Goal: Task Accomplishment & Management: Complete application form

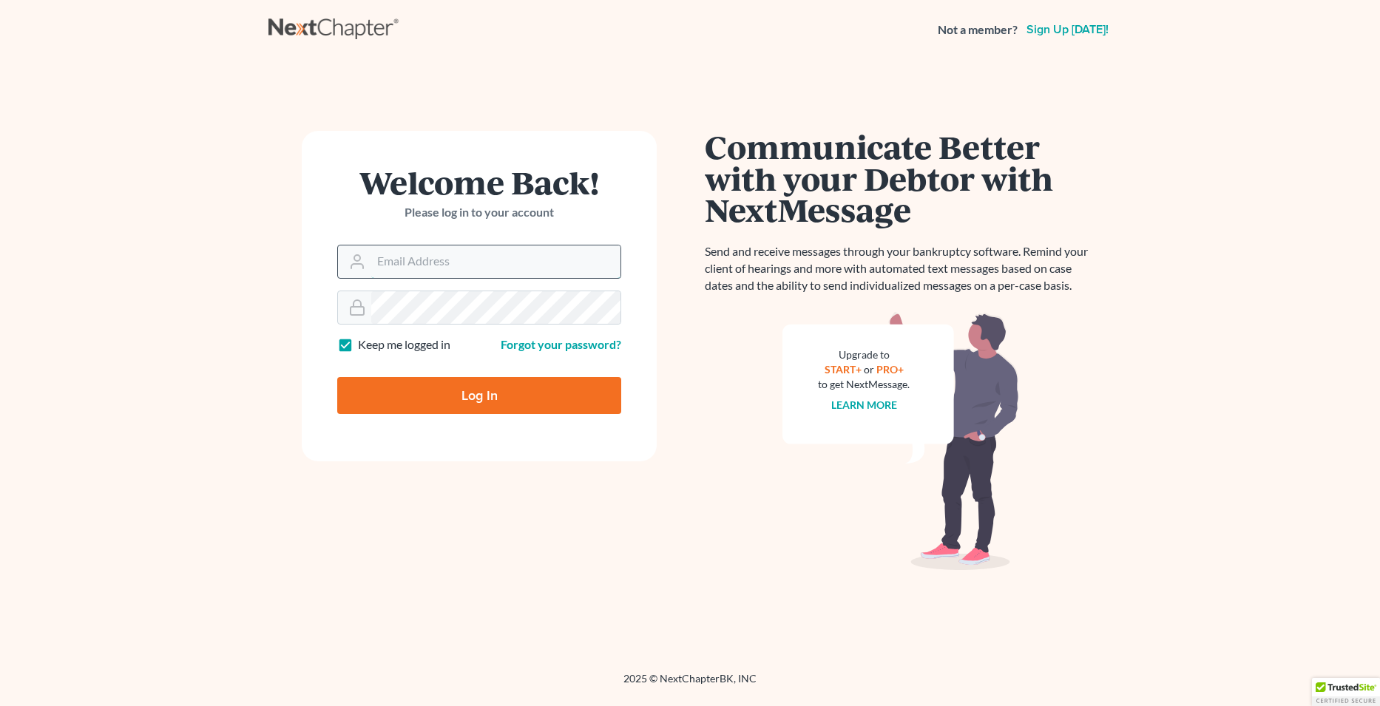
click at [420, 265] on input "Email Address" at bounding box center [495, 261] width 249 height 33
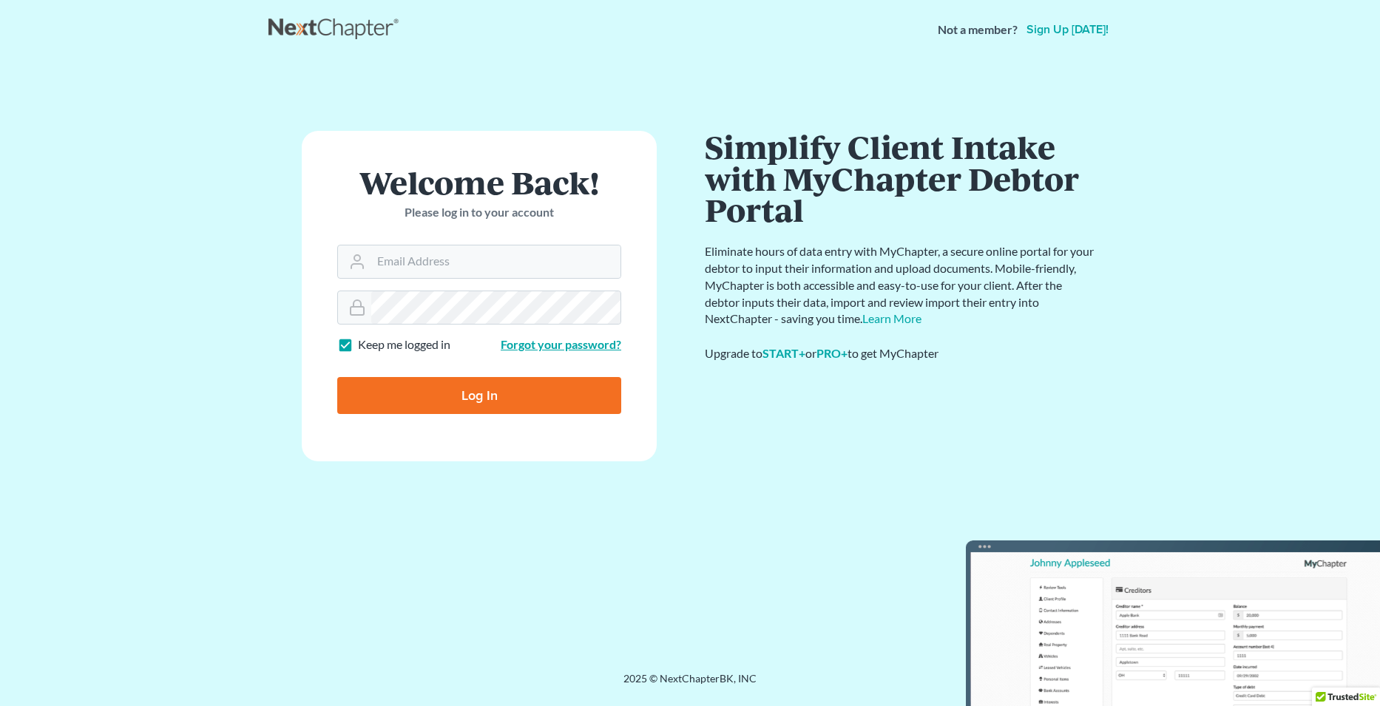
type input "scp@stlbankruptcyfirm.com"
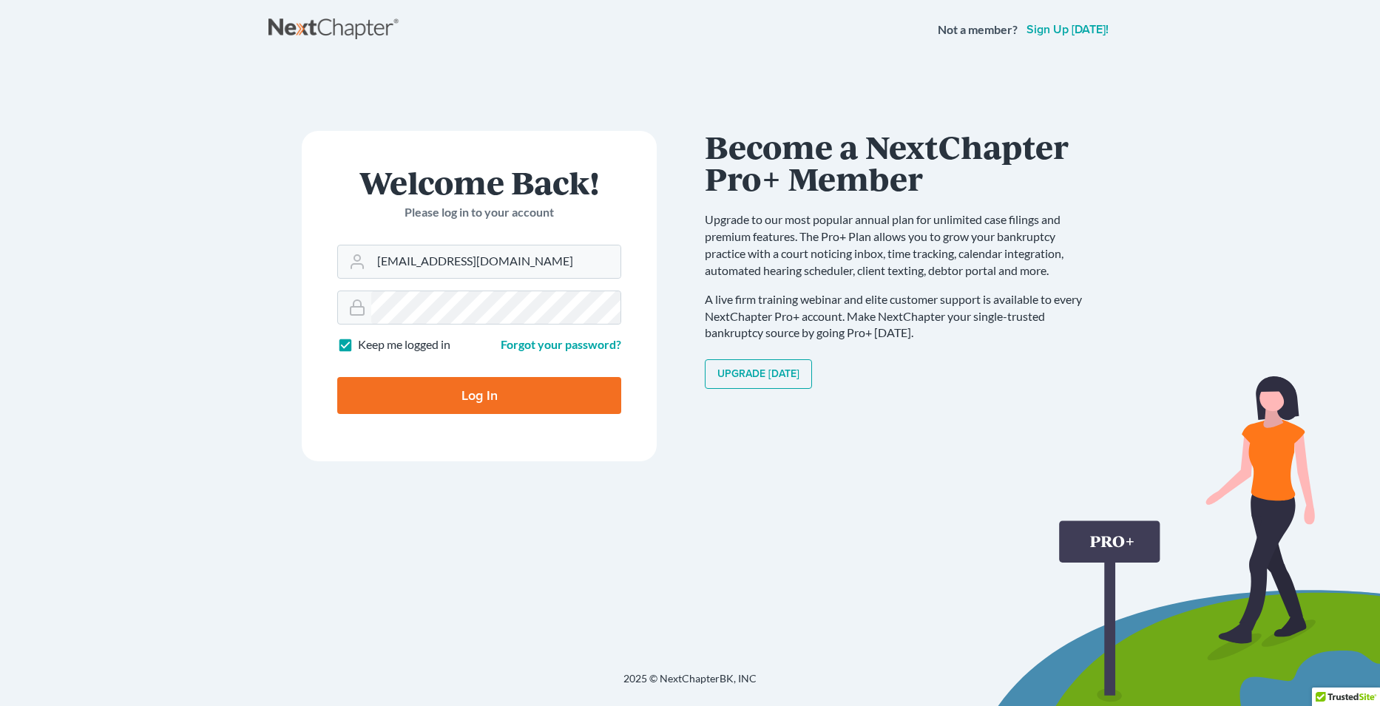
click at [436, 392] on input "Log In" at bounding box center [479, 395] width 284 height 37
type input "Thinking..."
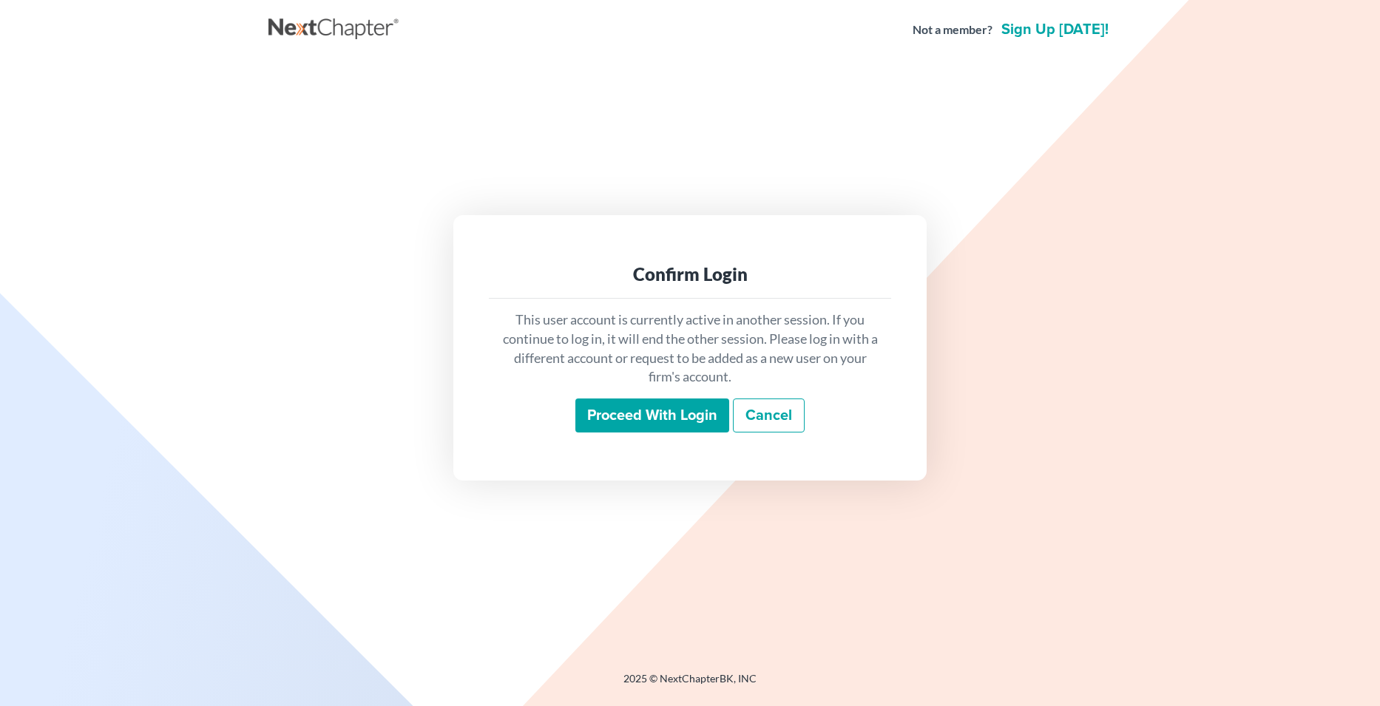
click at [664, 427] on input "Proceed with login" at bounding box center [652, 416] width 154 height 34
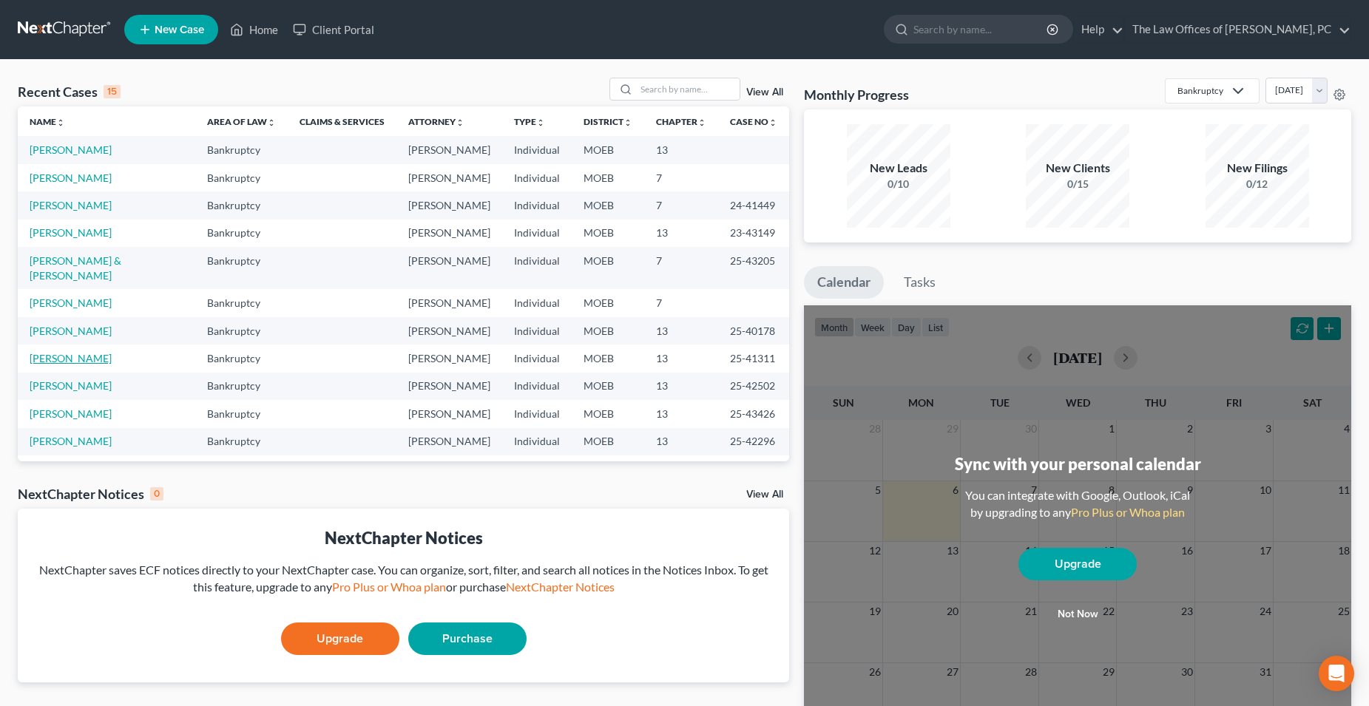
click at [69, 352] on link "Raney, Dena" at bounding box center [71, 358] width 82 height 13
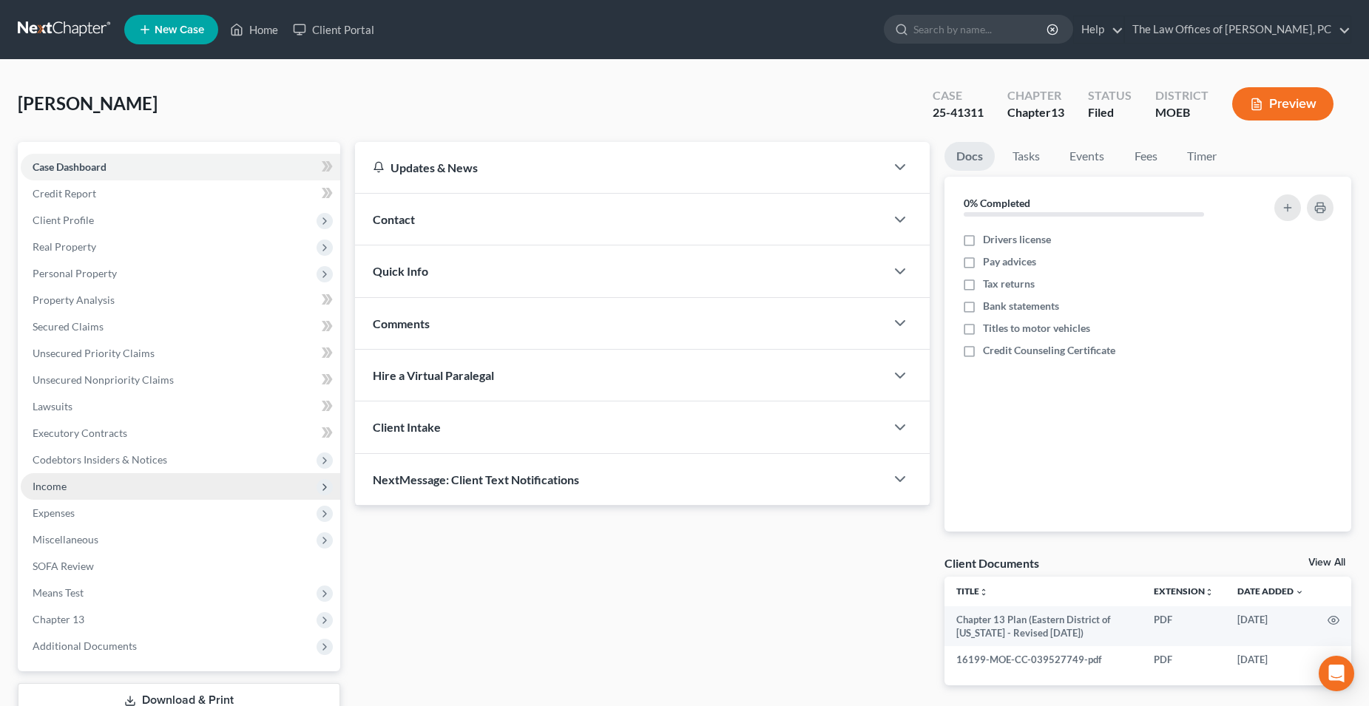
click at [87, 493] on span "Income" at bounding box center [180, 486] width 319 height 27
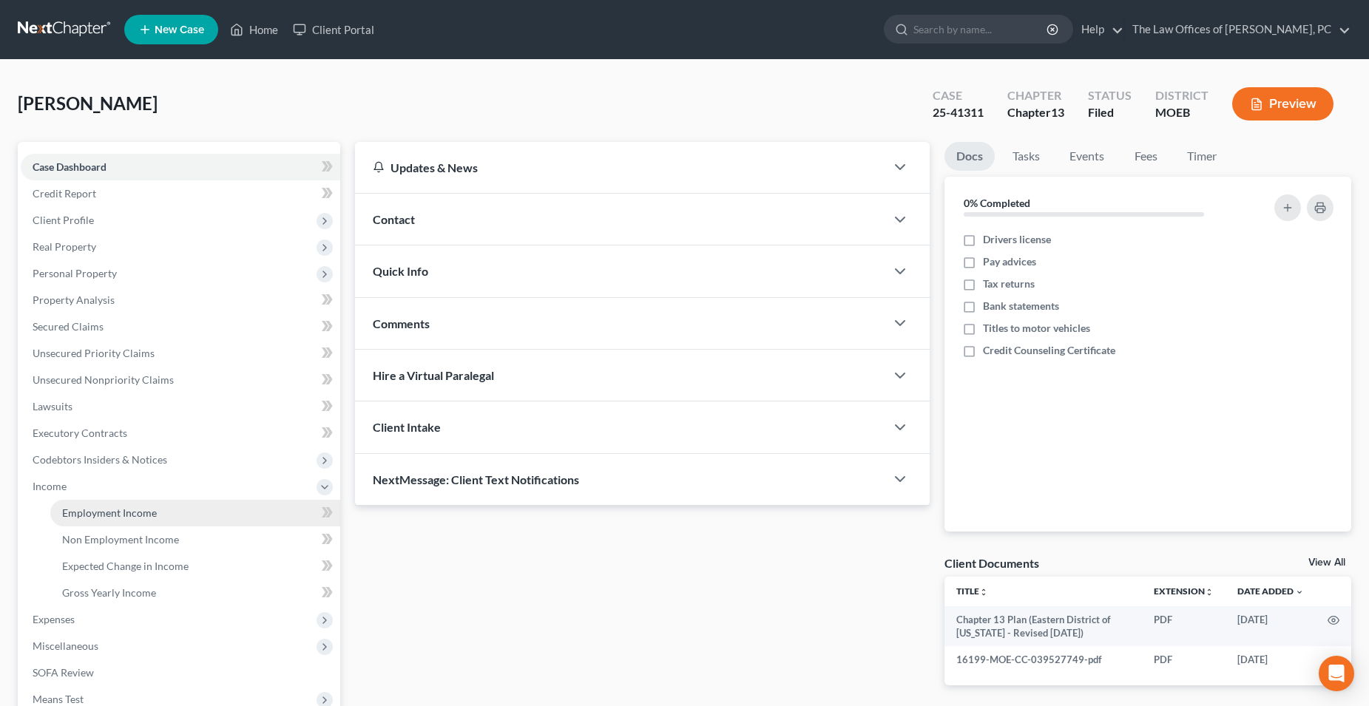
click at [89, 518] on span "Employment Income" at bounding box center [109, 513] width 95 height 13
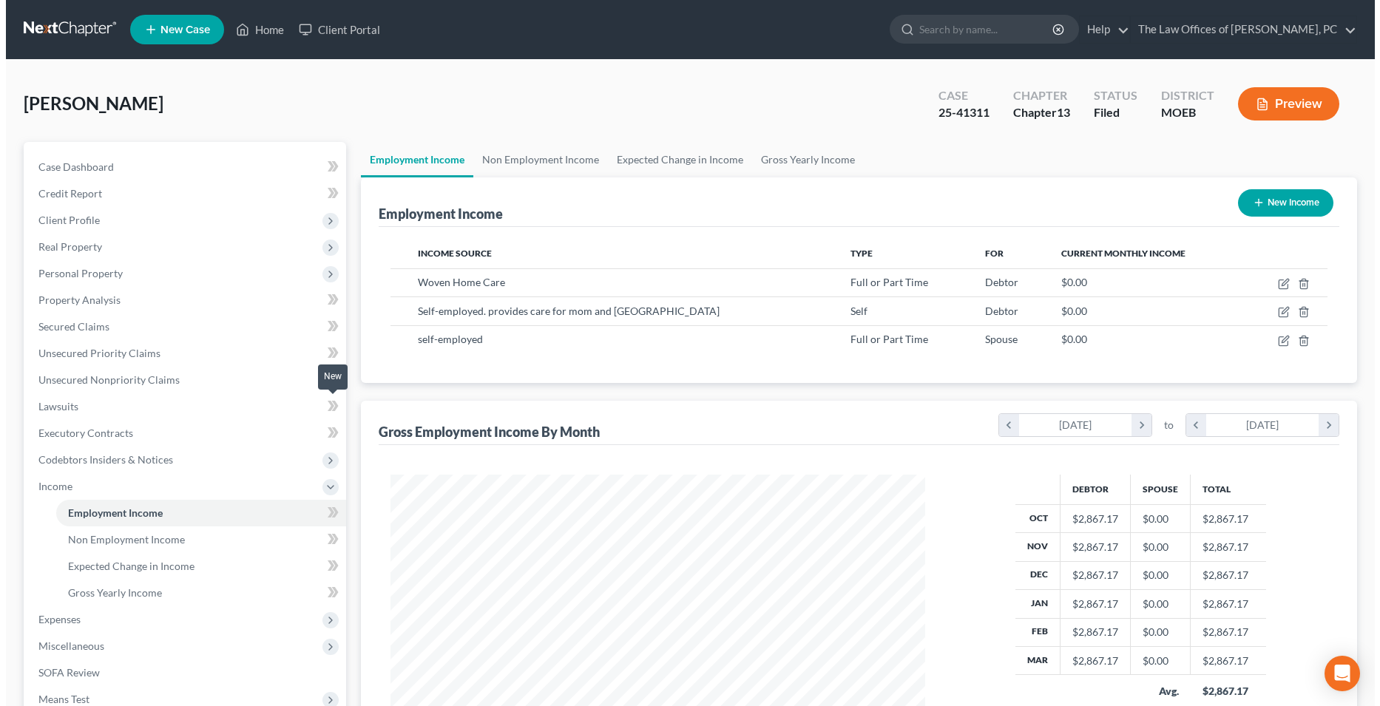
scroll to position [267, 563]
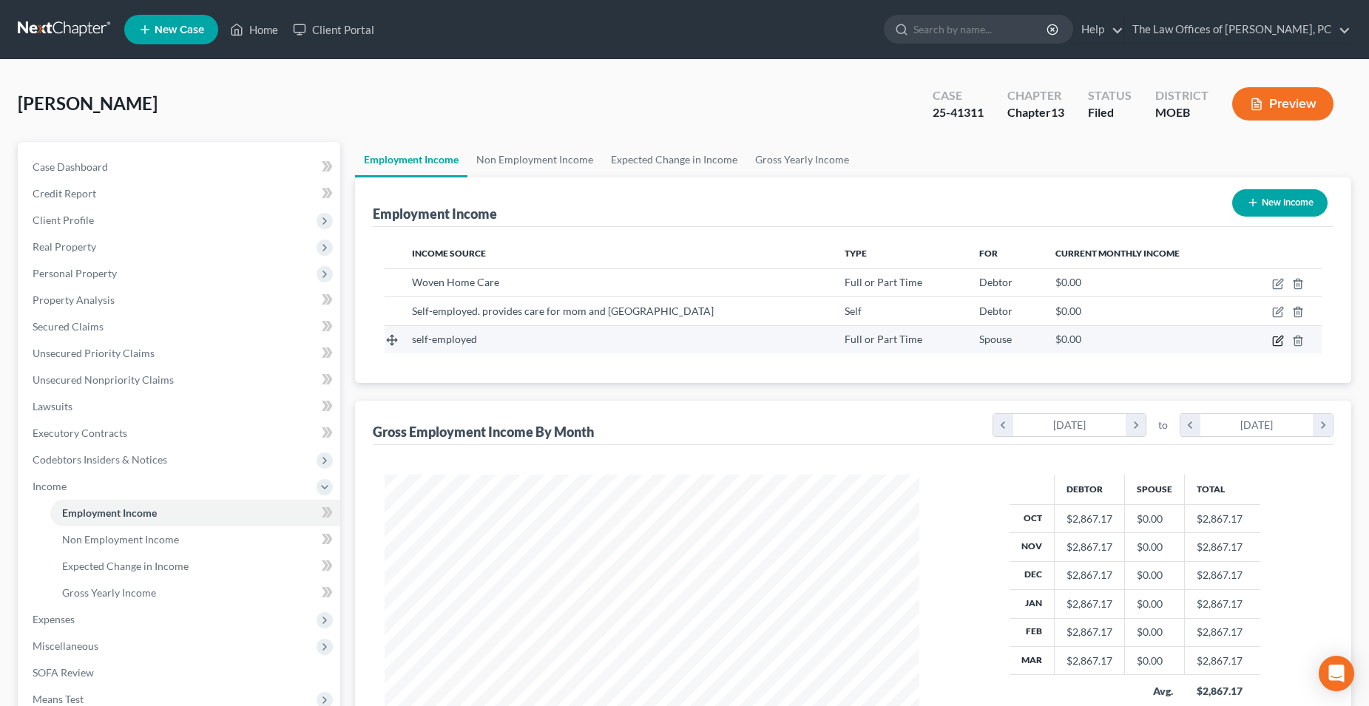
click at [1274, 343] on icon "button" at bounding box center [1278, 341] width 12 height 12
select select "0"
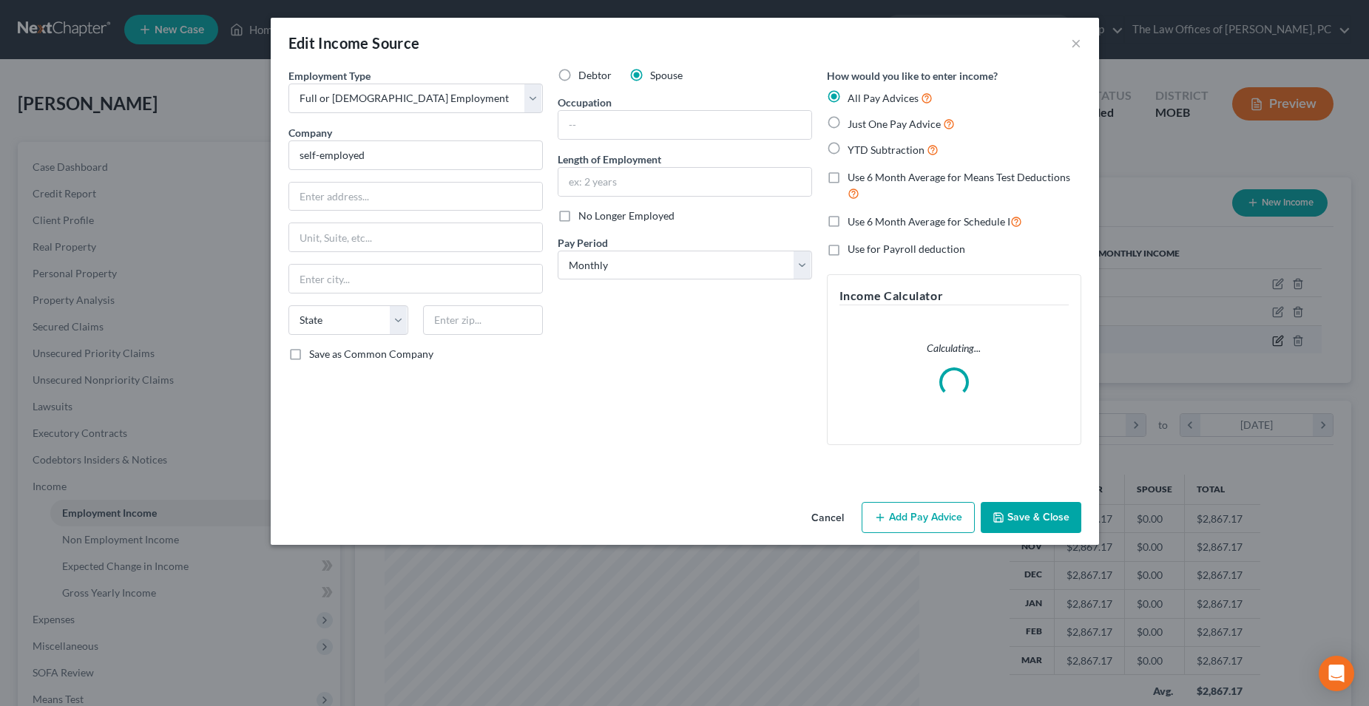
scroll to position [269, 569]
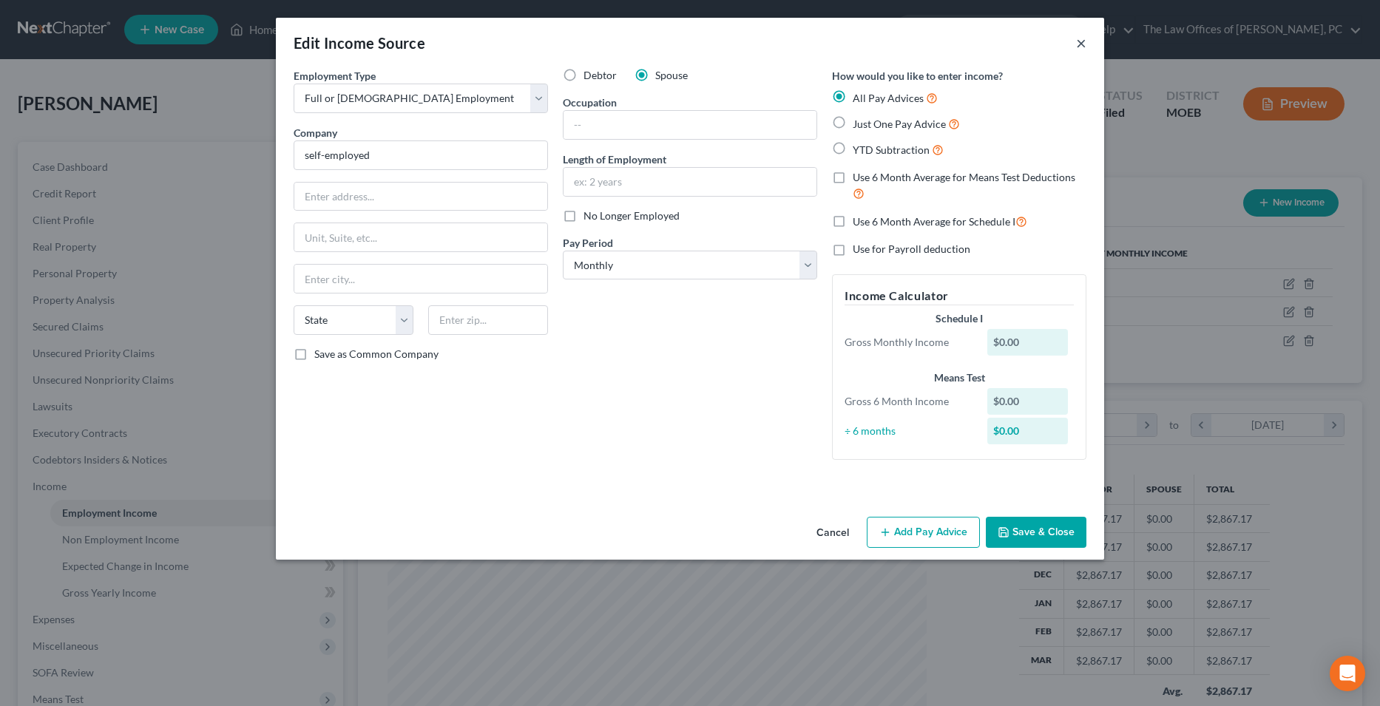
click at [1085, 46] on button "×" at bounding box center [1081, 43] width 10 height 18
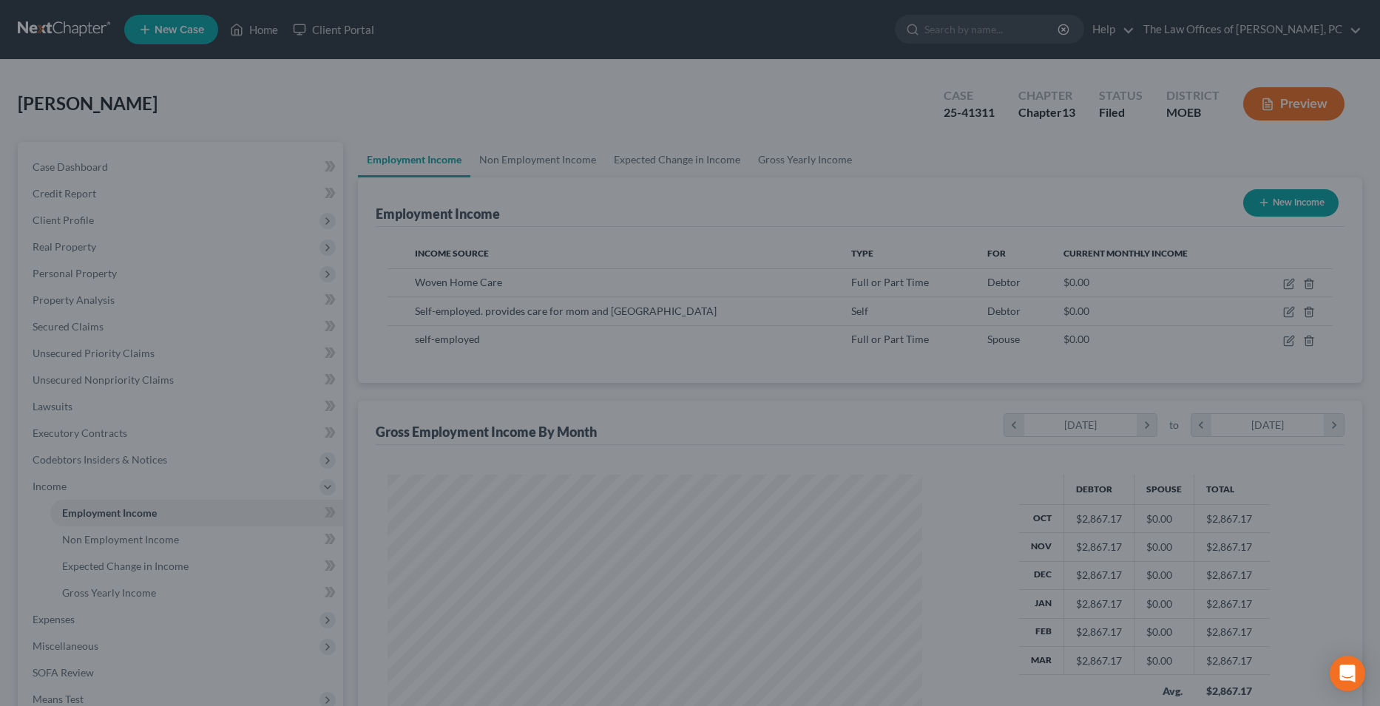
scroll to position [739189, 738892]
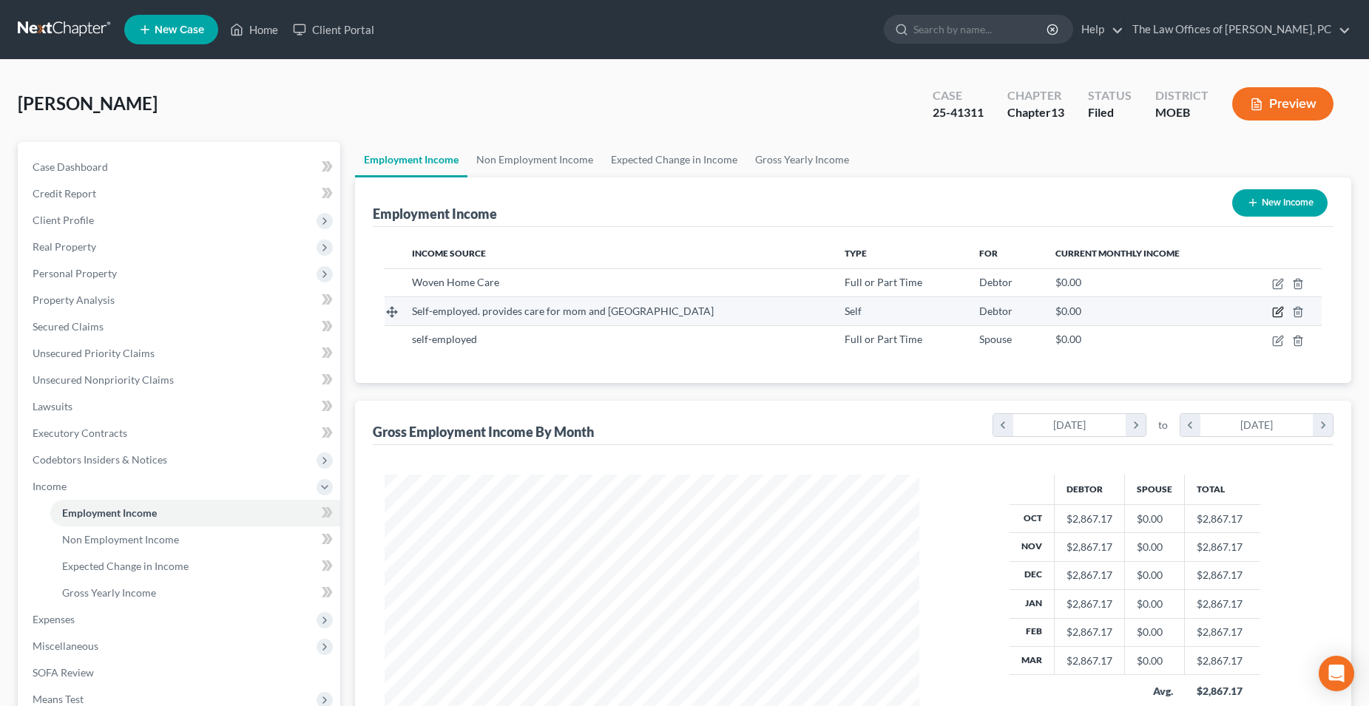
click at [1281, 315] on icon "button" at bounding box center [1278, 312] width 12 height 12
select select "1"
select select "3"
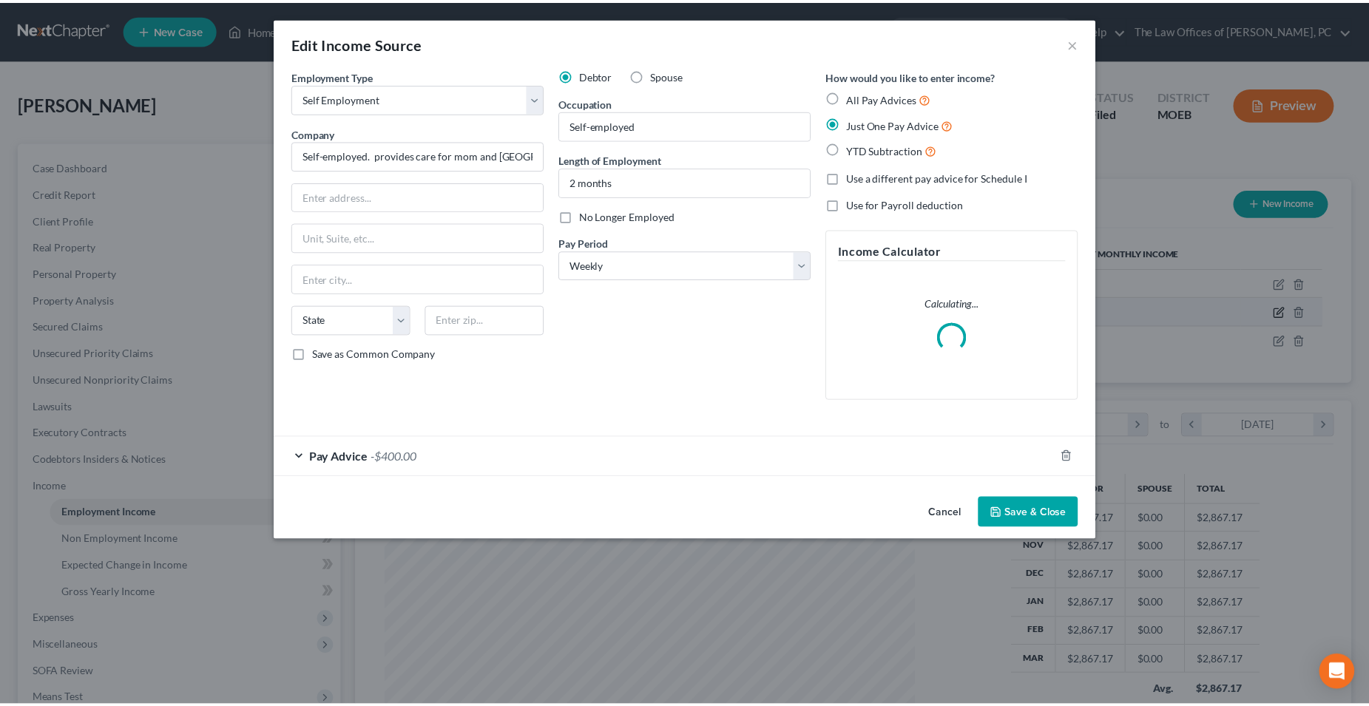
scroll to position [269, 569]
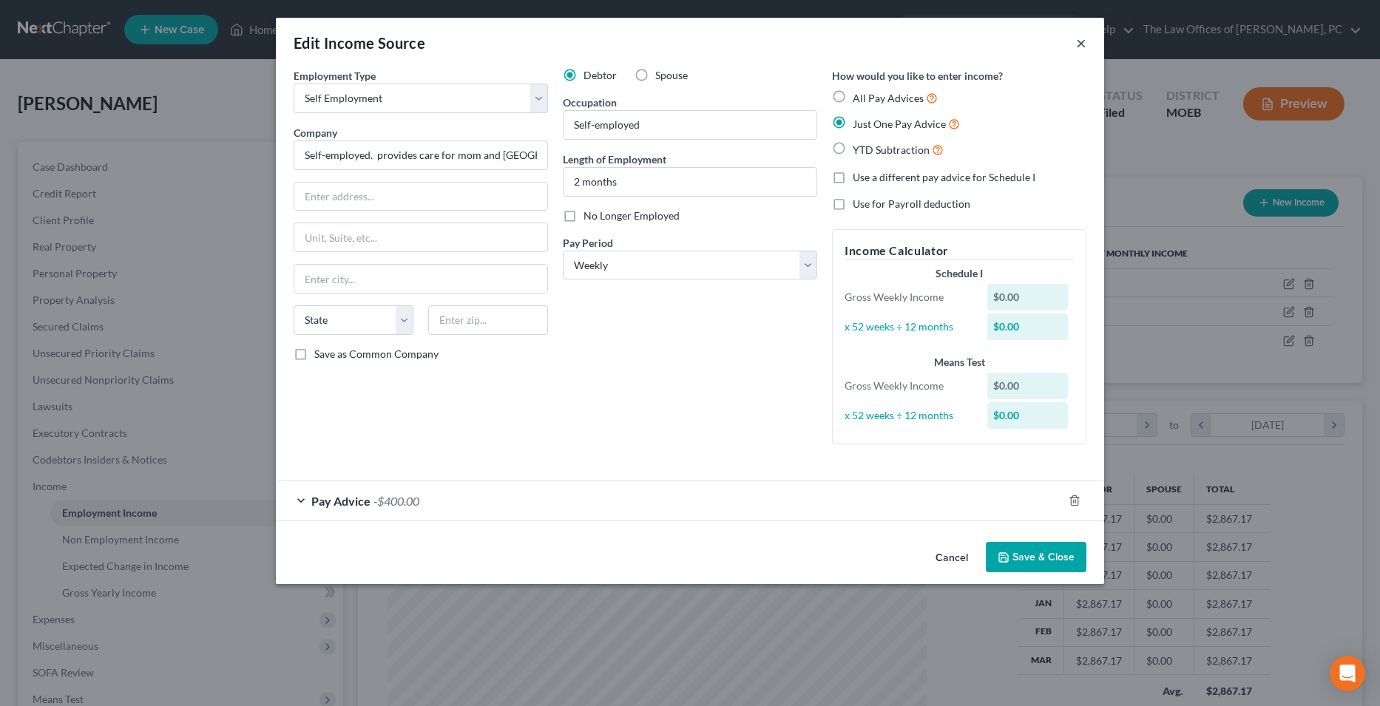
click at [1083, 45] on button "×" at bounding box center [1081, 43] width 10 height 18
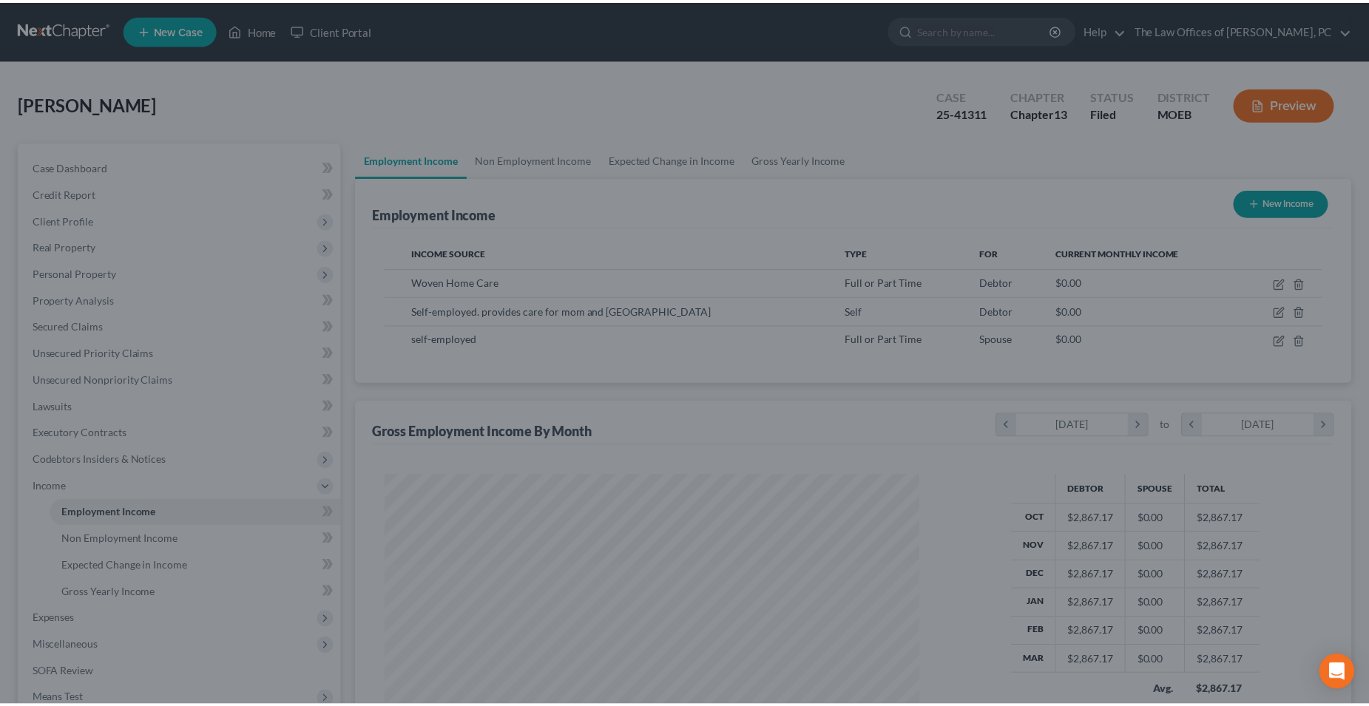
scroll to position [739189, 738892]
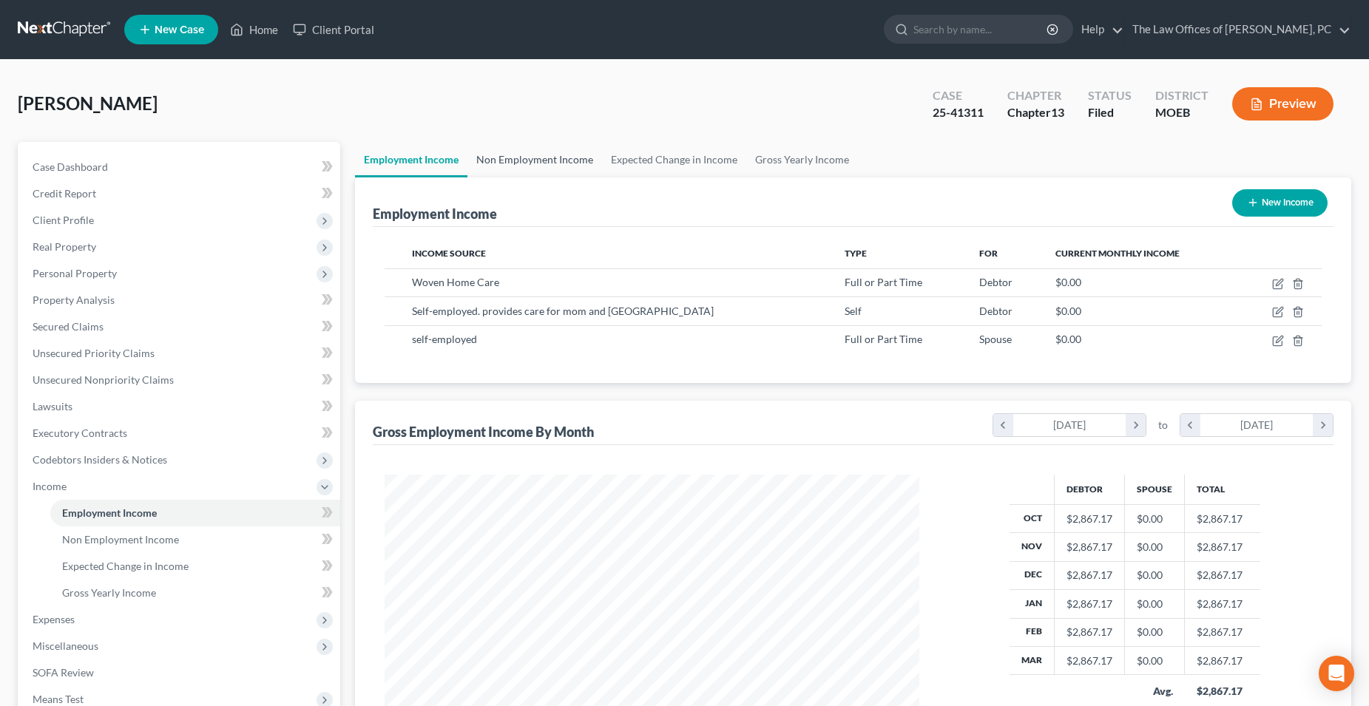
click at [522, 161] on link "Non Employment Income" at bounding box center [534, 159] width 135 height 35
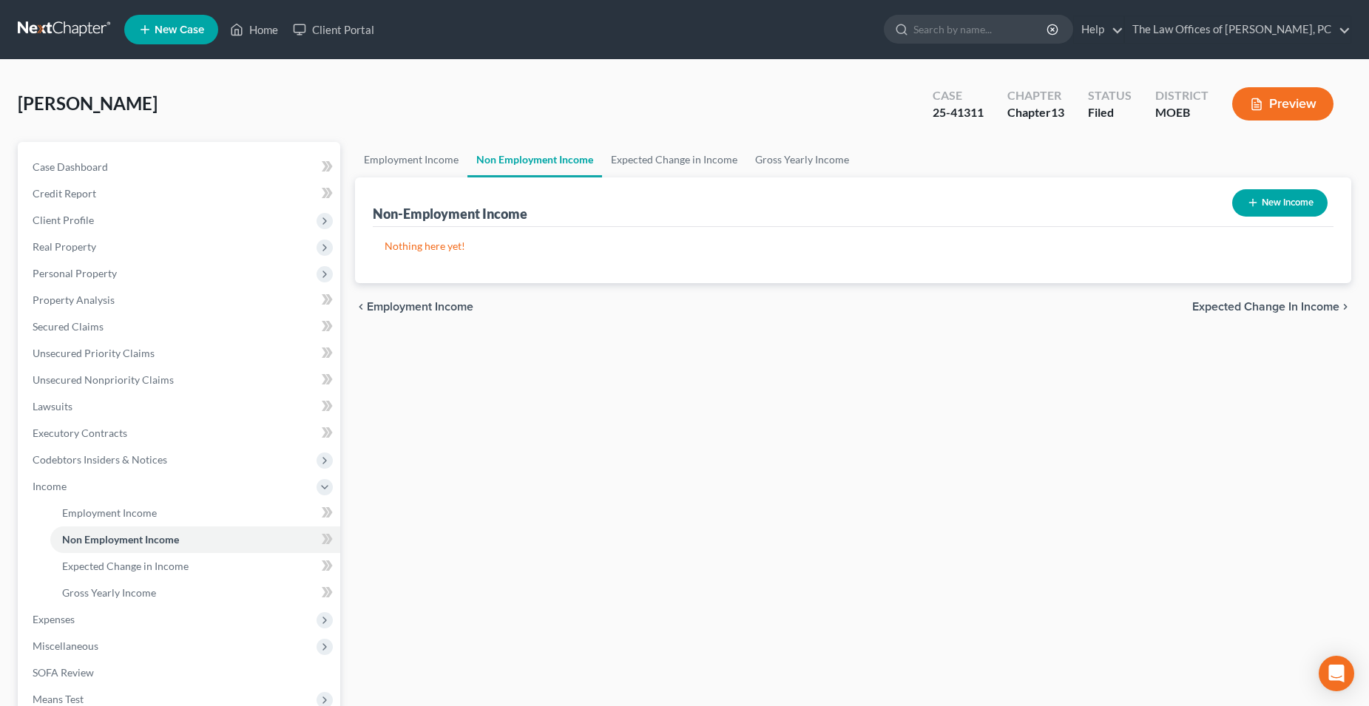
click at [1275, 206] on button "New Income" at bounding box center [1279, 202] width 95 height 27
select select "0"
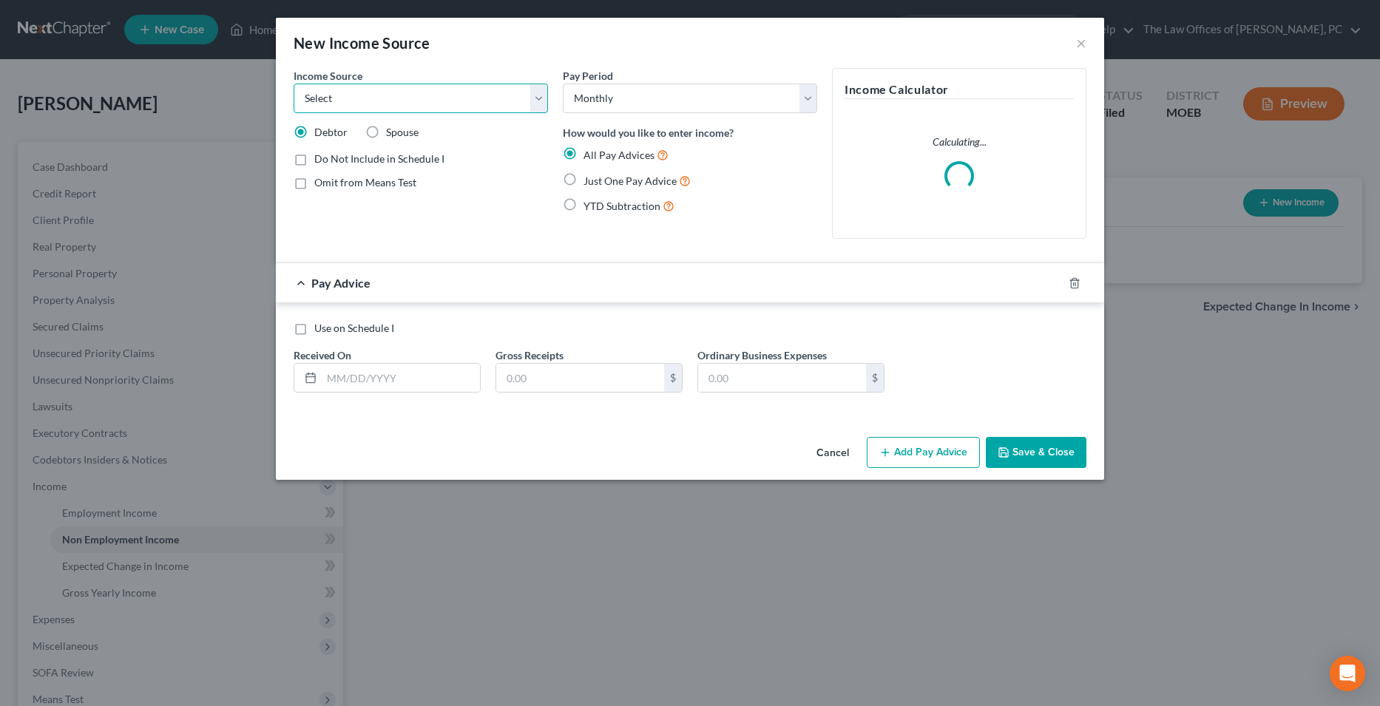
click at [421, 94] on select "Select Unemployment Disability (from employer) Pension Retirement Social Securi…" at bounding box center [421, 99] width 254 height 30
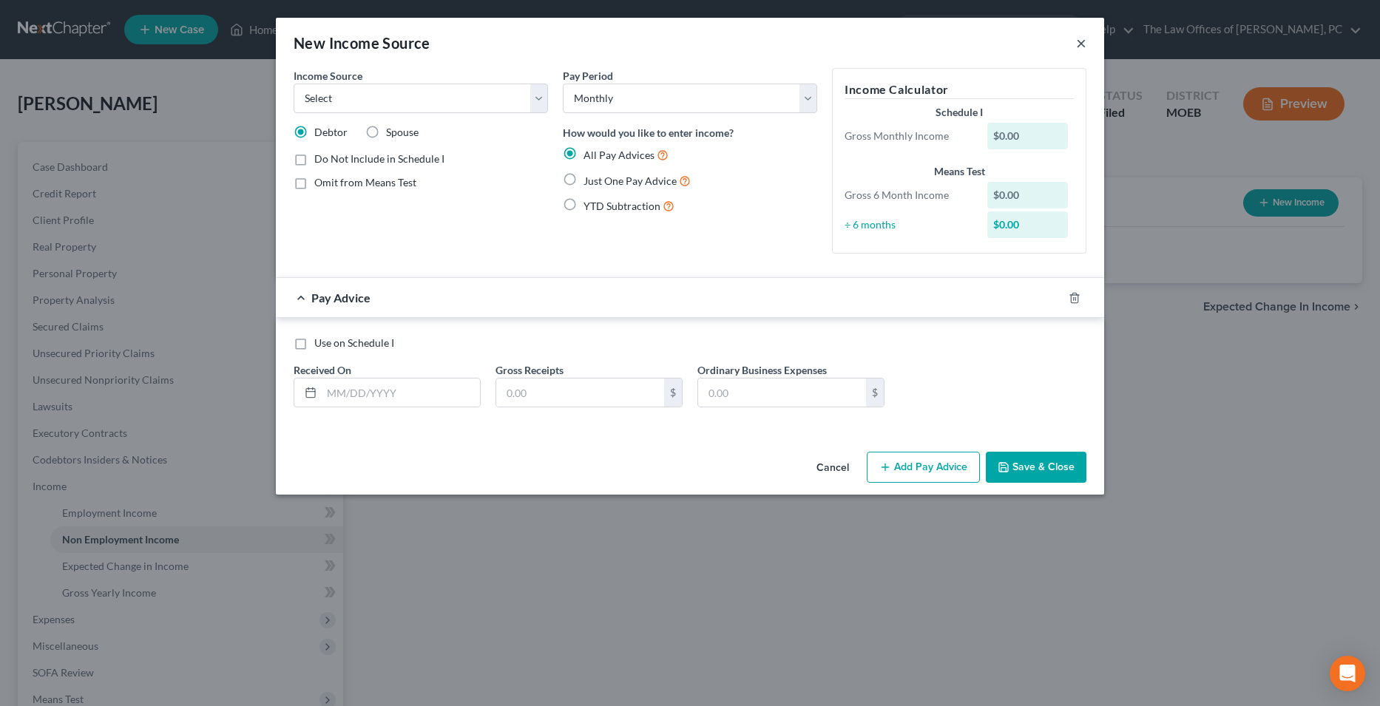
click at [1081, 47] on button "×" at bounding box center [1081, 43] width 10 height 18
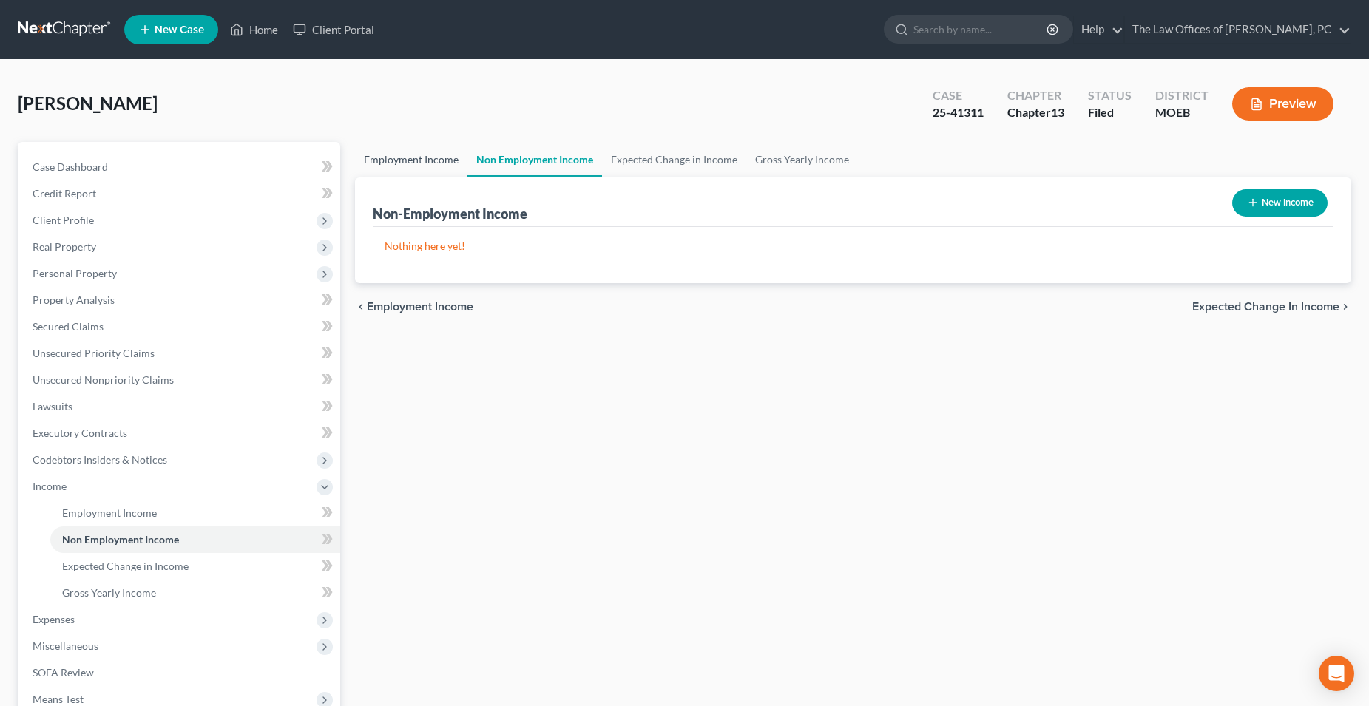
click at [426, 160] on link "Employment Income" at bounding box center [411, 159] width 112 height 35
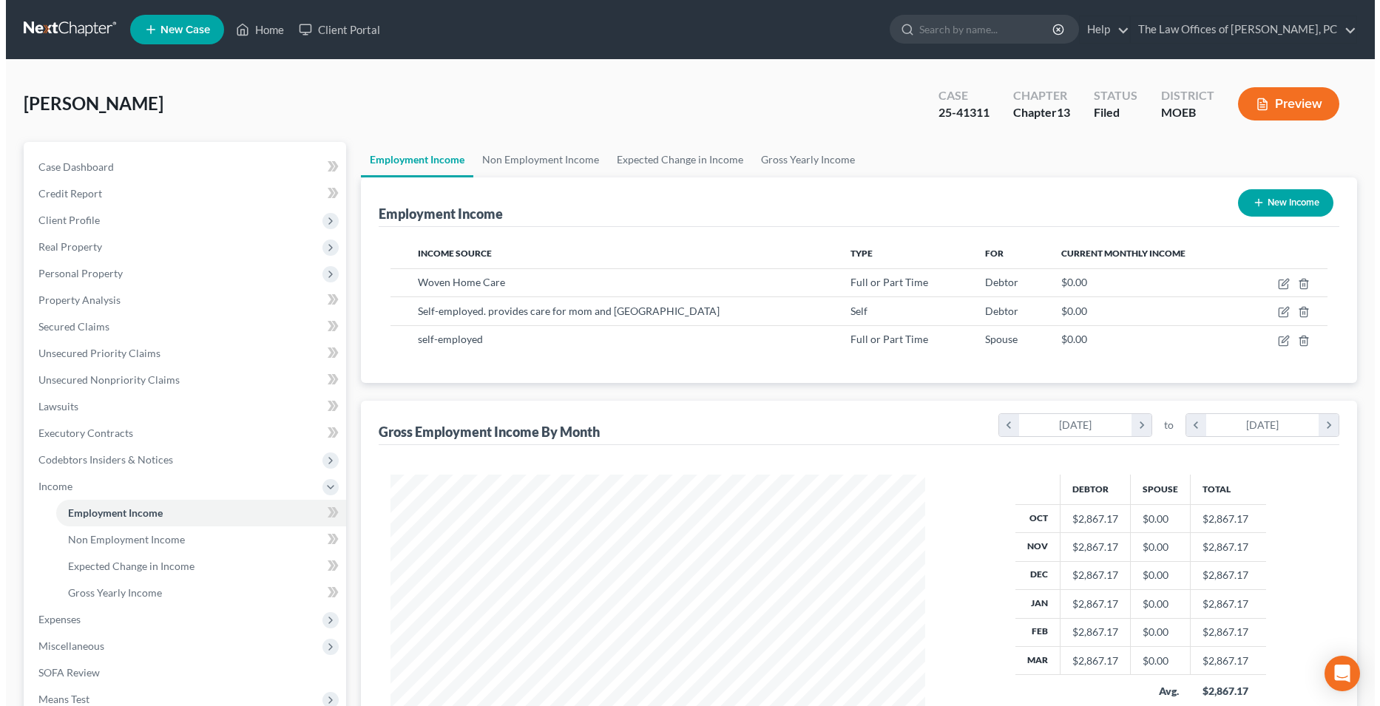
scroll to position [267, 563]
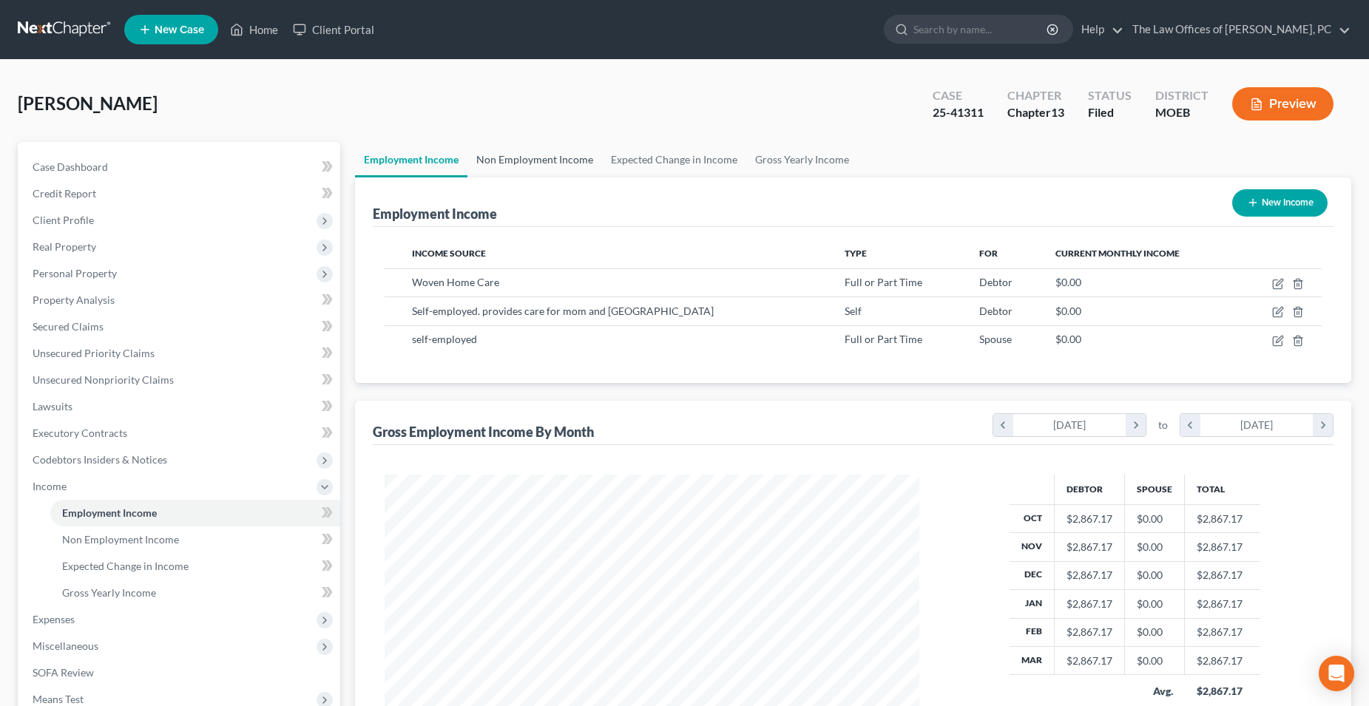
click at [544, 165] on link "Non Employment Income" at bounding box center [534, 159] width 135 height 35
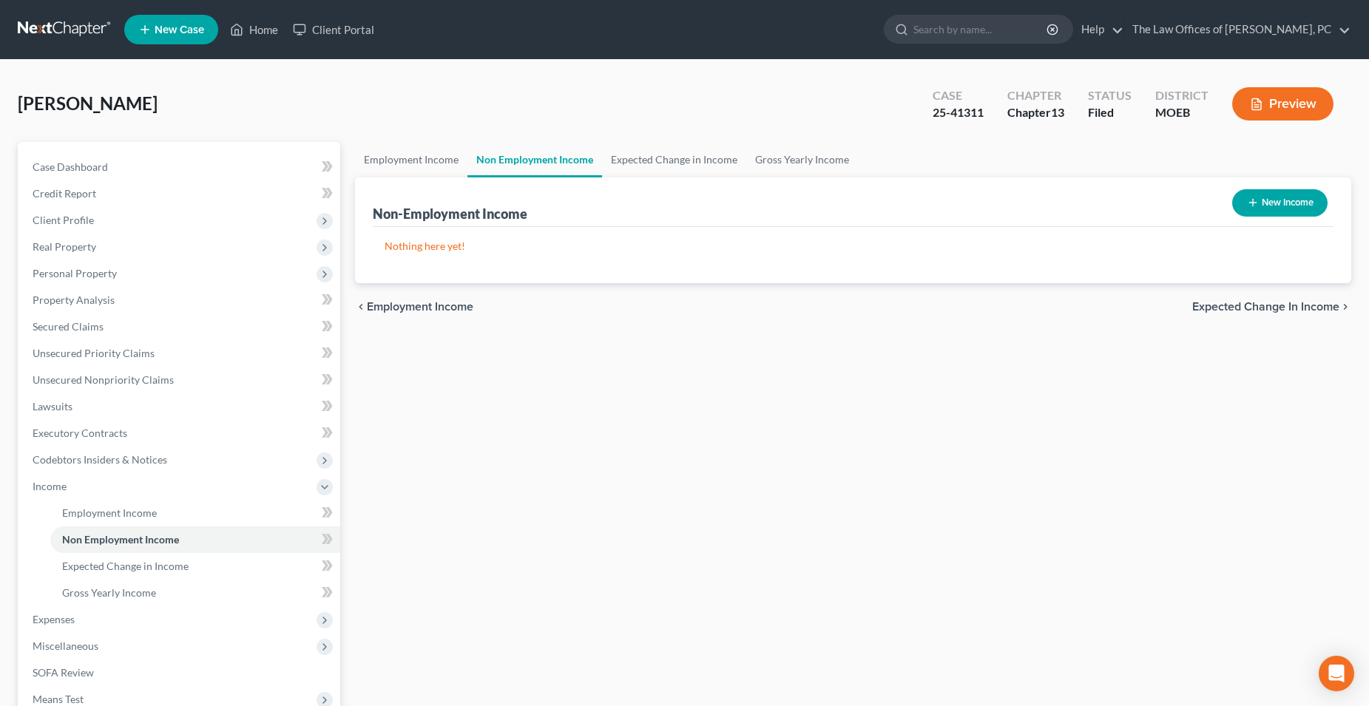
click at [1251, 201] on icon "button" at bounding box center [1253, 203] width 12 height 12
select select "0"
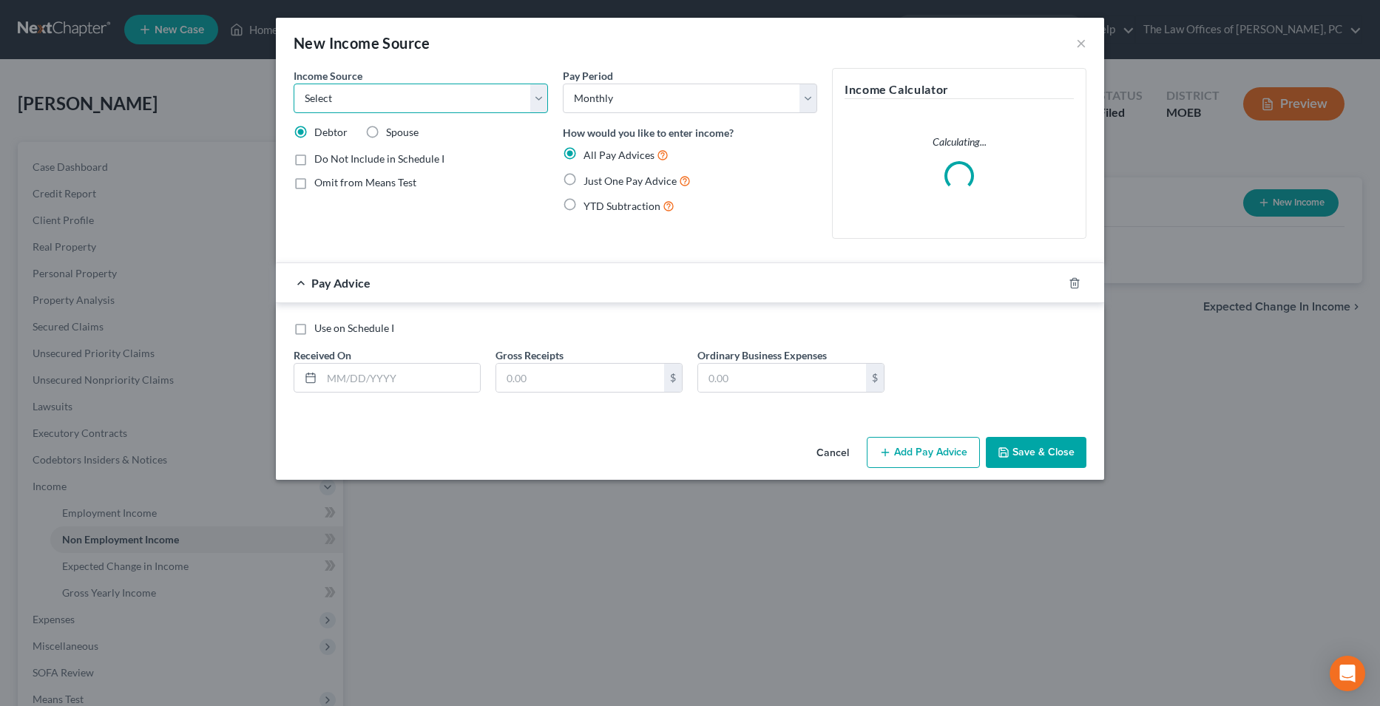
click at [344, 93] on select "Select Unemployment Disability (from employer) Pension Retirement Social Securi…" at bounding box center [421, 99] width 254 height 30
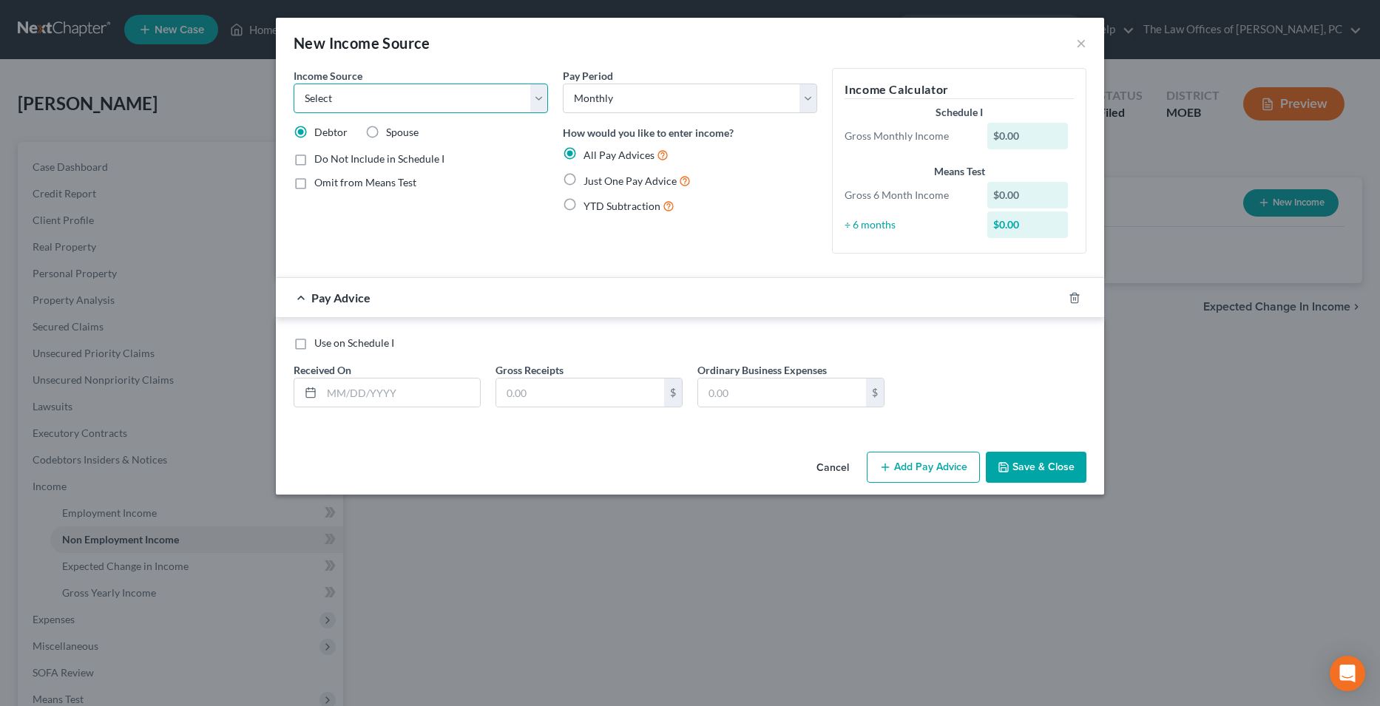
select select "13"
click at [294, 84] on select "Select Unemployment Disability (from employer) Pension Retirement Social Securi…" at bounding box center [421, 99] width 254 height 30
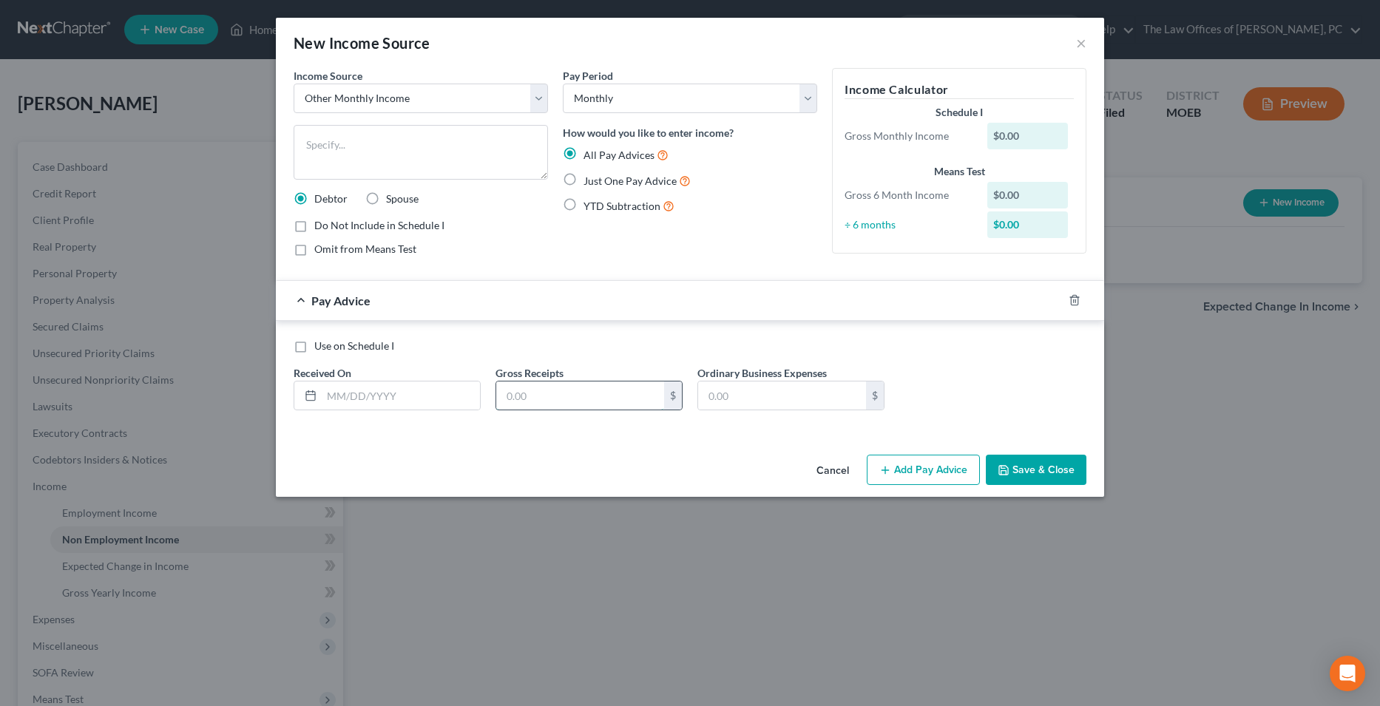
click at [590, 401] on input "text" at bounding box center [580, 396] width 168 height 28
type input "400"
click at [667, 98] on select "Select Monthly Twice Monthly Every Other Week Weekly" at bounding box center [690, 99] width 254 height 30
select select "3"
click at [563, 84] on select "Select Monthly Twice Monthly Every Other Week Weekly" at bounding box center [690, 99] width 254 height 30
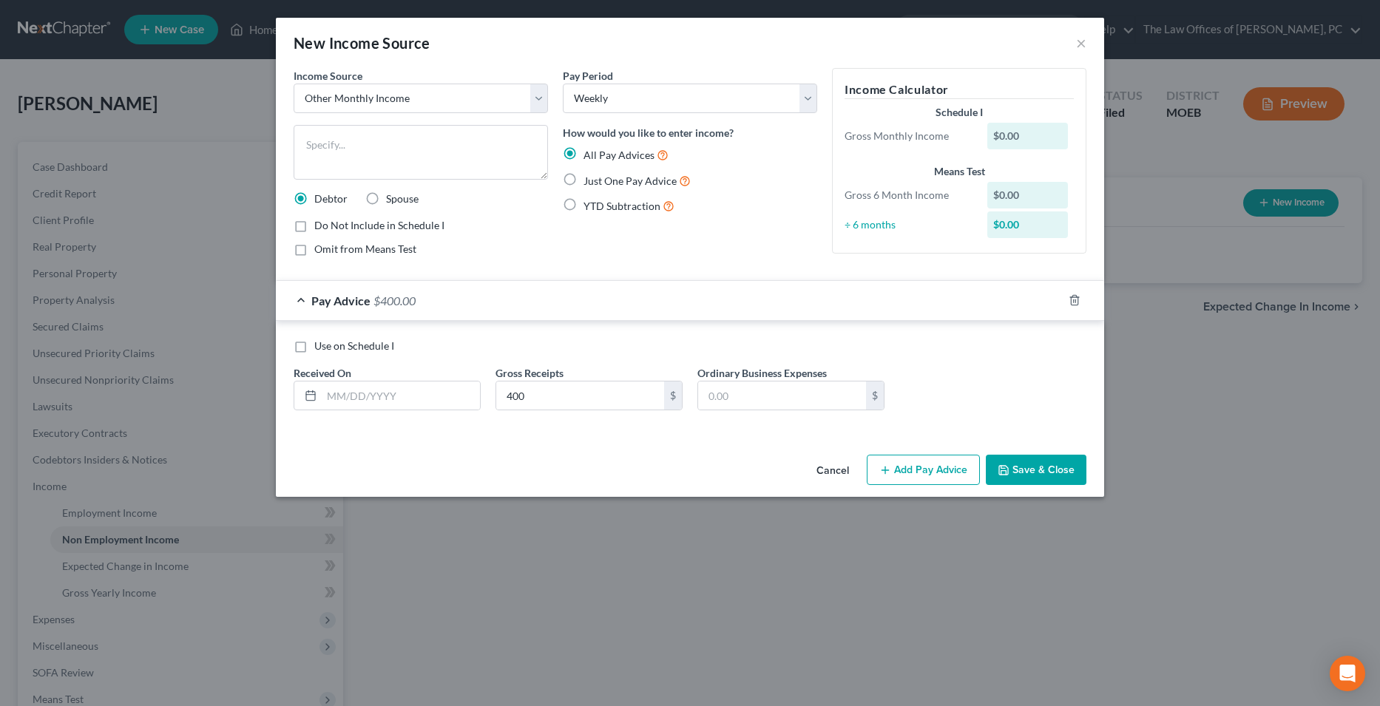
click at [1023, 478] on button "Save & Close" at bounding box center [1036, 470] width 101 height 31
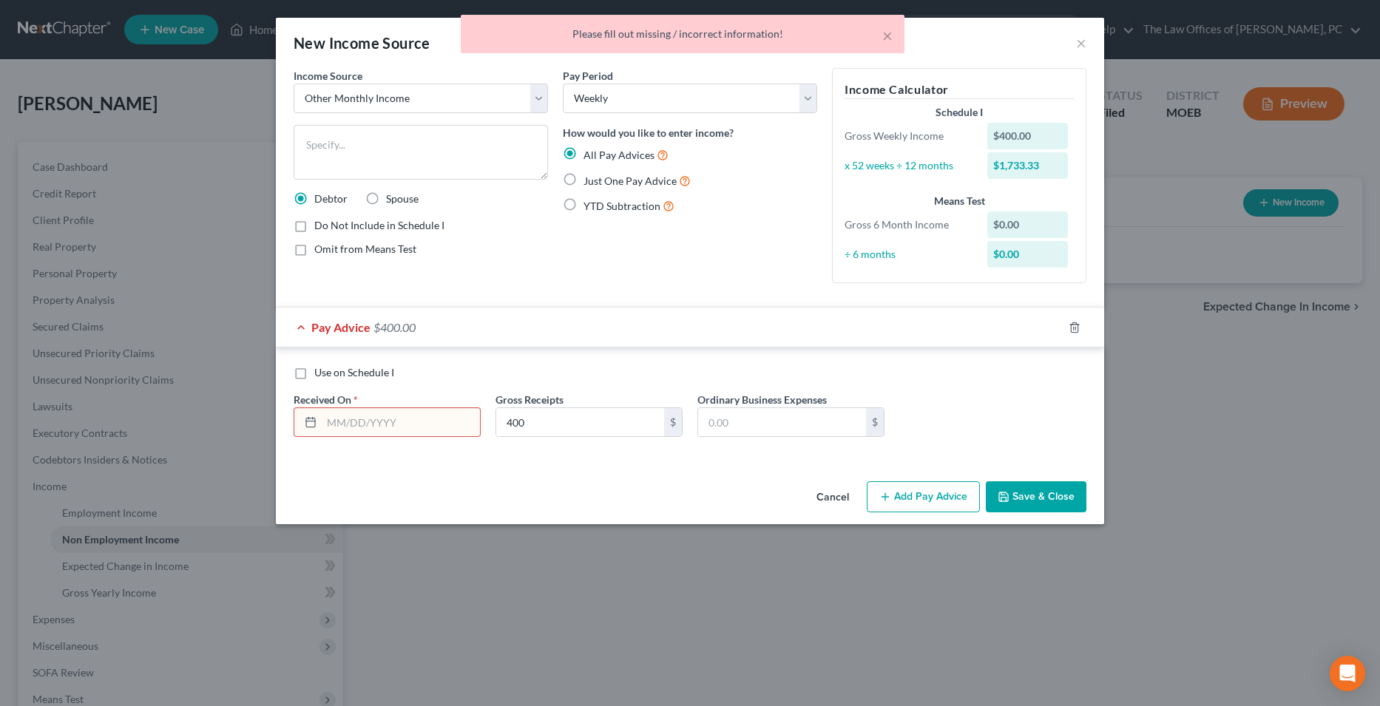
click at [605, 183] on span "Just One Pay Advice" at bounding box center [629, 181] width 93 height 13
click at [599, 182] on input "Just One Pay Advice" at bounding box center [594, 177] width 10 height 10
radio input "true"
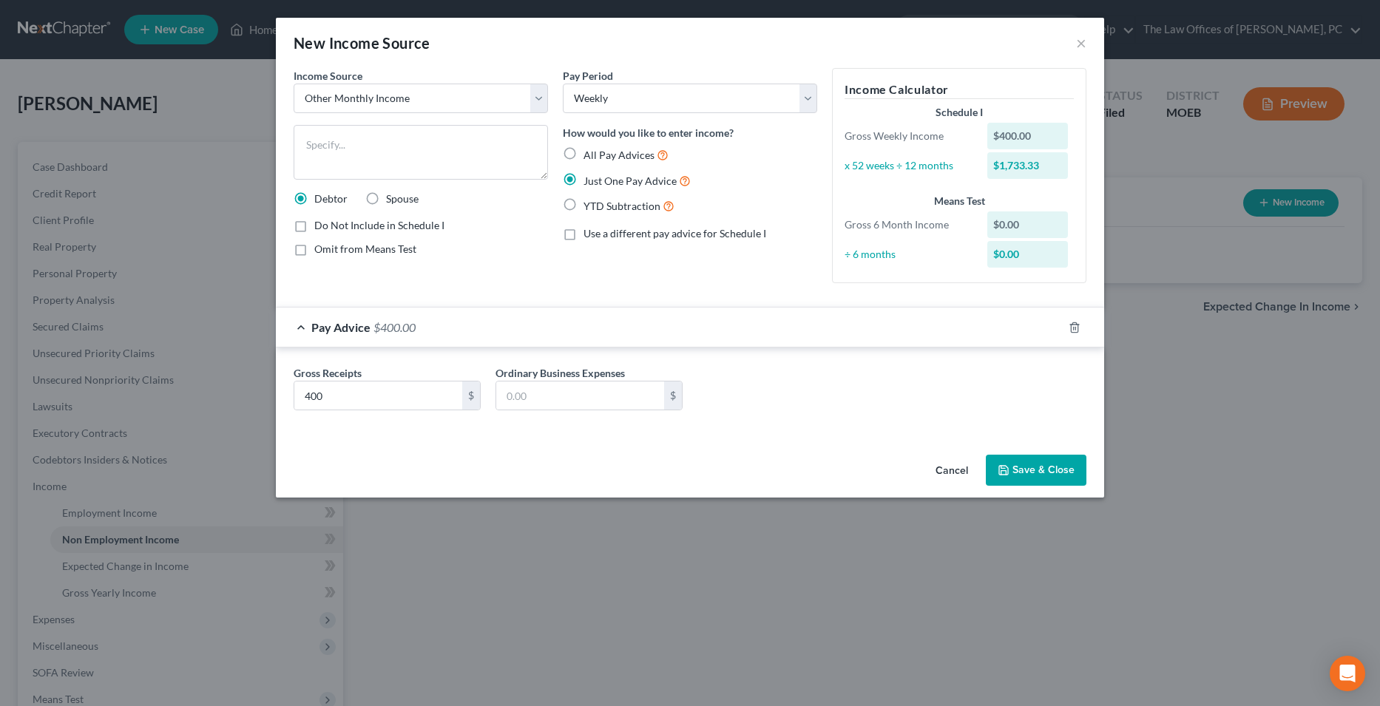
click at [1043, 472] on button "Save & Close" at bounding box center [1036, 470] width 101 height 31
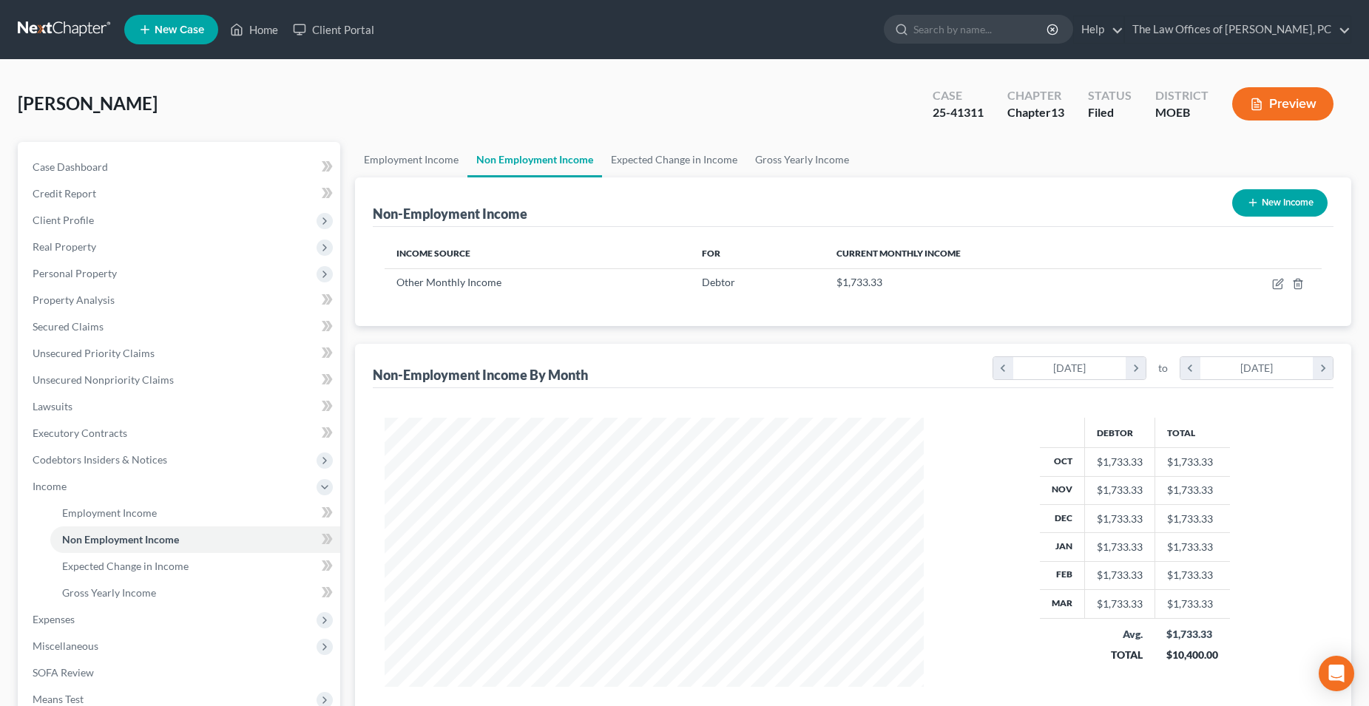
scroll to position [739189, 738892]
click at [428, 166] on link "Employment Income" at bounding box center [411, 159] width 112 height 35
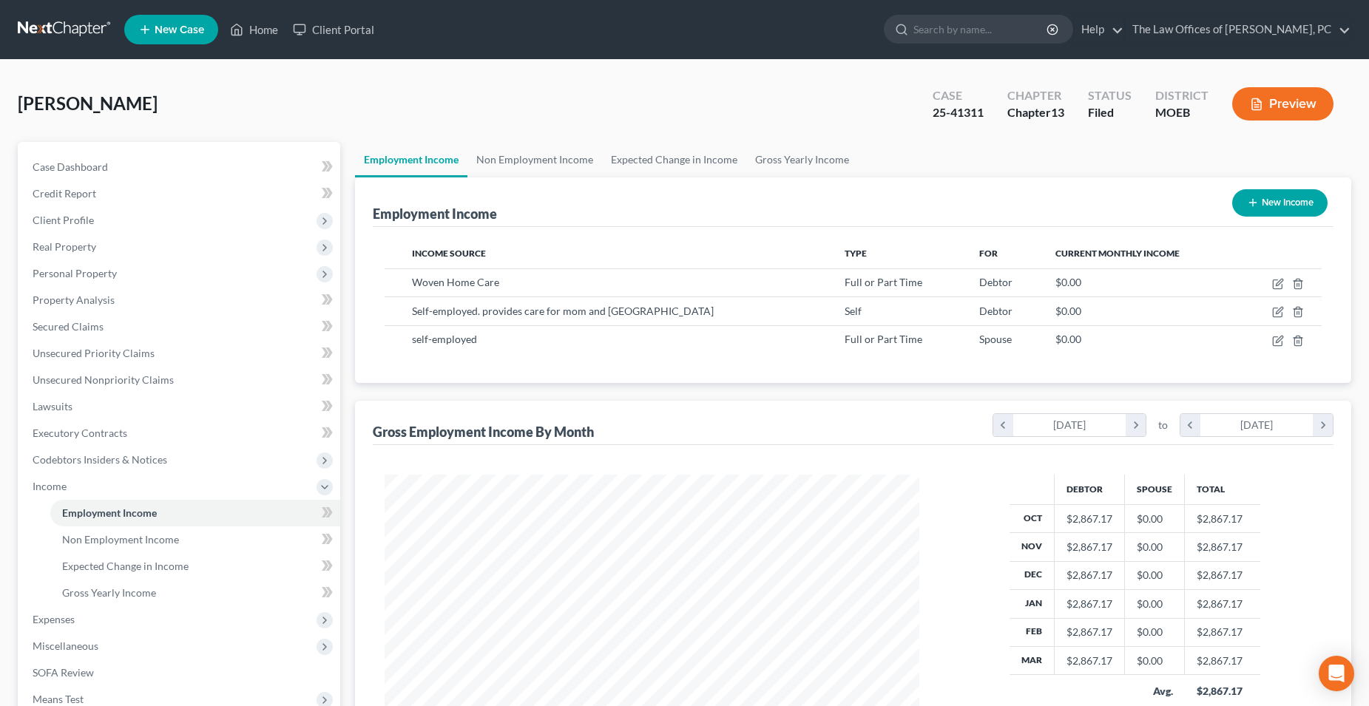
scroll to position [267, 563]
click at [497, 163] on link "Non Employment Income" at bounding box center [534, 159] width 135 height 35
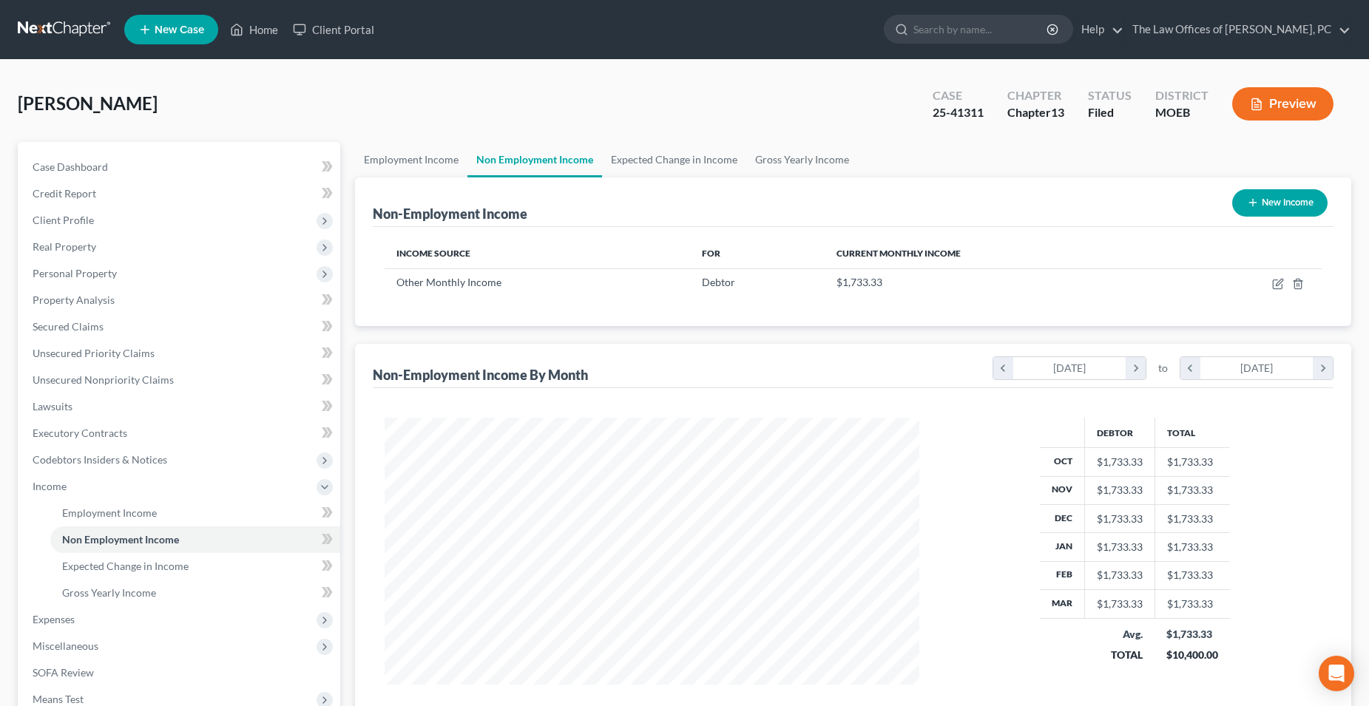
scroll to position [267, 563]
click at [671, 162] on link "Expected Change in Income" at bounding box center [674, 159] width 144 height 35
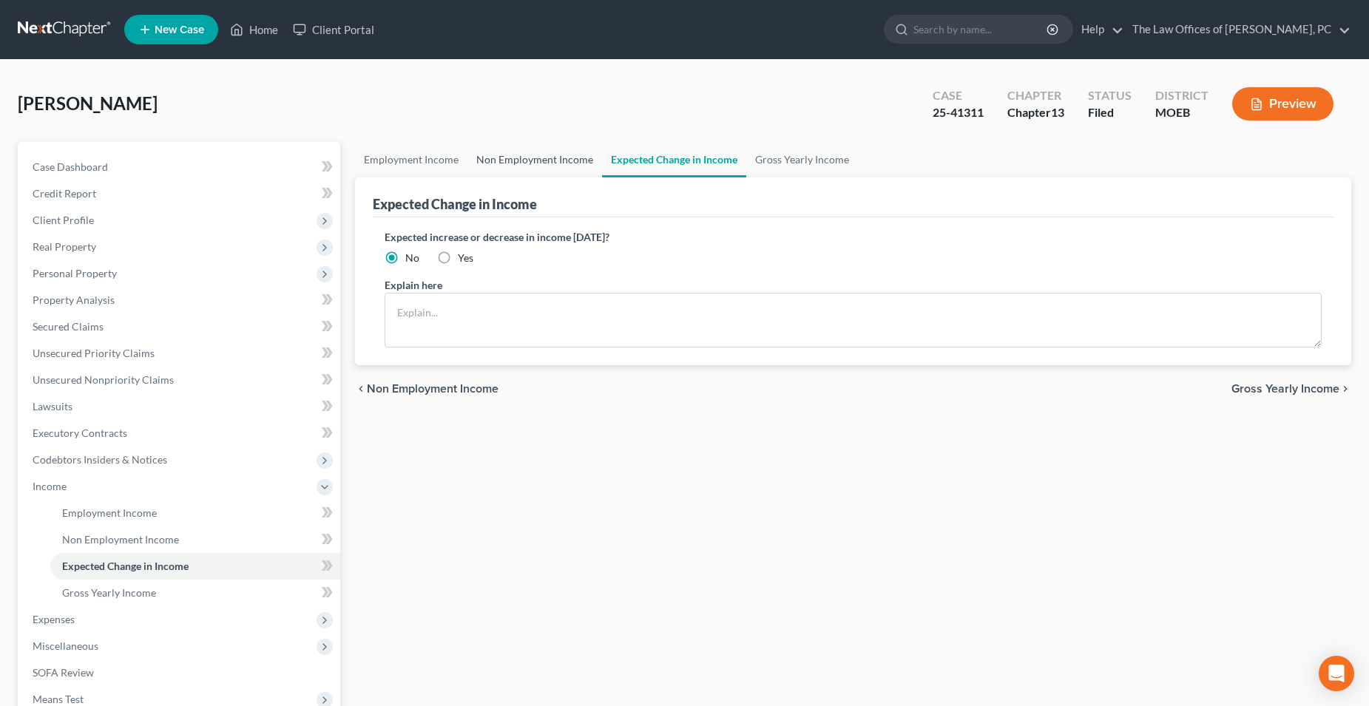
click at [544, 161] on link "Non Employment Income" at bounding box center [534, 159] width 135 height 35
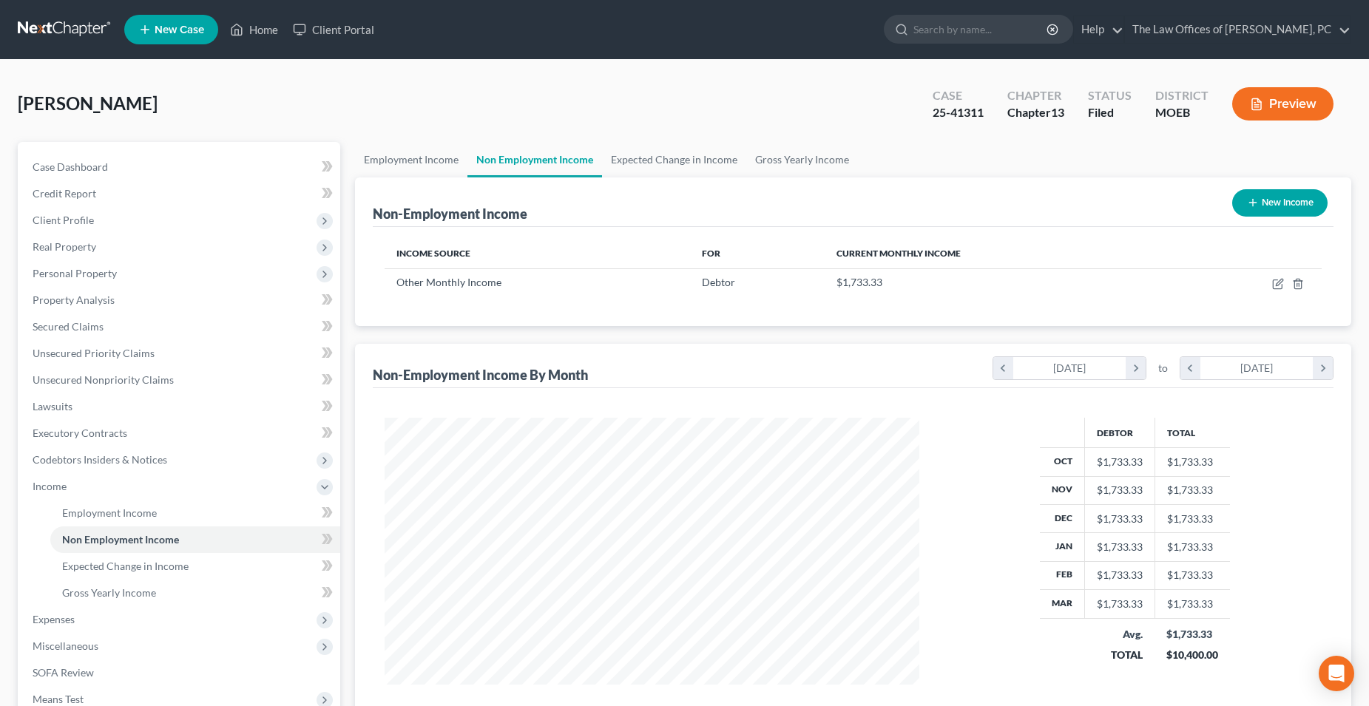
scroll to position [267, 563]
click at [421, 158] on link "Employment Income" at bounding box center [411, 159] width 112 height 35
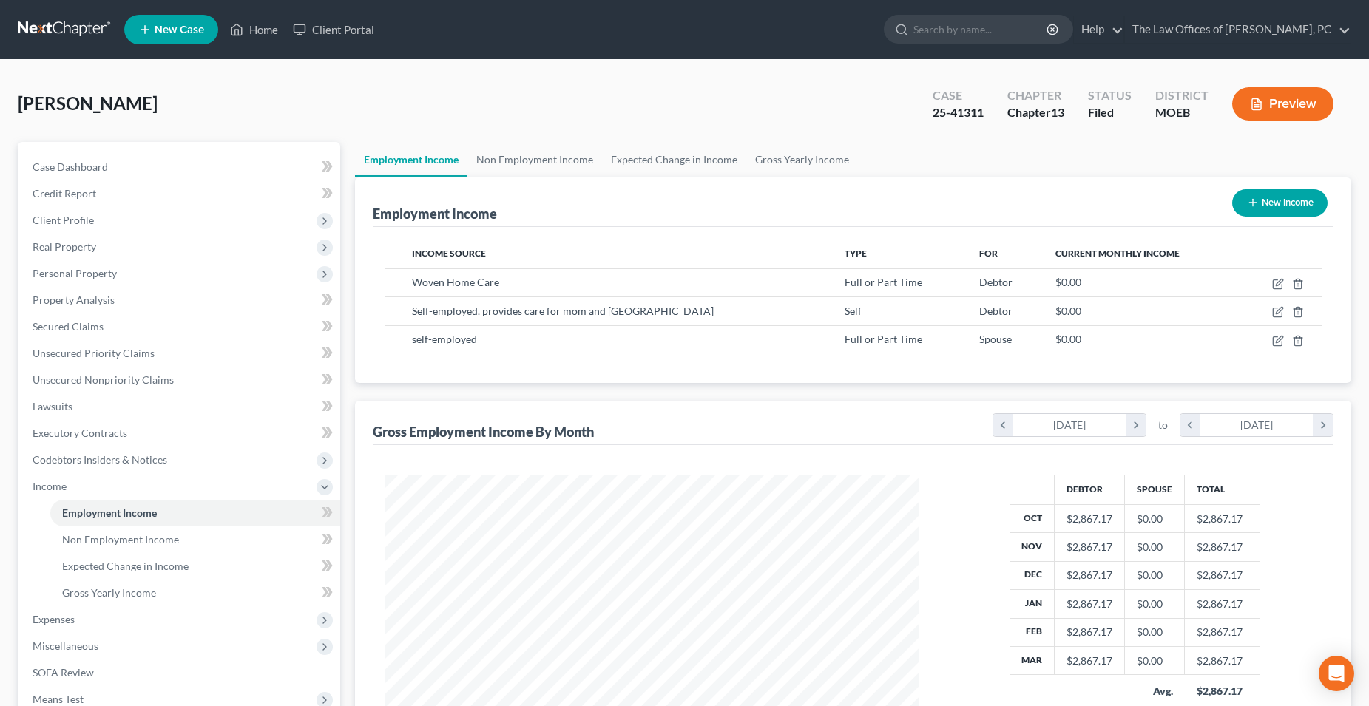
scroll to position [267, 563]
click at [518, 159] on link "Non Employment Income" at bounding box center [534, 159] width 135 height 35
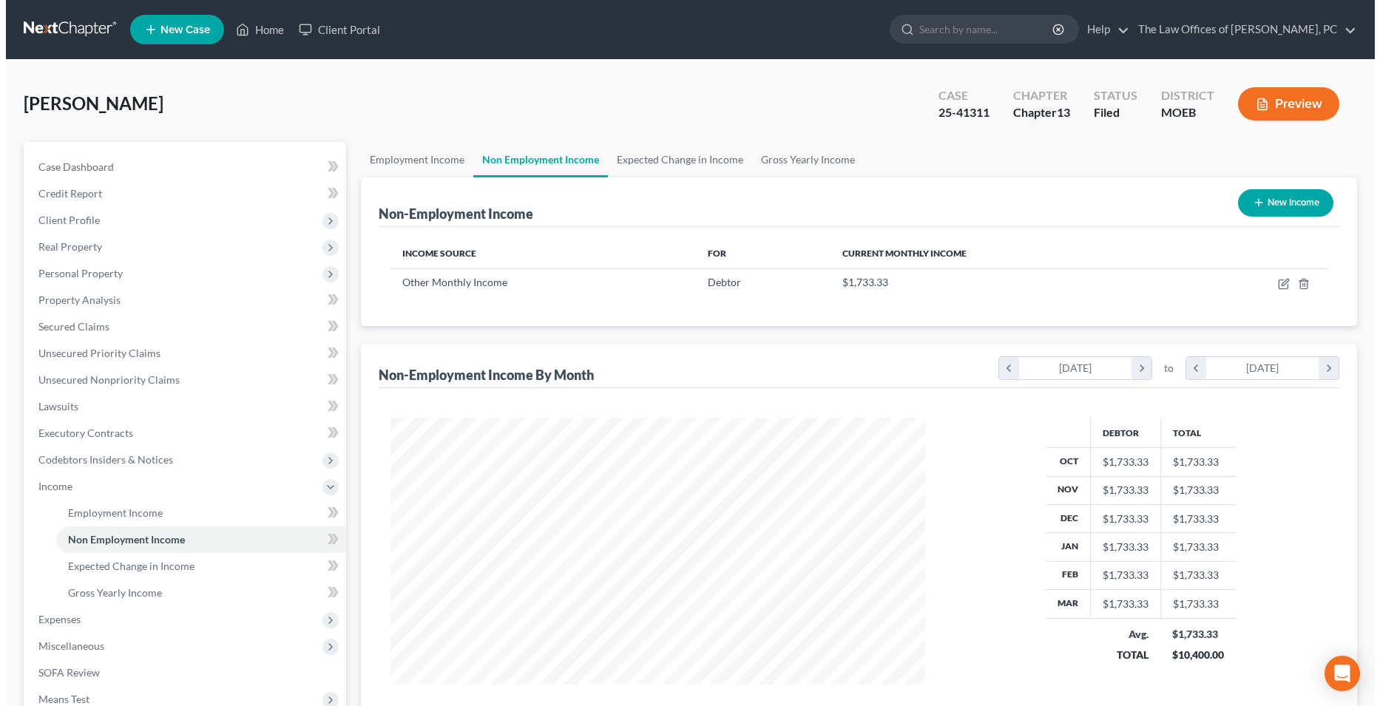
scroll to position [267, 563]
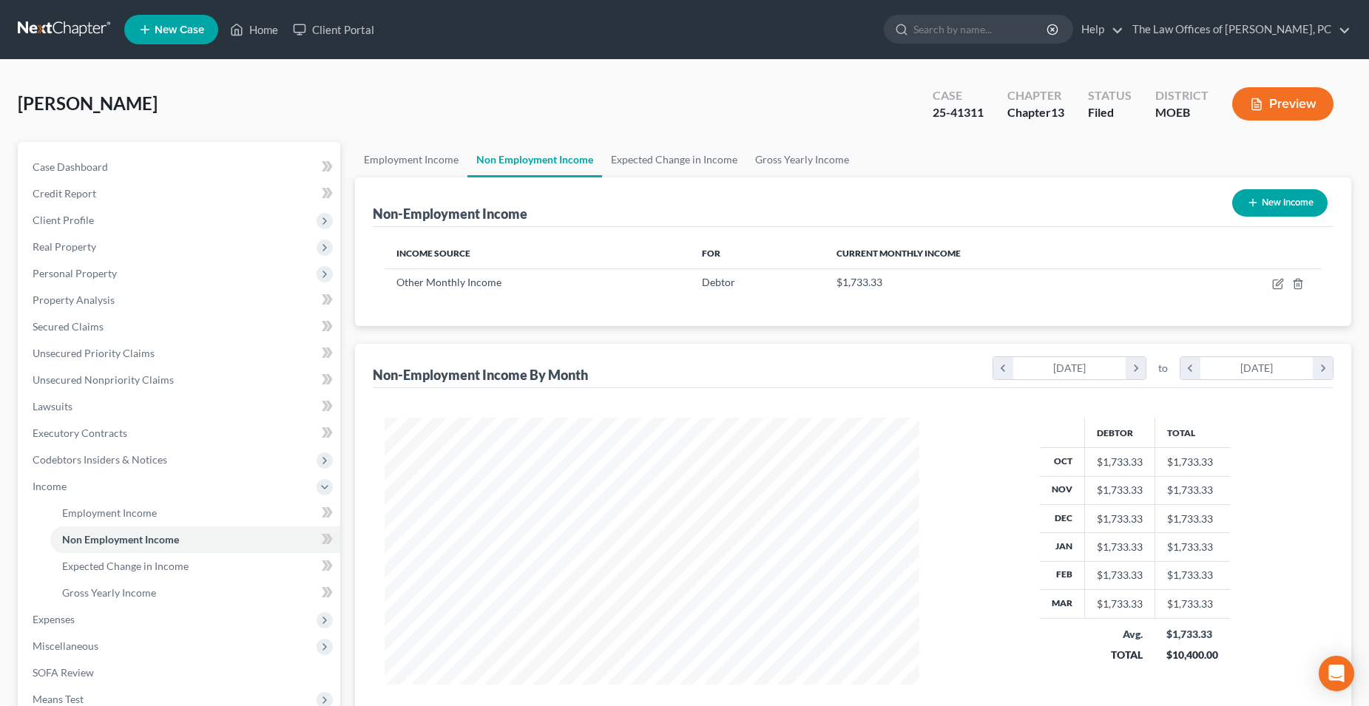
click at [1264, 208] on button "New Income" at bounding box center [1279, 202] width 95 height 27
select select "0"
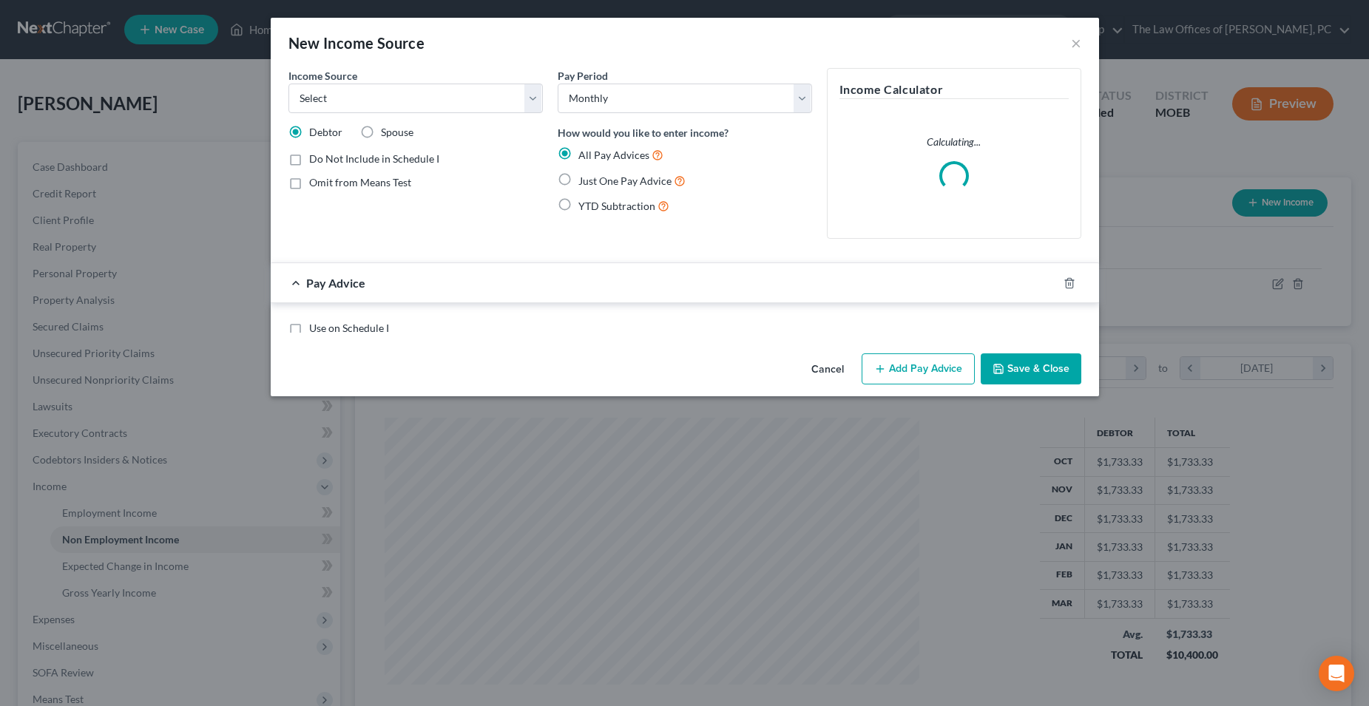
scroll to position [269, 569]
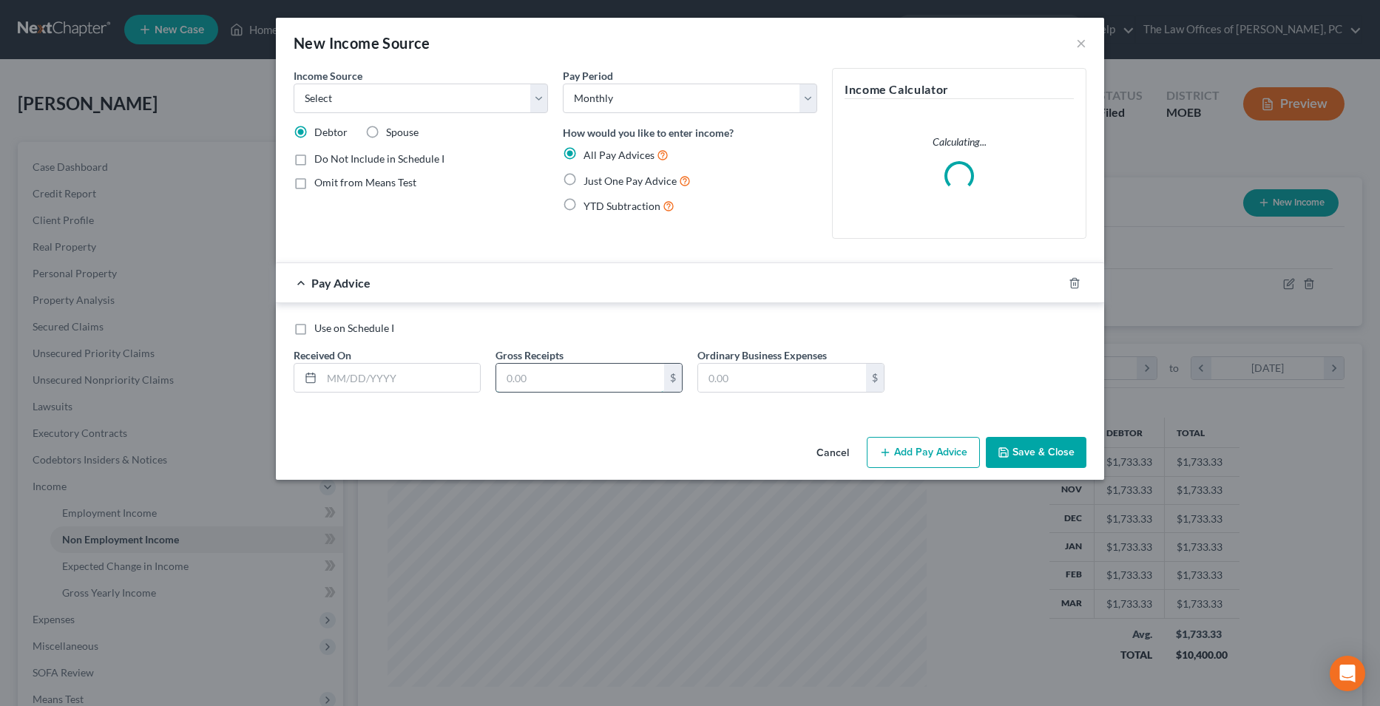
click at [512, 374] on input "text" at bounding box center [580, 378] width 168 height 28
type input "1,400"
click at [614, 175] on span "Just One Pay Advice" at bounding box center [629, 181] width 93 height 13
click at [599, 175] on input "Just One Pay Advice" at bounding box center [594, 177] width 10 height 10
radio input "true"
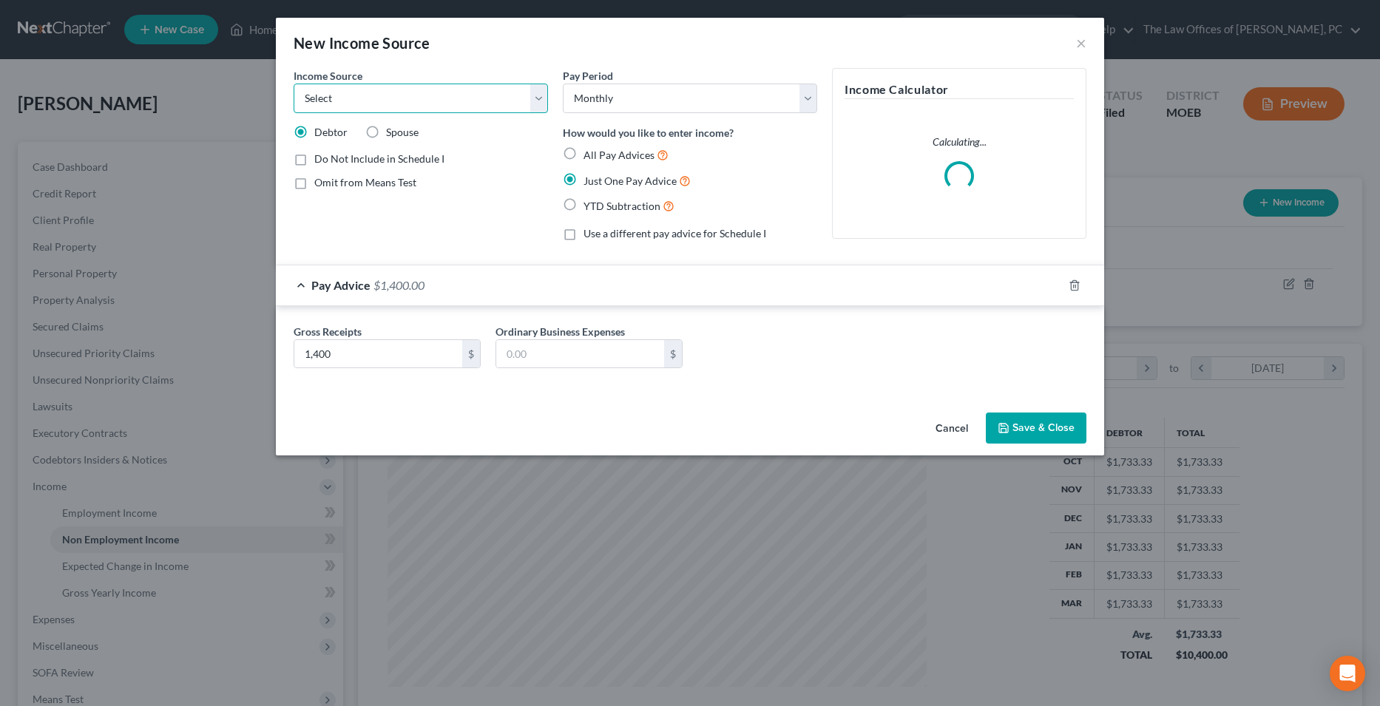
click at [413, 100] on select "Select Unemployment Disability (from employer) Pension Retirement Social Securi…" at bounding box center [421, 99] width 254 height 30
select select "13"
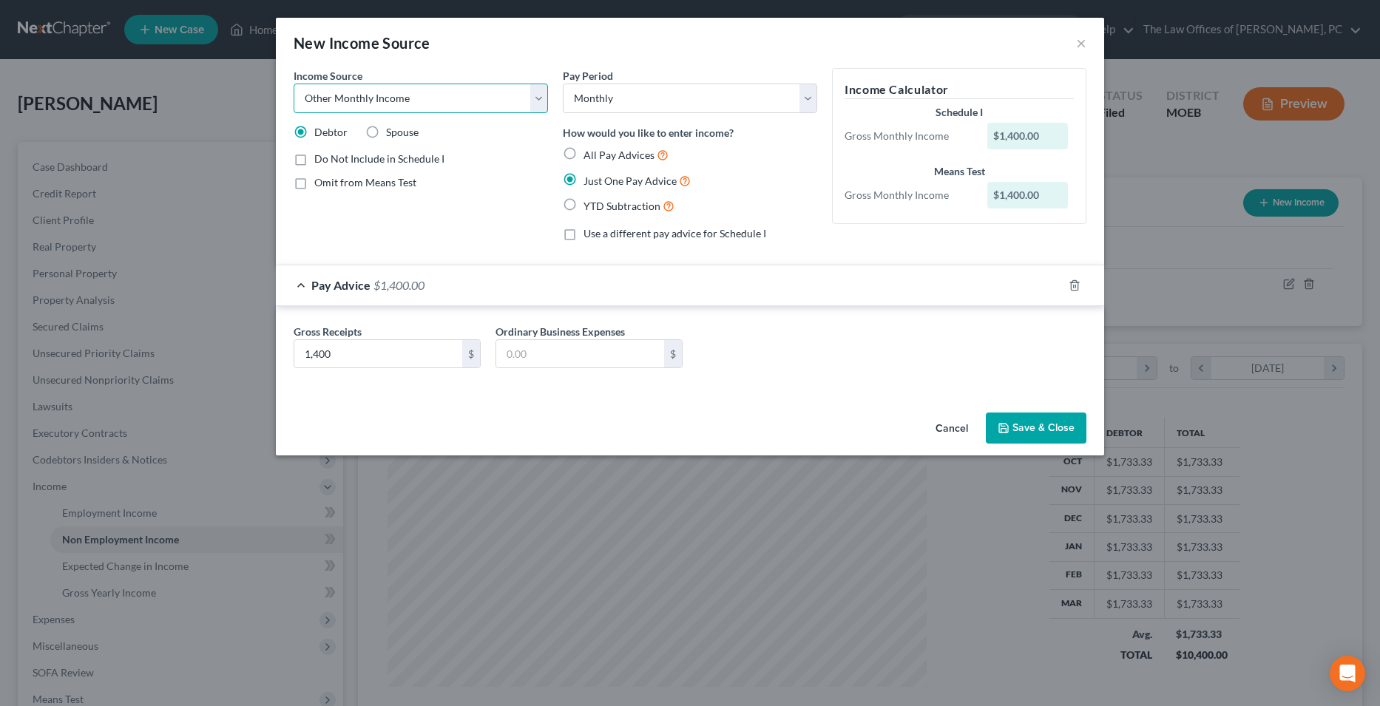
click at [294, 84] on select "Select Unemployment Disability (from employer) Pension Retirement Social Securi…" at bounding box center [421, 99] width 254 height 30
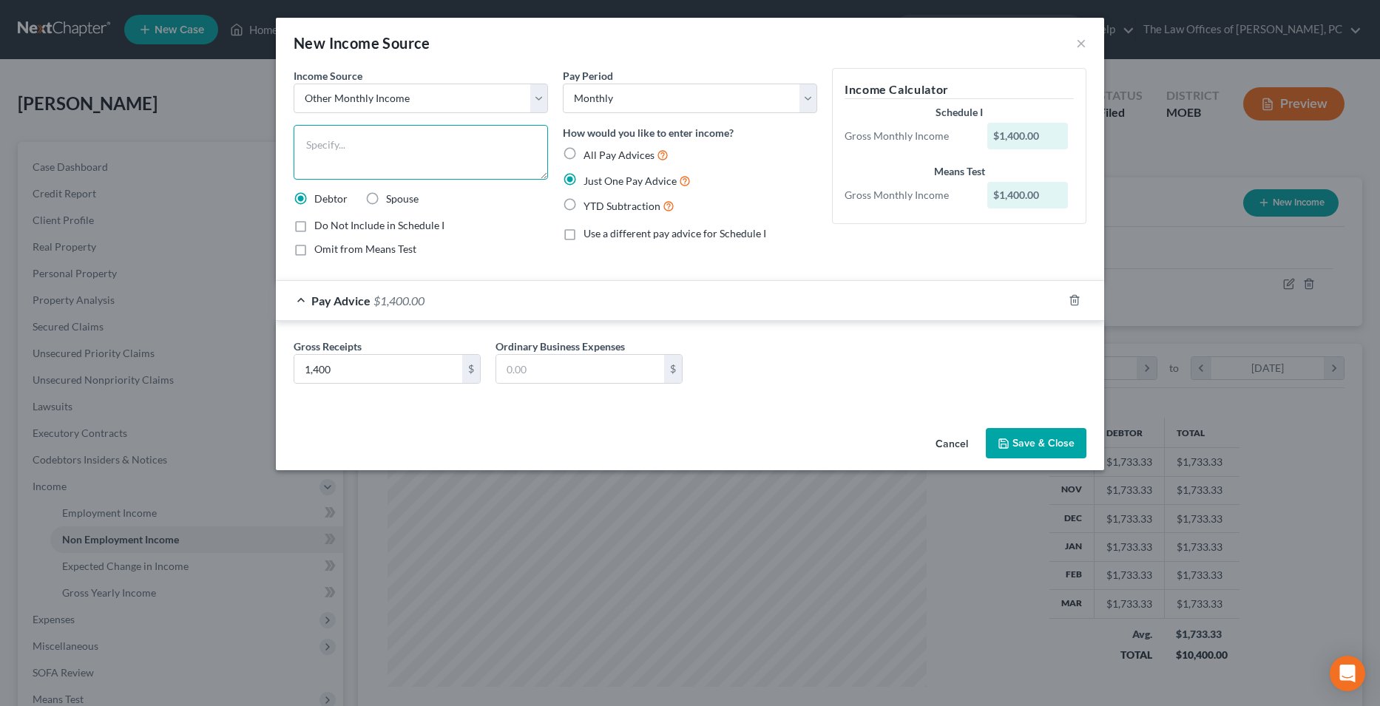
click at [356, 152] on textarea at bounding box center [421, 152] width 254 height 55
type textarea "his net contribution. He refuses to provide specific income information"
click at [1036, 434] on button "Save & Close" at bounding box center [1036, 443] width 101 height 31
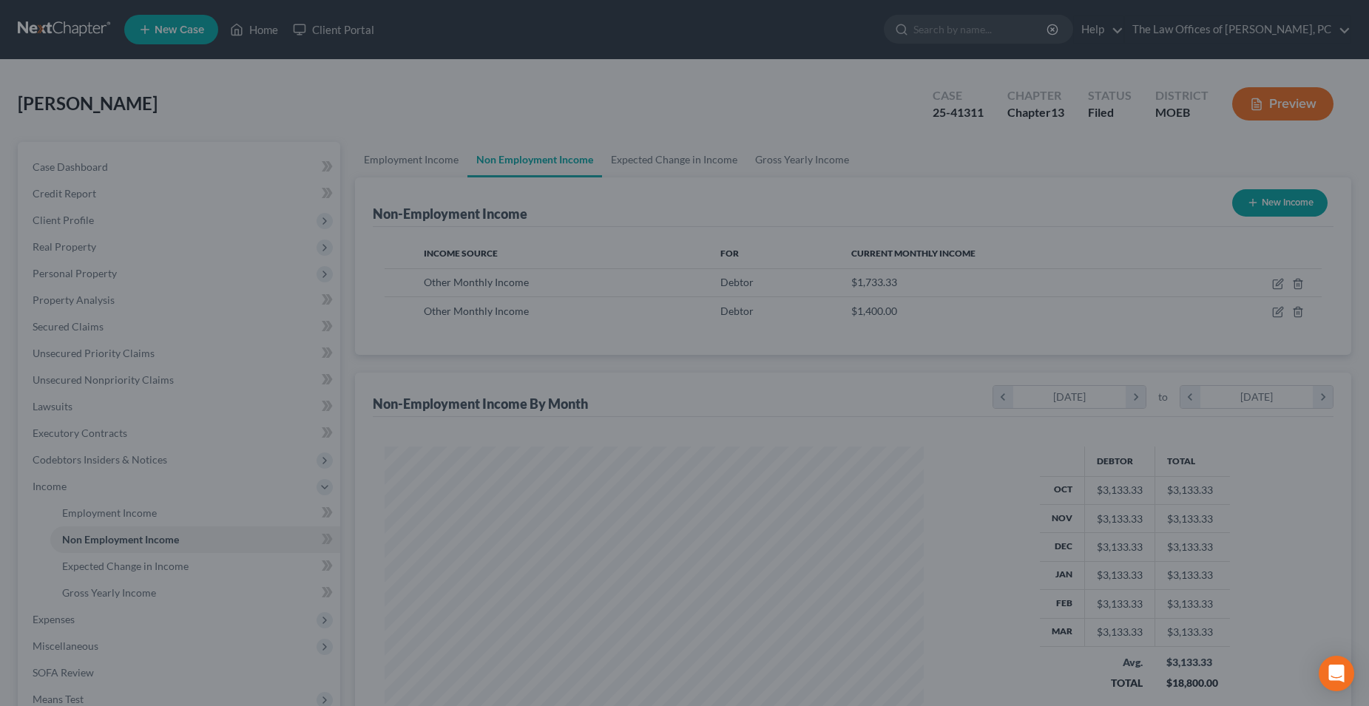
scroll to position [739189, 738892]
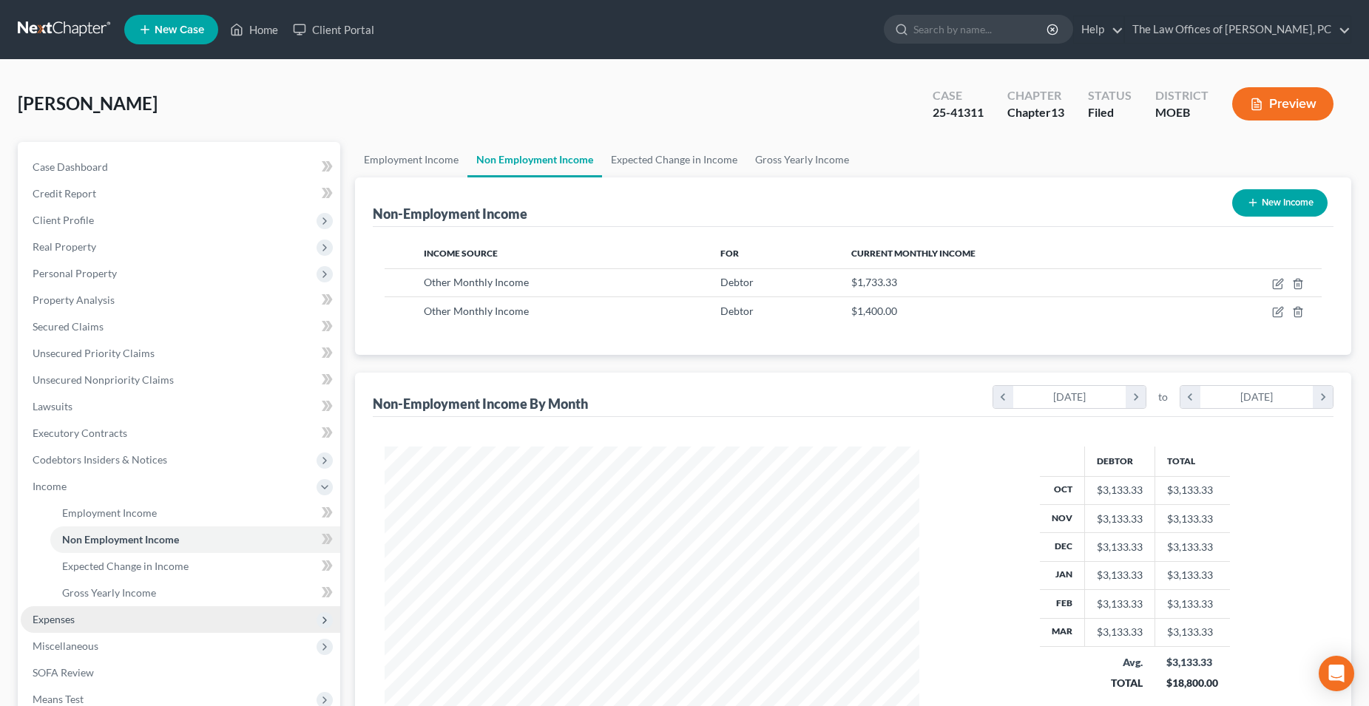
click at [55, 620] on span "Expenses" at bounding box center [54, 619] width 42 height 13
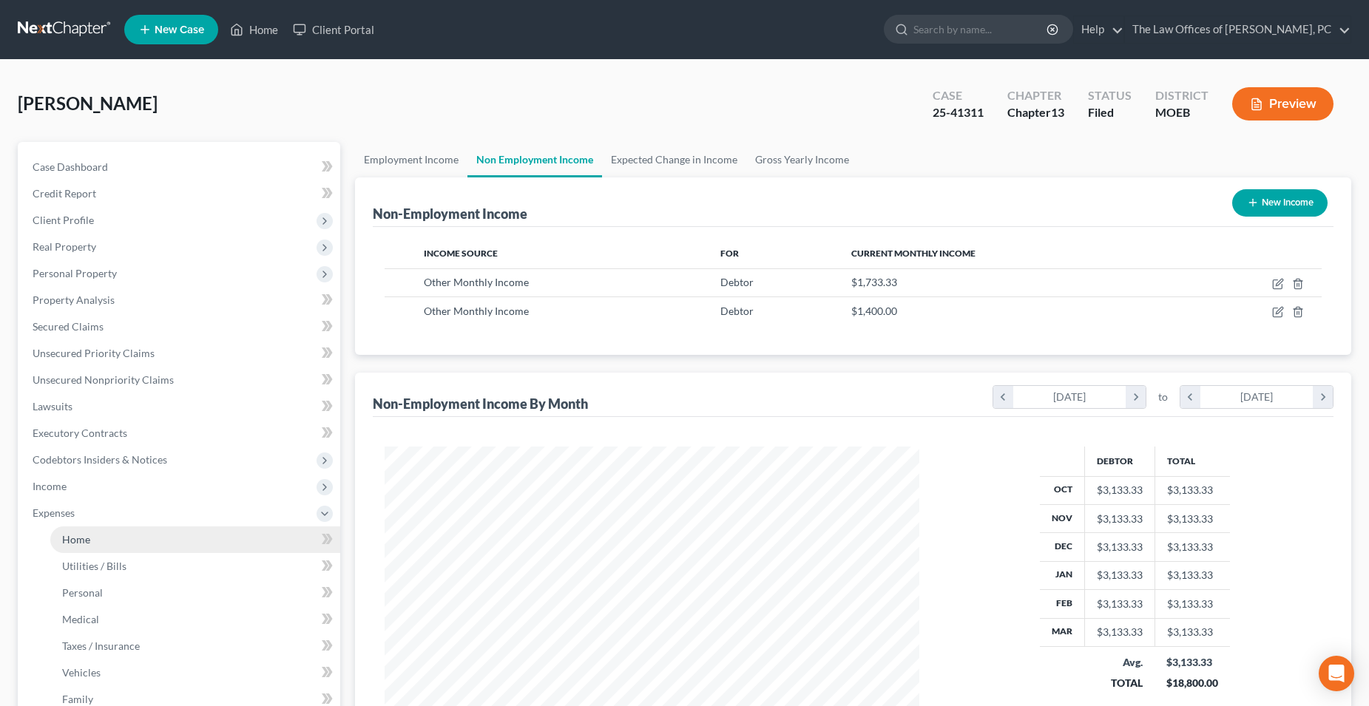
click at [95, 531] on link "Home" at bounding box center [195, 539] width 290 height 27
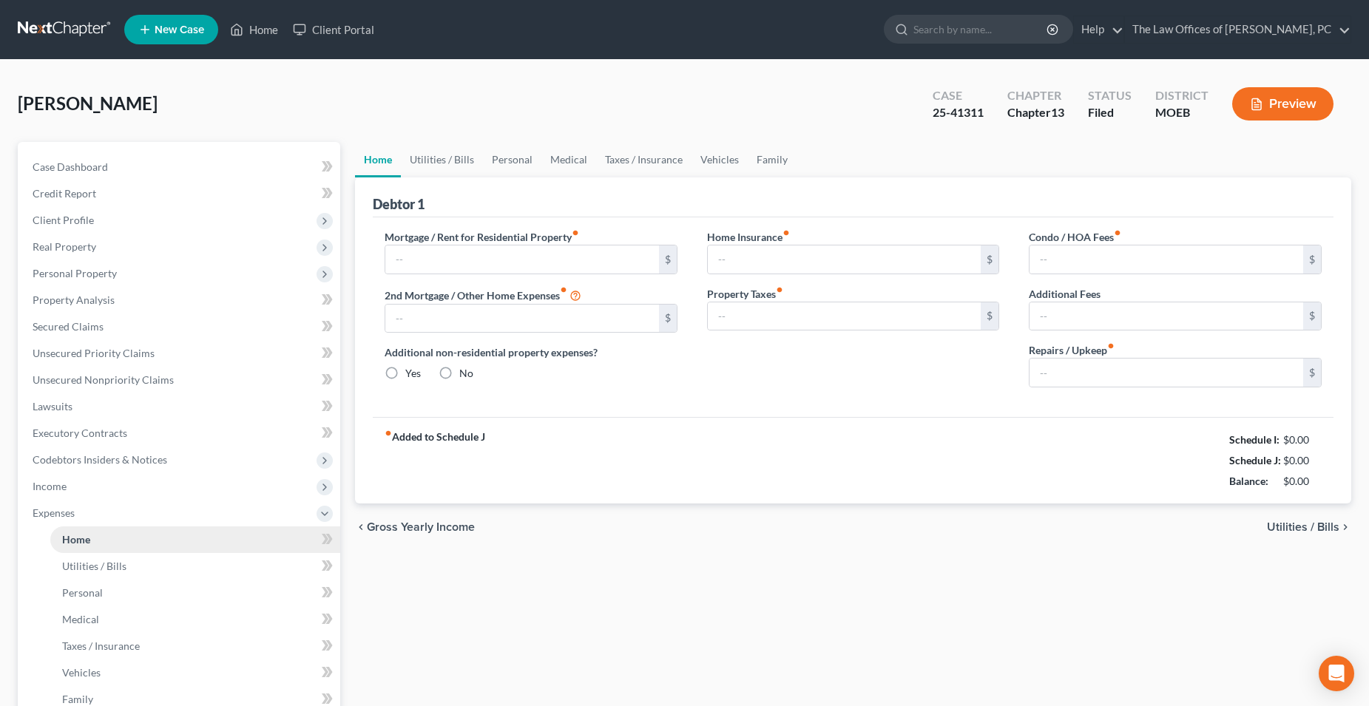
type input "920.00"
type input "0.00"
radio input "true"
type input "0.00"
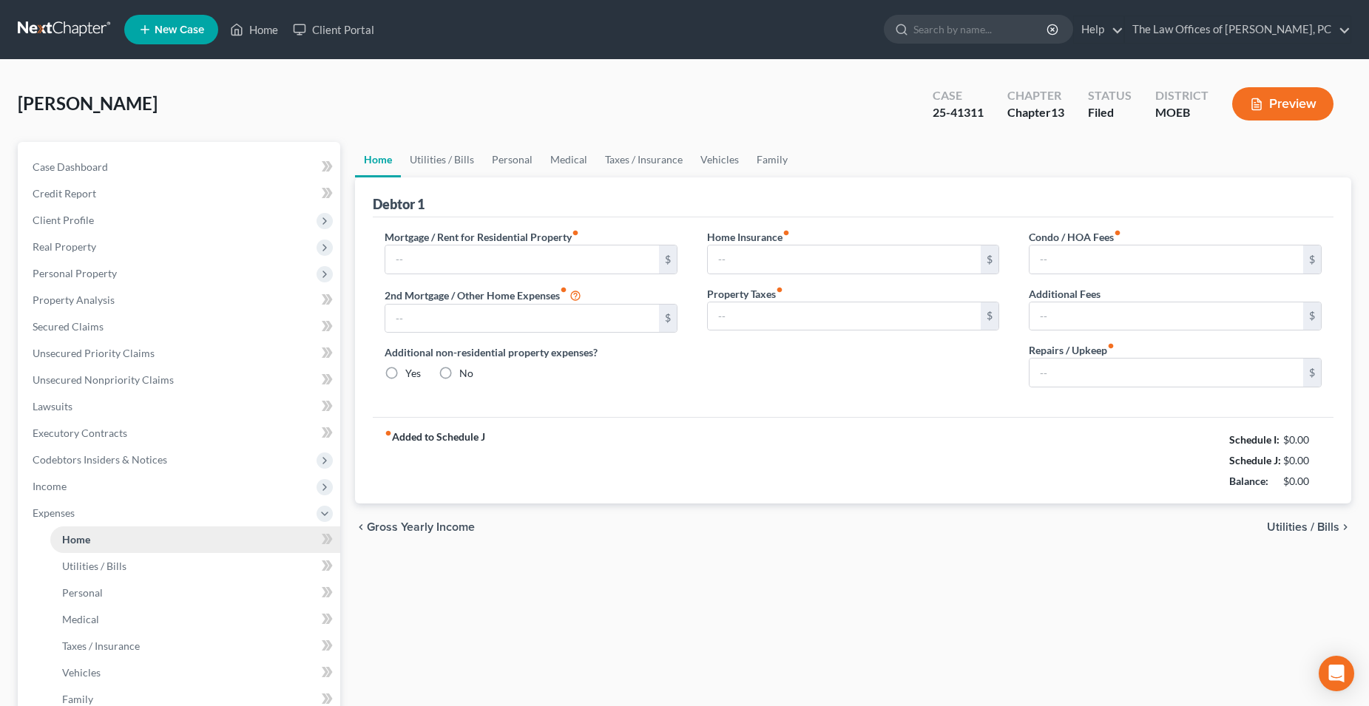
type input "0.00"
type input "100.00"
click at [79, 482] on span "Income" at bounding box center [180, 486] width 319 height 27
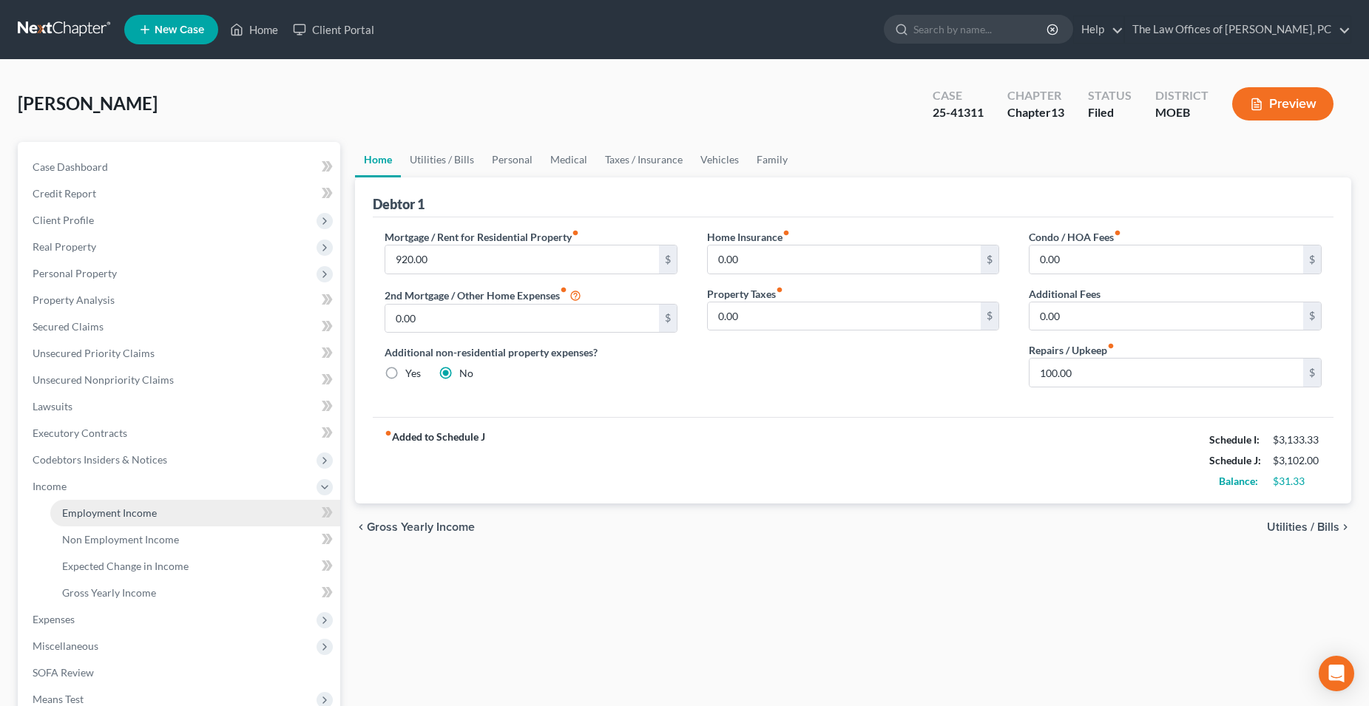
click at [98, 507] on span "Employment Income" at bounding box center [109, 513] width 95 height 13
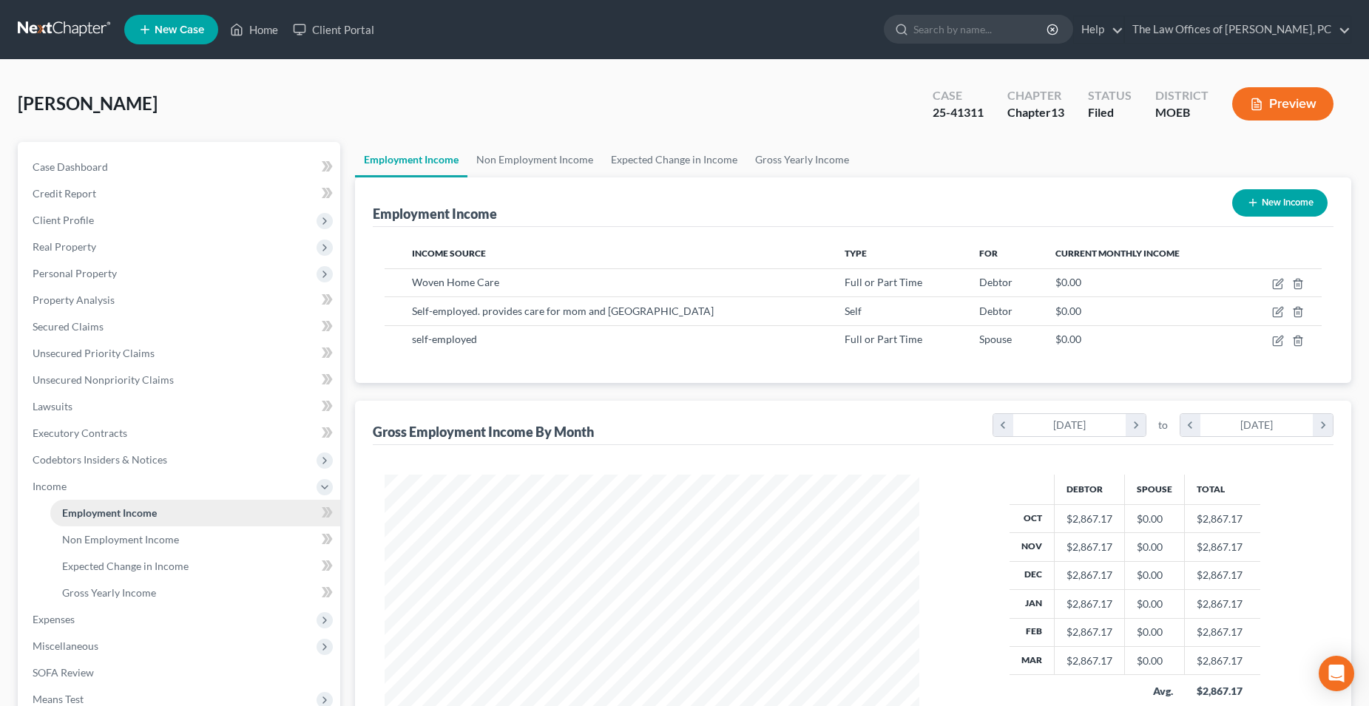
scroll to position [267, 563]
click at [535, 162] on link "Non Employment Income" at bounding box center [534, 159] width 135 height 35
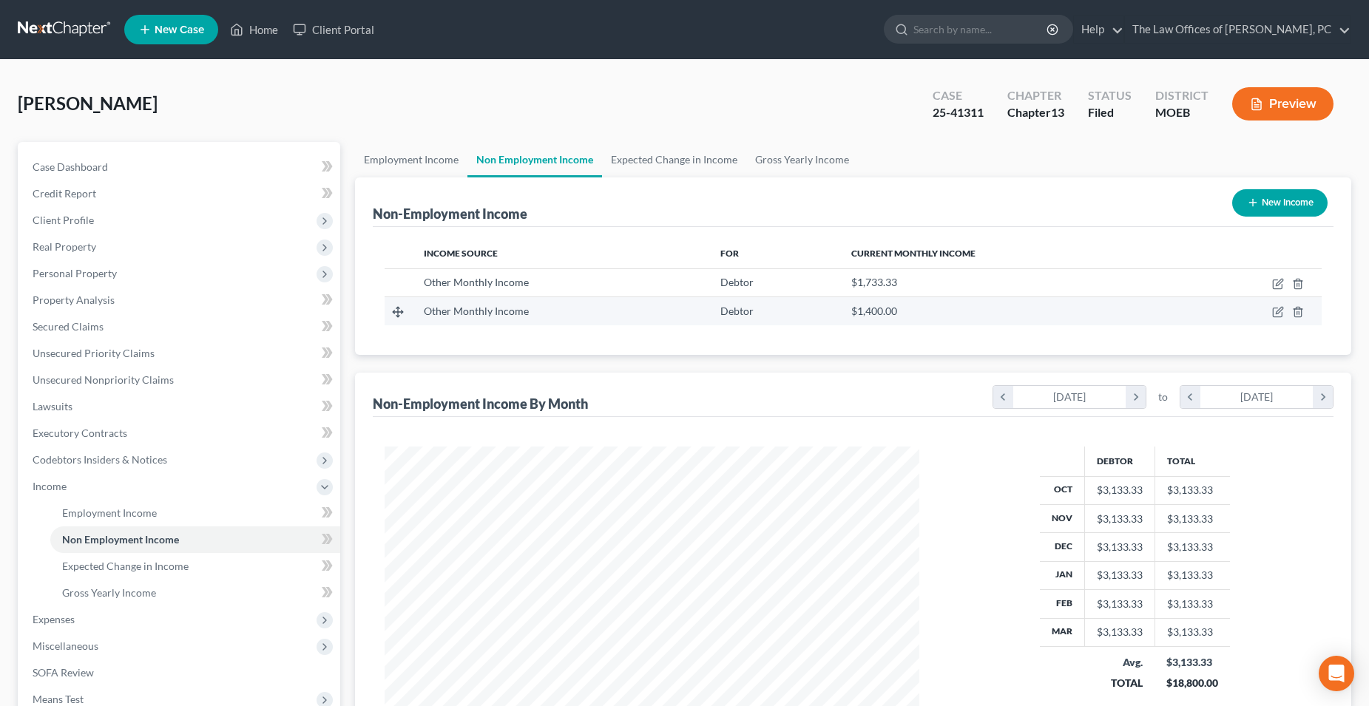
scroll to position [267, 563]
click at [659, 163] on link "Expected Change in Income" at bounding box center [674, 159] width 144 height 35
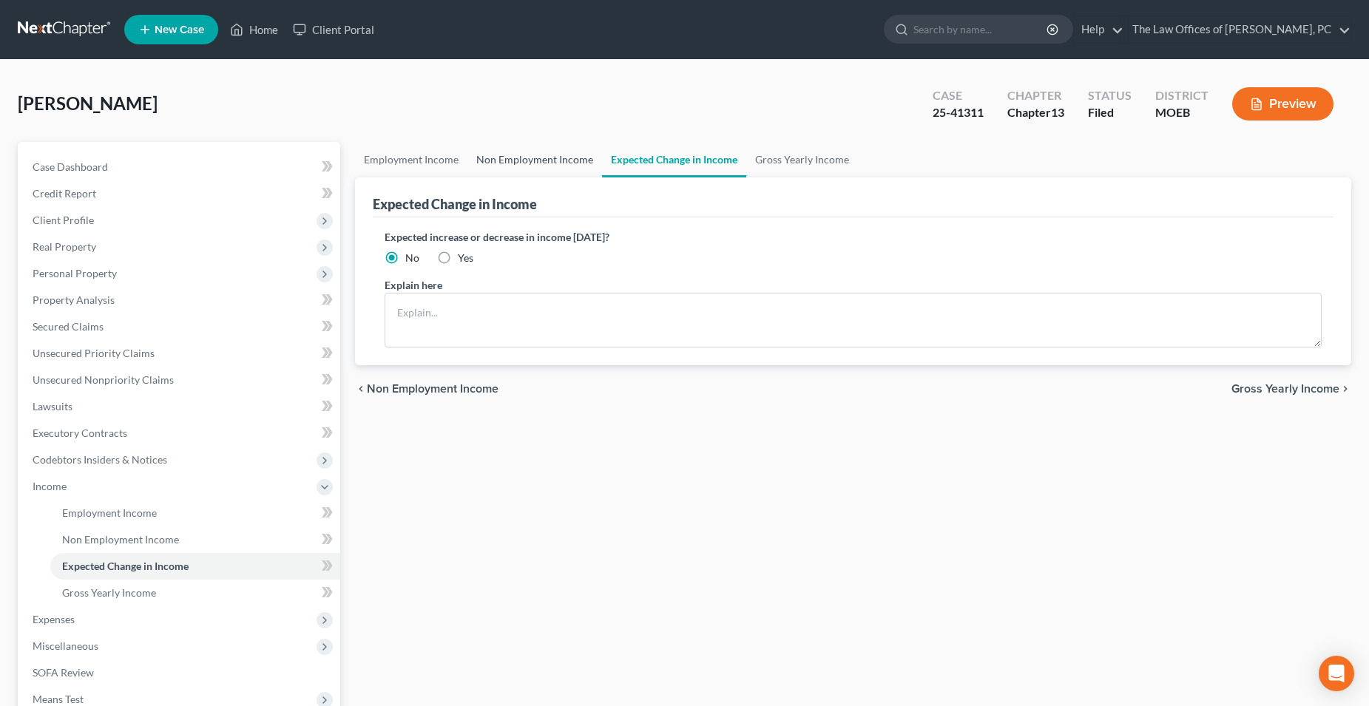
click at [530, 166] on link "Non Employment Income" at bounding box center [534, 159] width 135 height 35
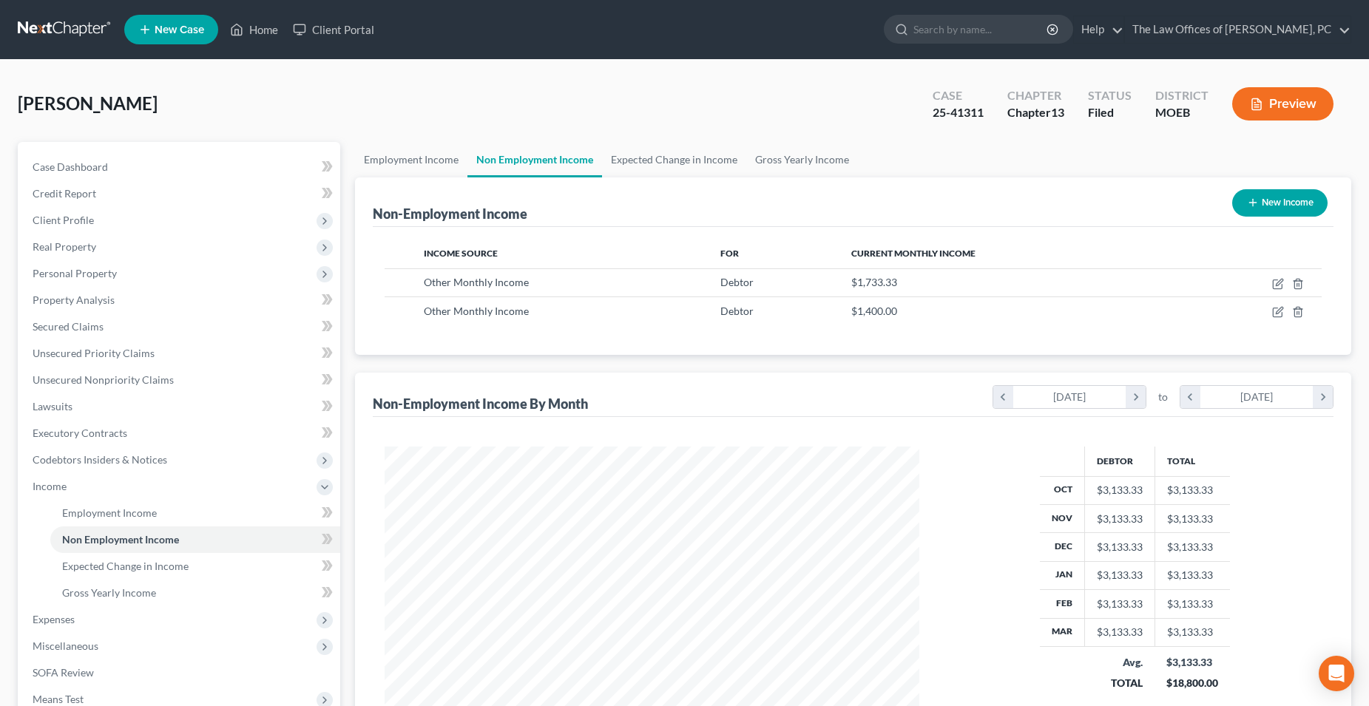
scroll to position [267, 563]
click at [617, 156] on link "Expected Change in Income" at bounding box center [674, 159] width 144 height 35
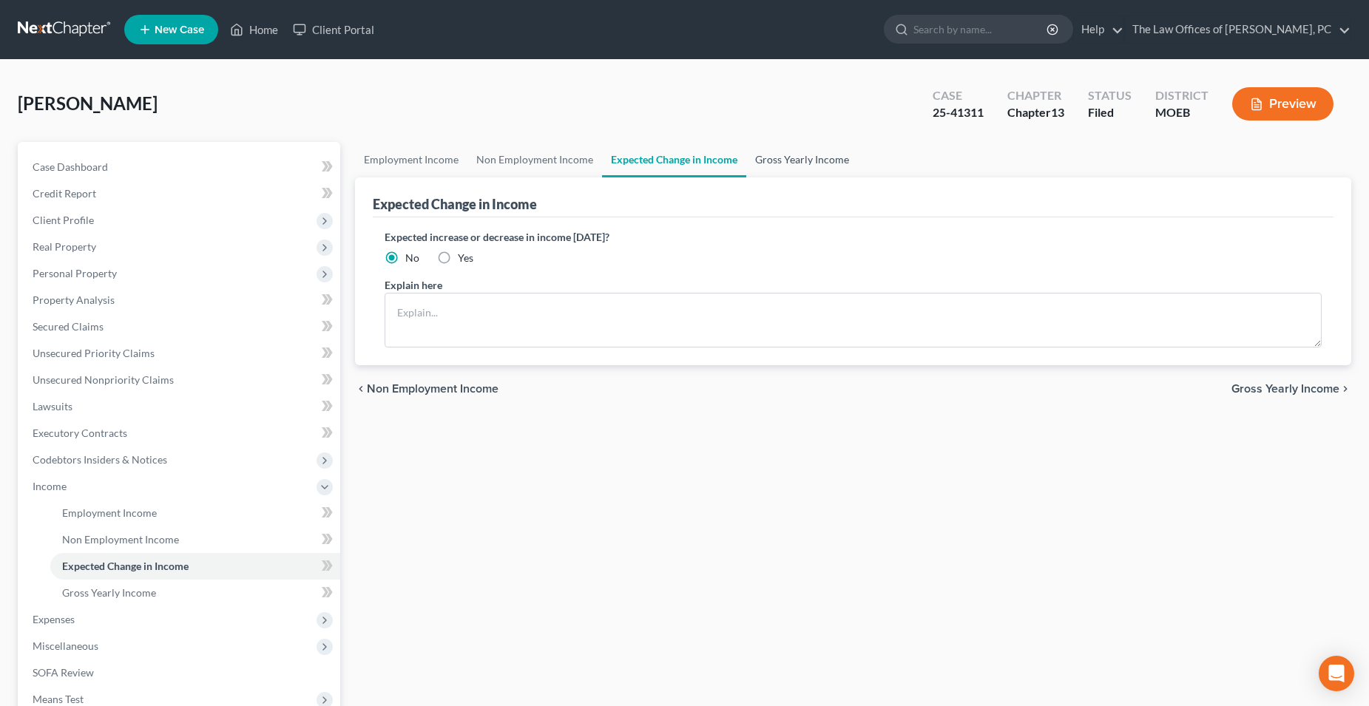
click at [746, 153] on link "Gross Yearly Income" at bounding box center [802, 159] width 112 height 35
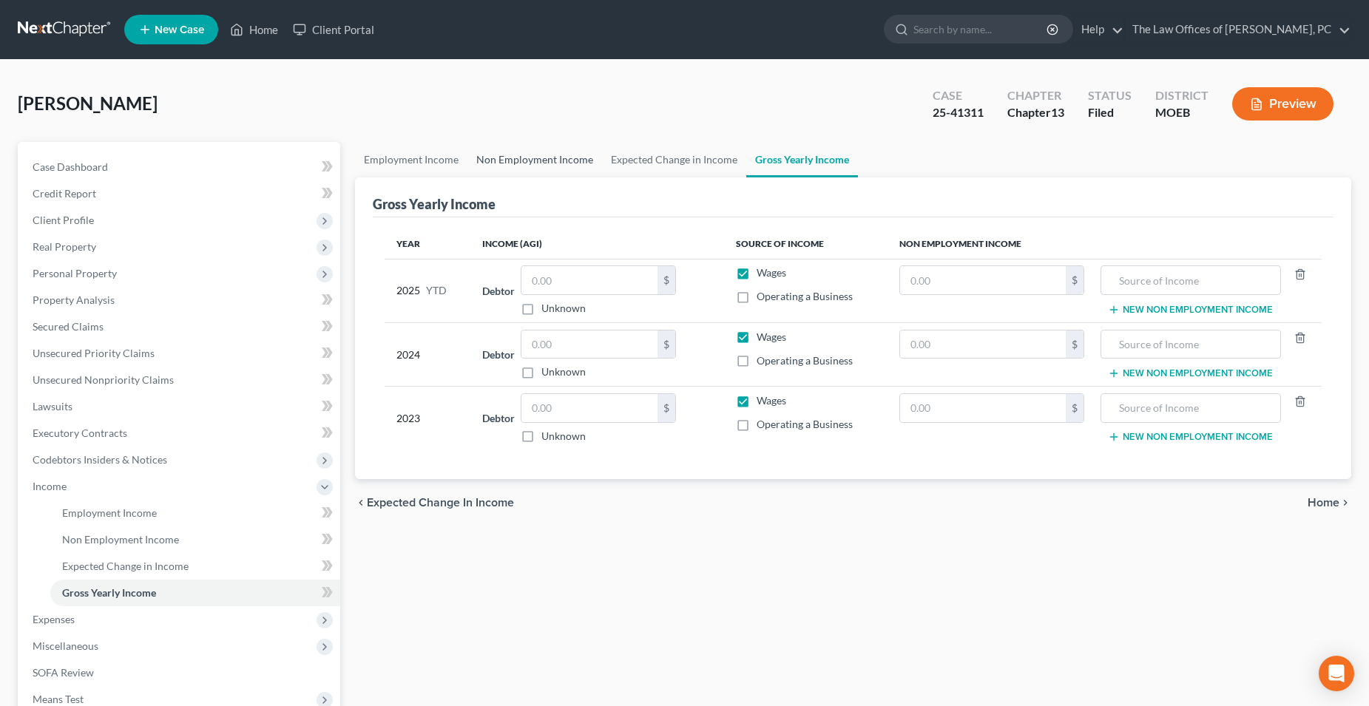
click at [499, 160] on link "Non Employment Income" at bounding box center [534, 159] width 135 height 35
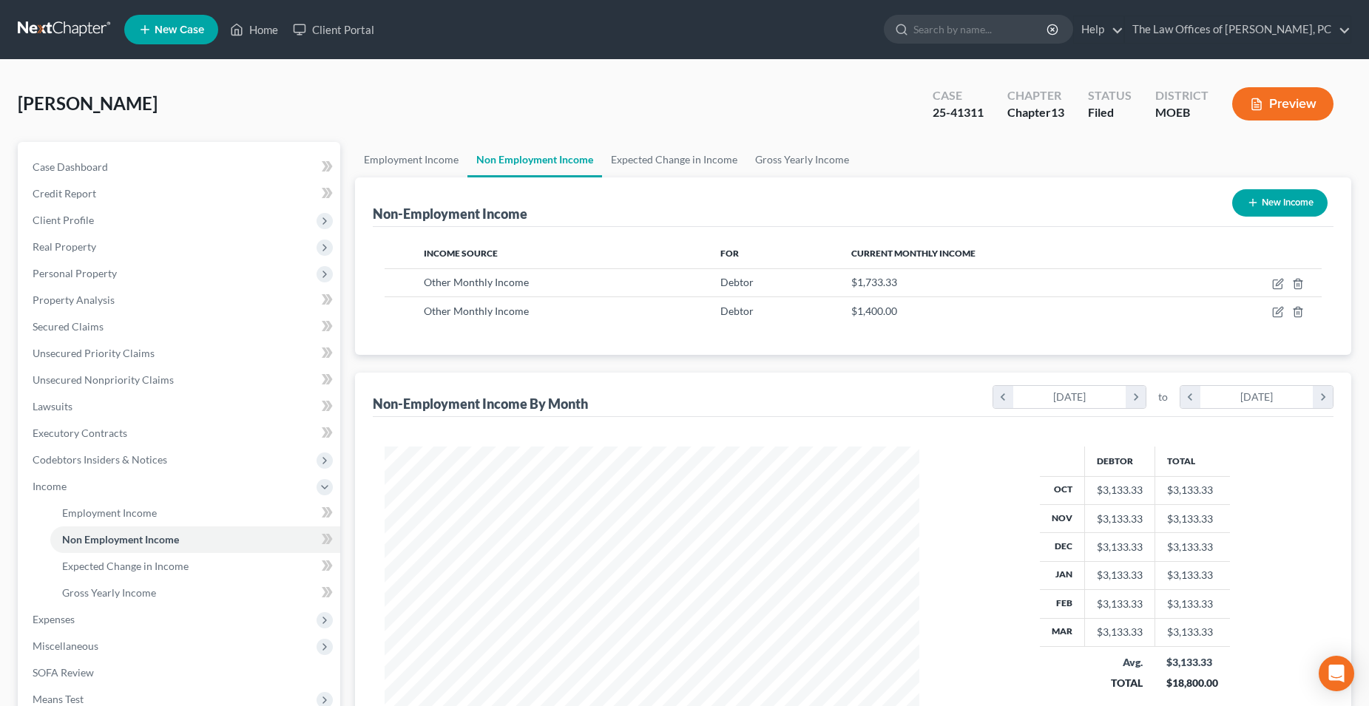
click at [1281, 115] on button "Preview" at bounding box center [1282, 103] width 101 height 33
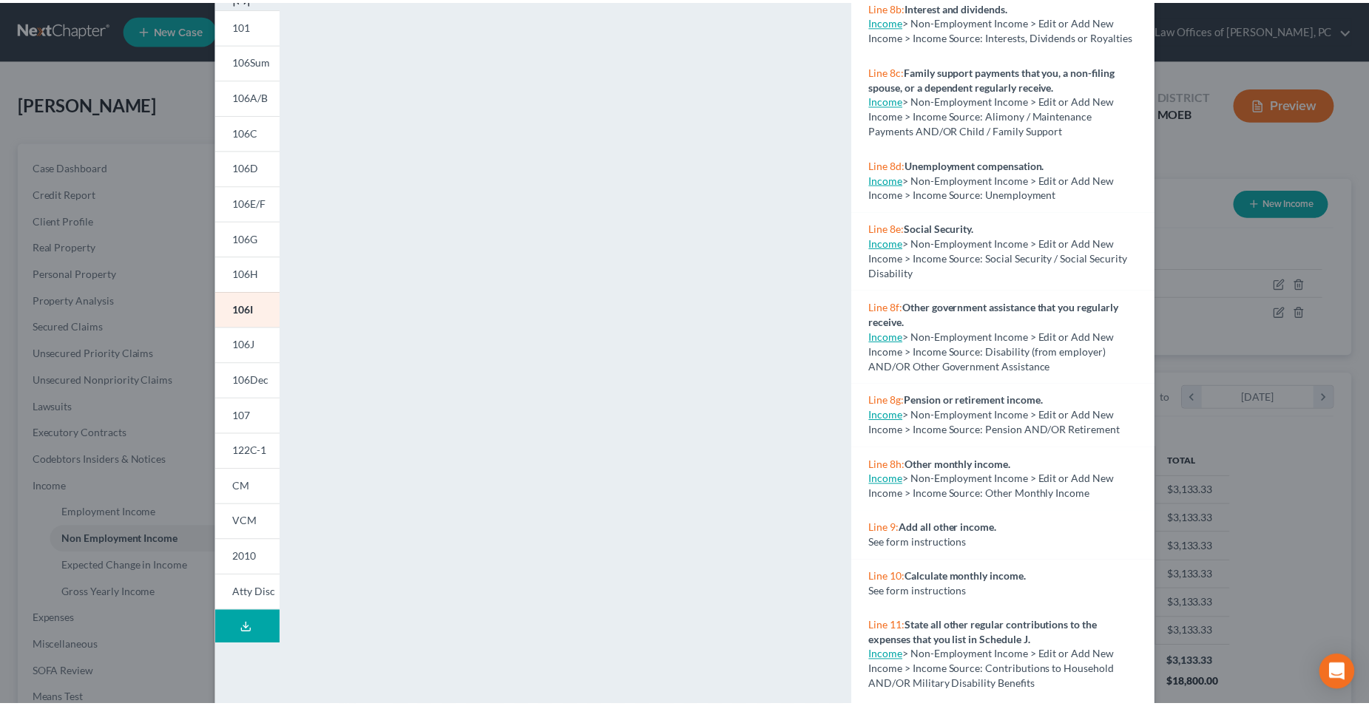
scroll to position [115, 0]
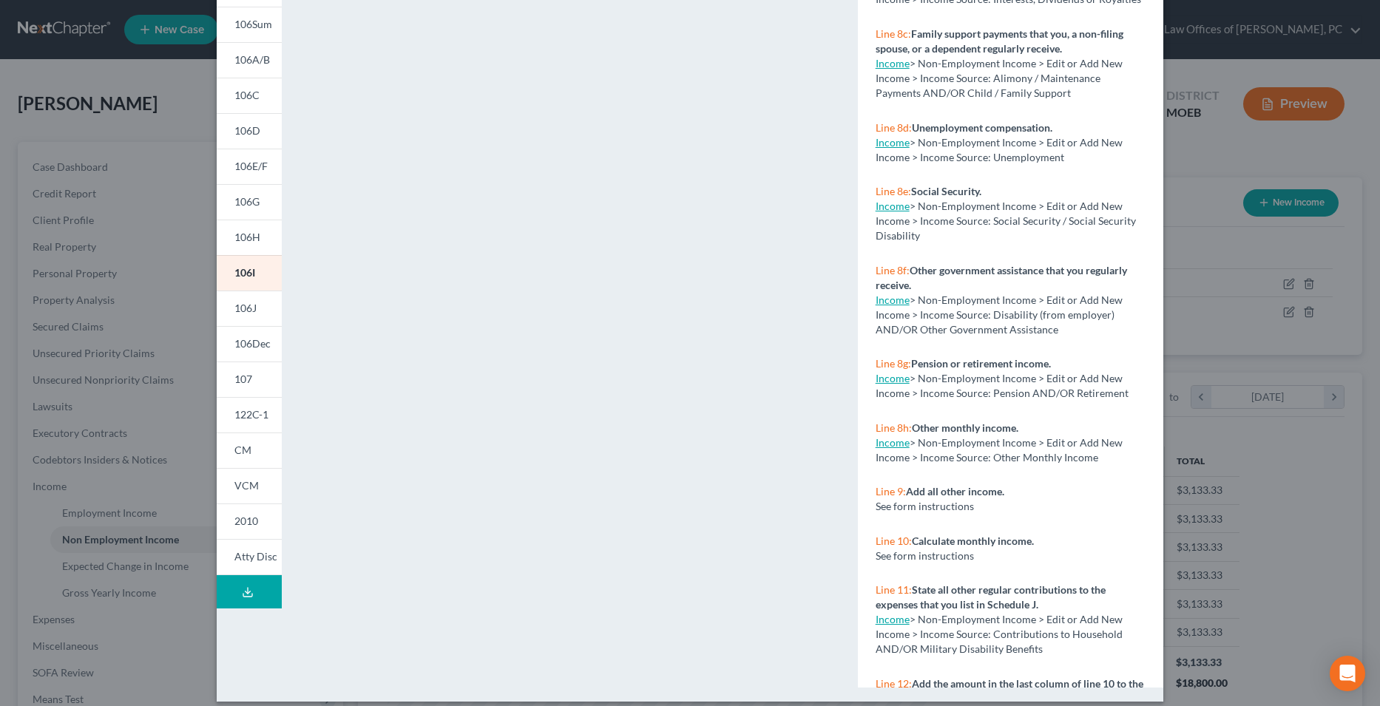
click at [1207, 306] on div "Petition Preview Schedule I: Your Income × 101 106Sum 106A/B 106C 106D 106E/F 1…" at bounding box center [690, 353] width 1380 height 706
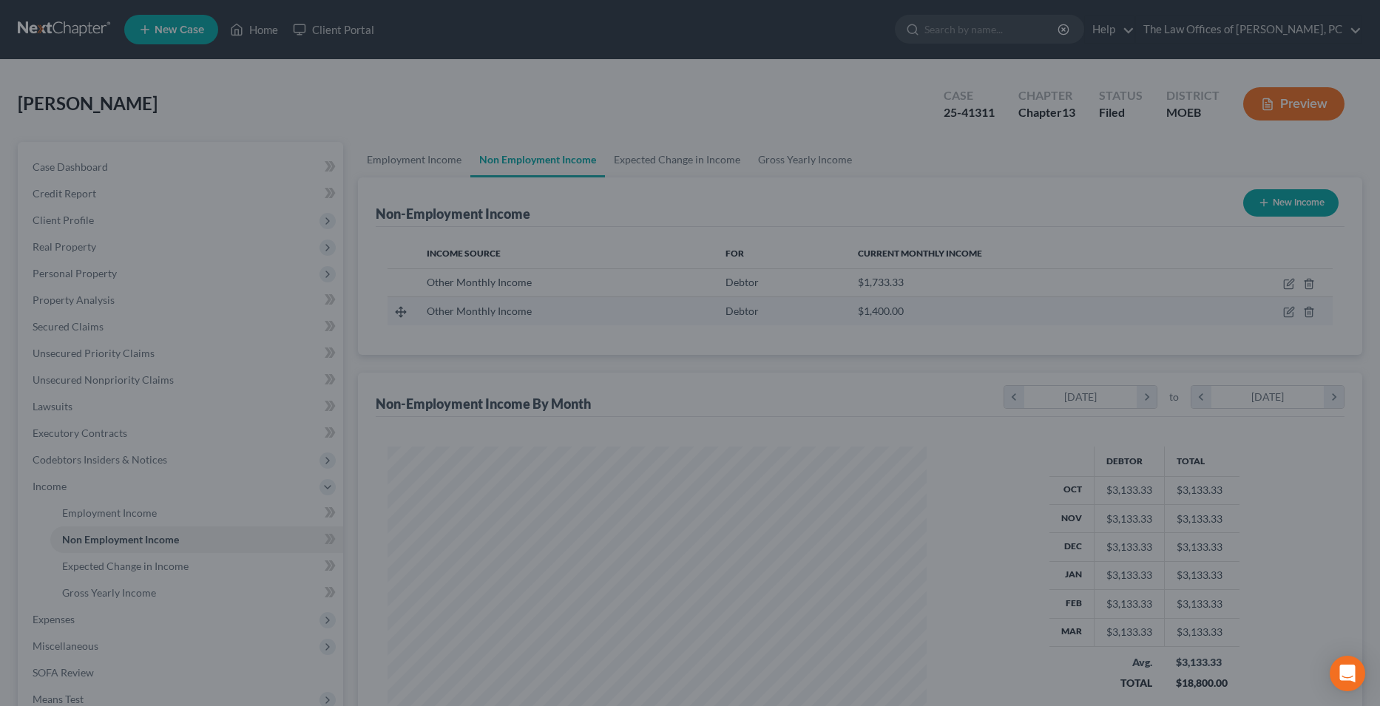
scroll to position [739189, 738892]
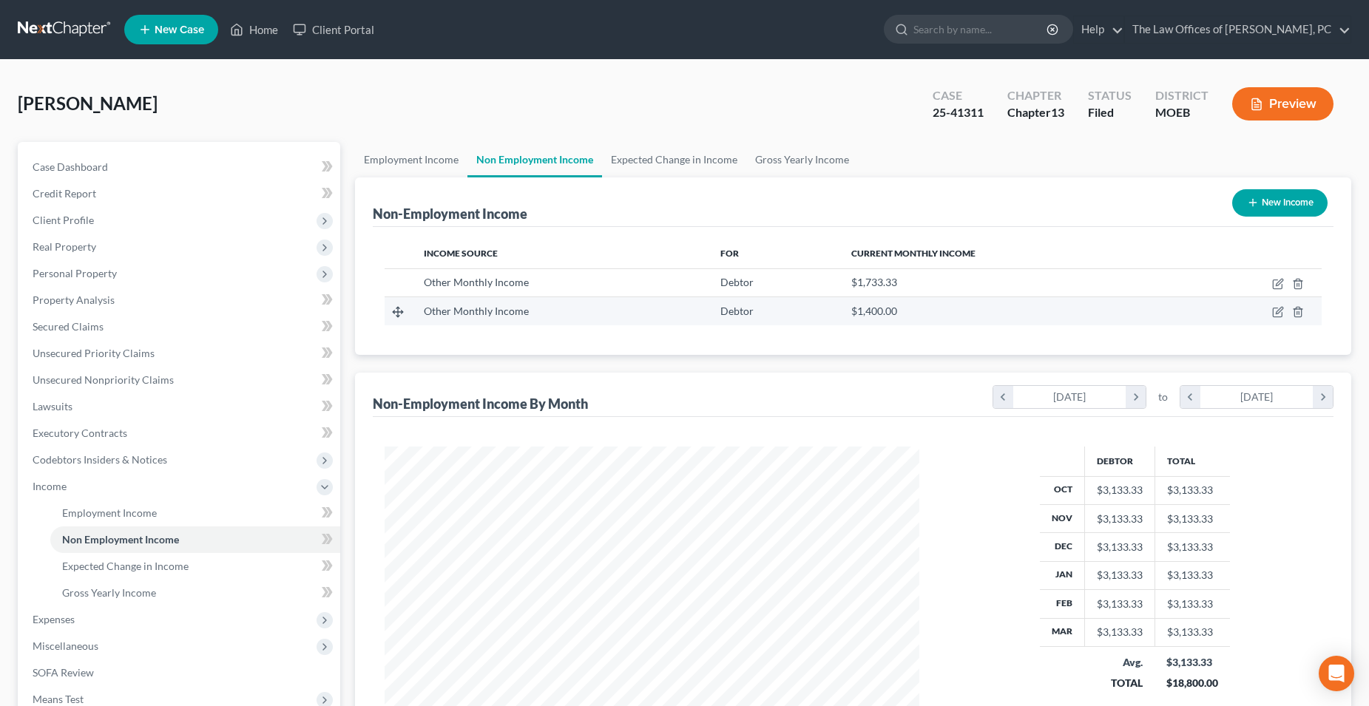
click at [1271, 310] on td at bounding box center [1250, 311] width 141 height 28
click at [1274, 310] on icon "button" at bounding box center [1278, 312] width 12 height 12
select select "13"
select select "0"
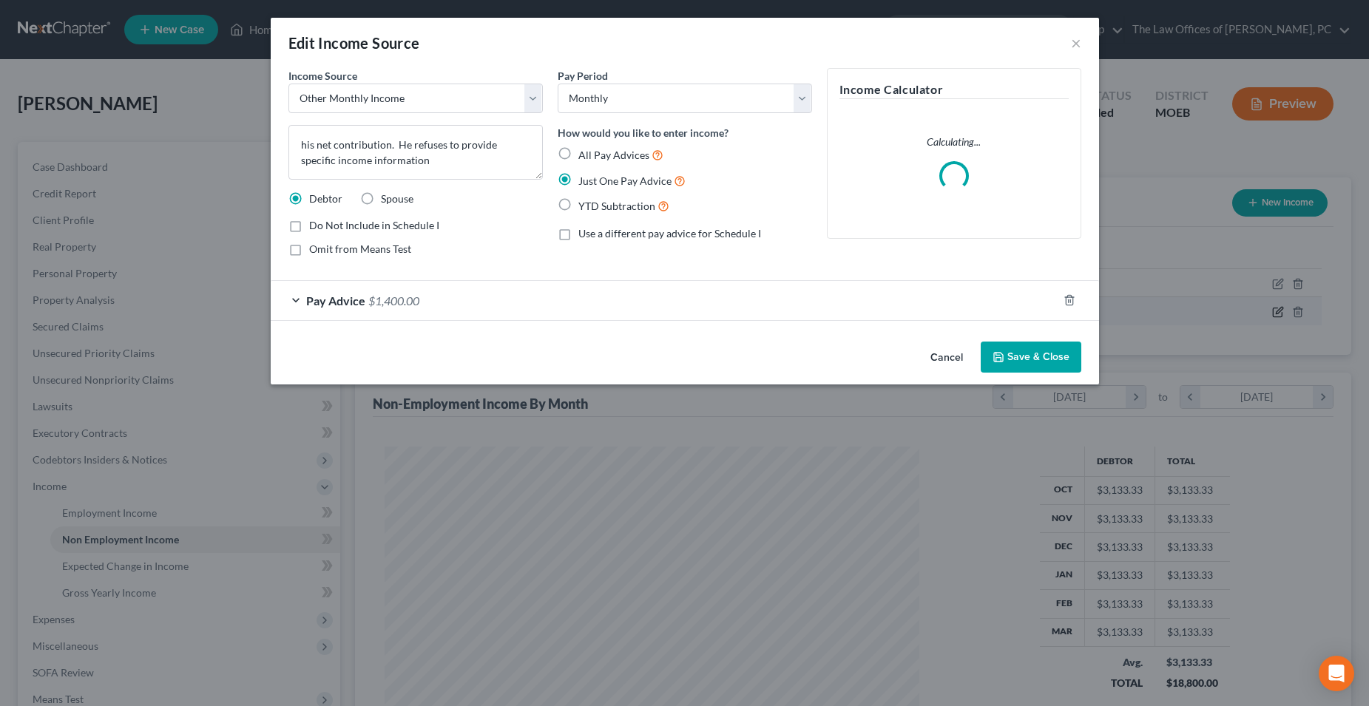
scroll to position [269, 569]
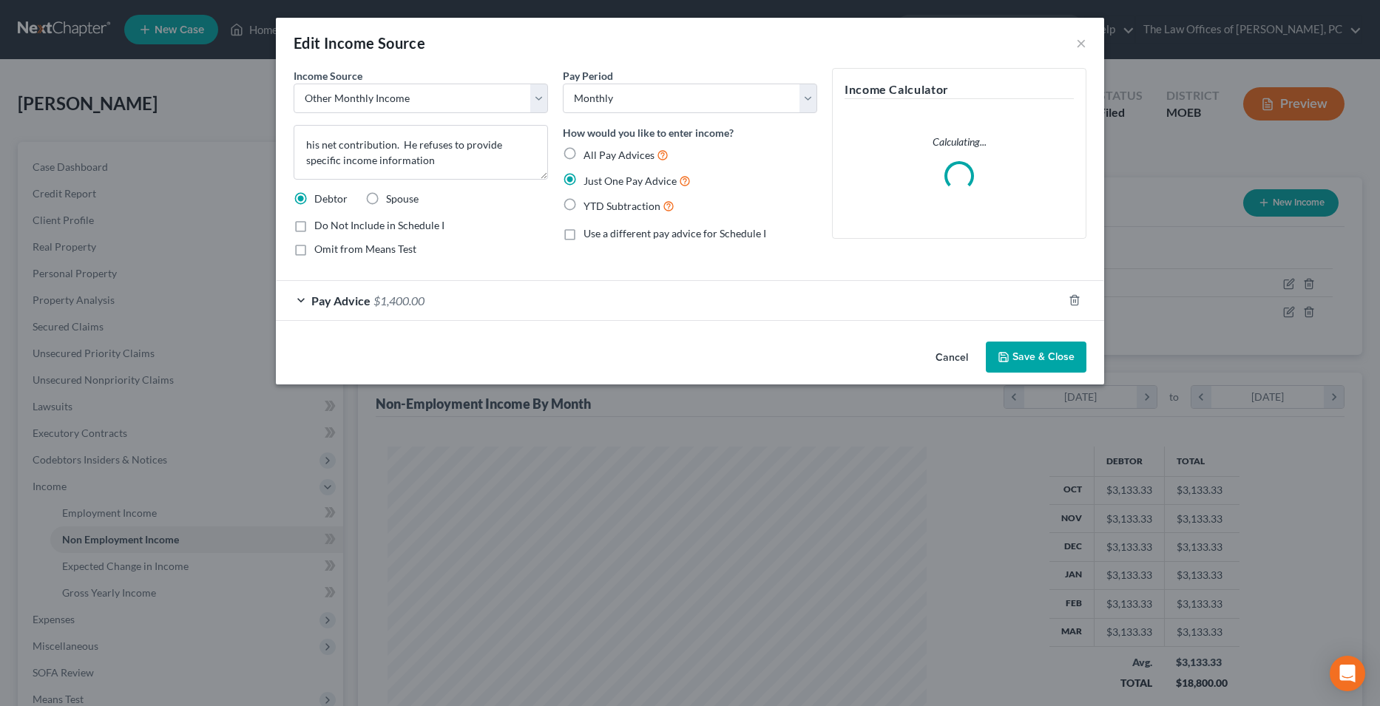
click at [386, 197] on label "Spouse" at bounding box center [402, 199] width 33 height 15
click at [392, 197] on input "Spouse" at bounding box center [397, 197] width 10 height 10
radio input "true"
click at [1007, 353] on icon "button" at bounding box center [1003, 357] width 9 height 9
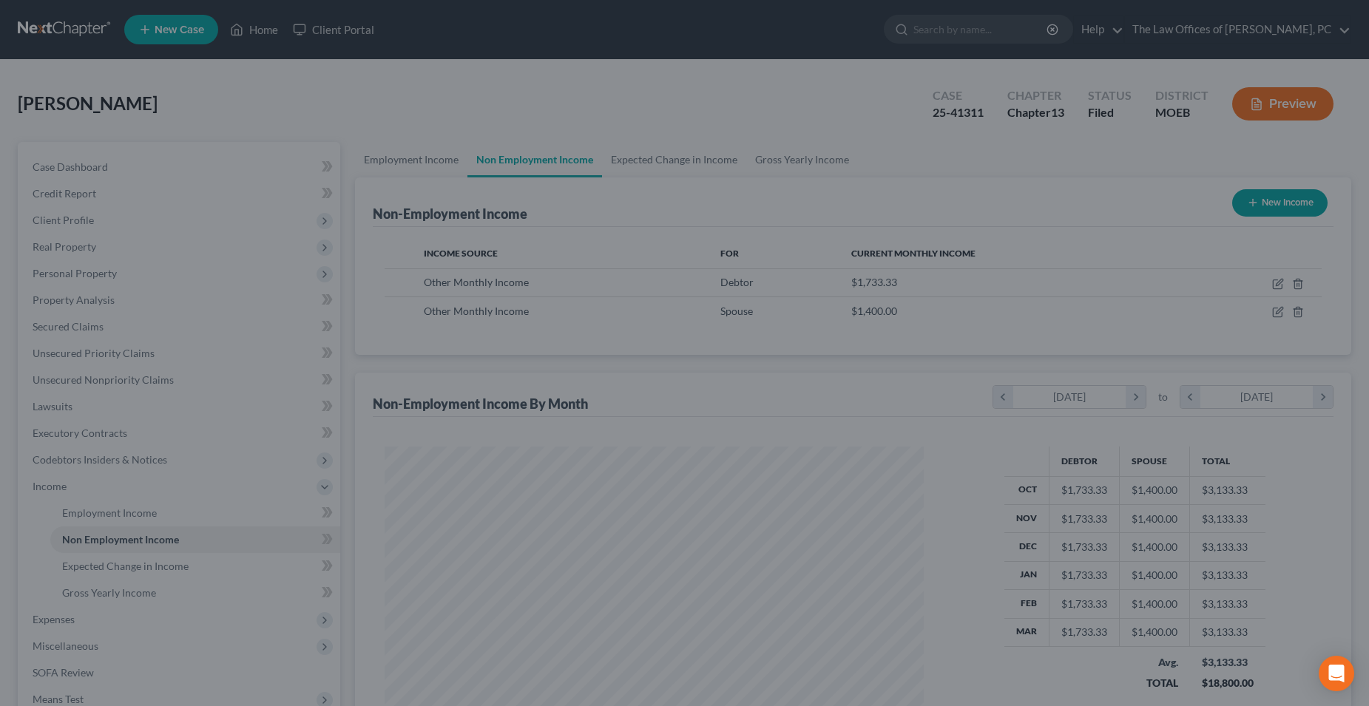
scroll to position [267, 563]
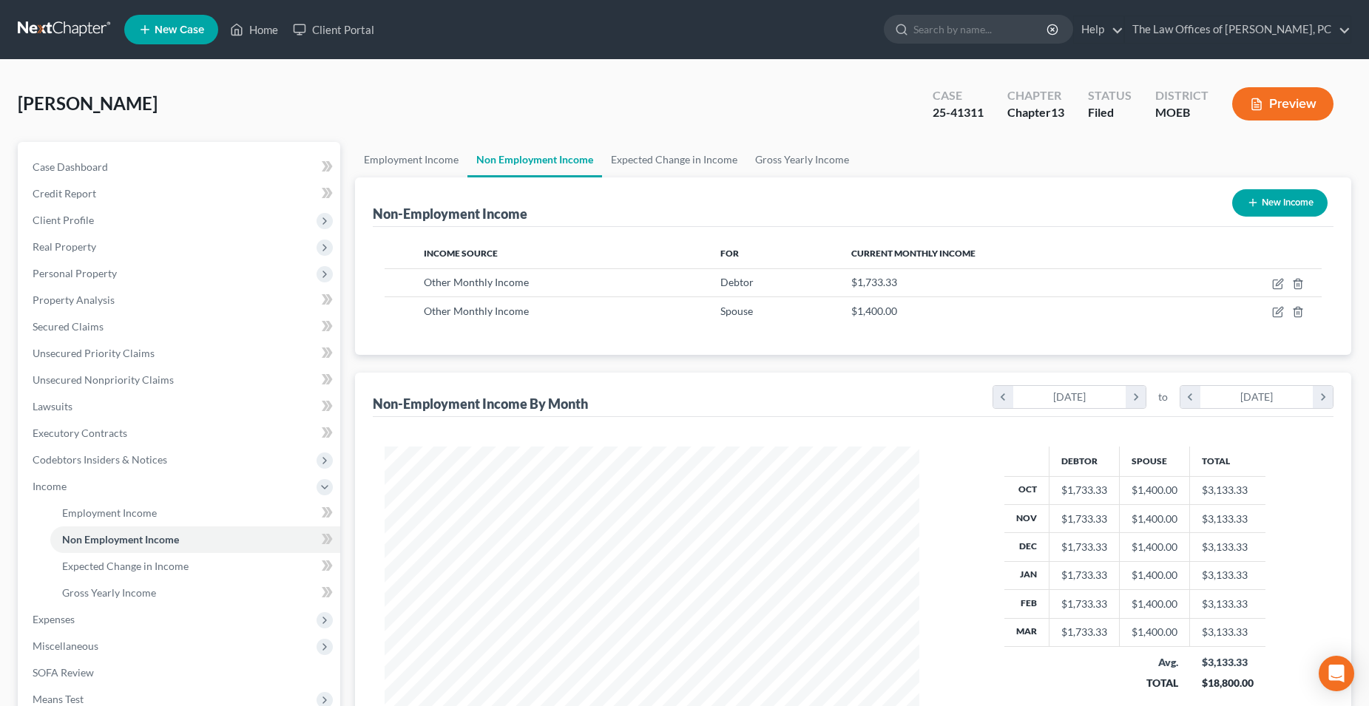
click at [1304, 112] on button "Preview" at bounding box center [1282, 103] width 101 height 33
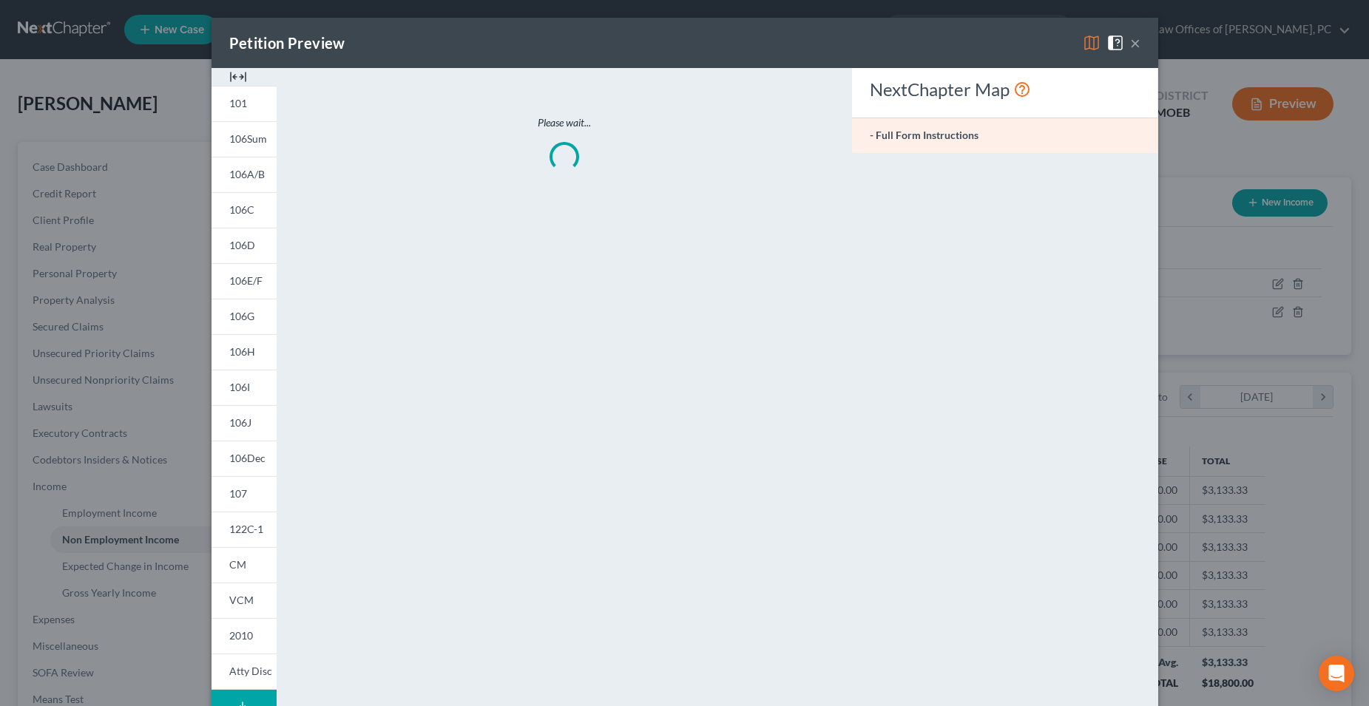
scroll to position [269, 569]
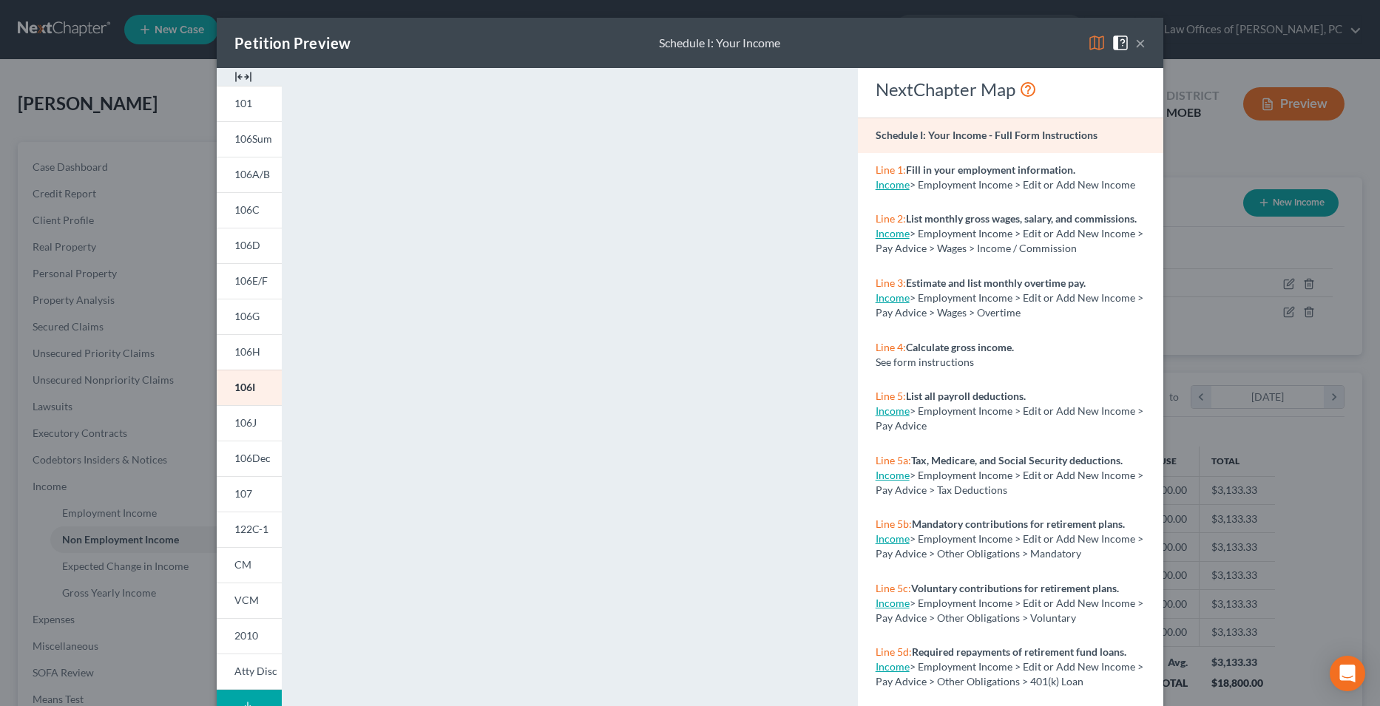
click at [1137, 41] on button "×" at bounding box center [1140, 43] width 10 height 18
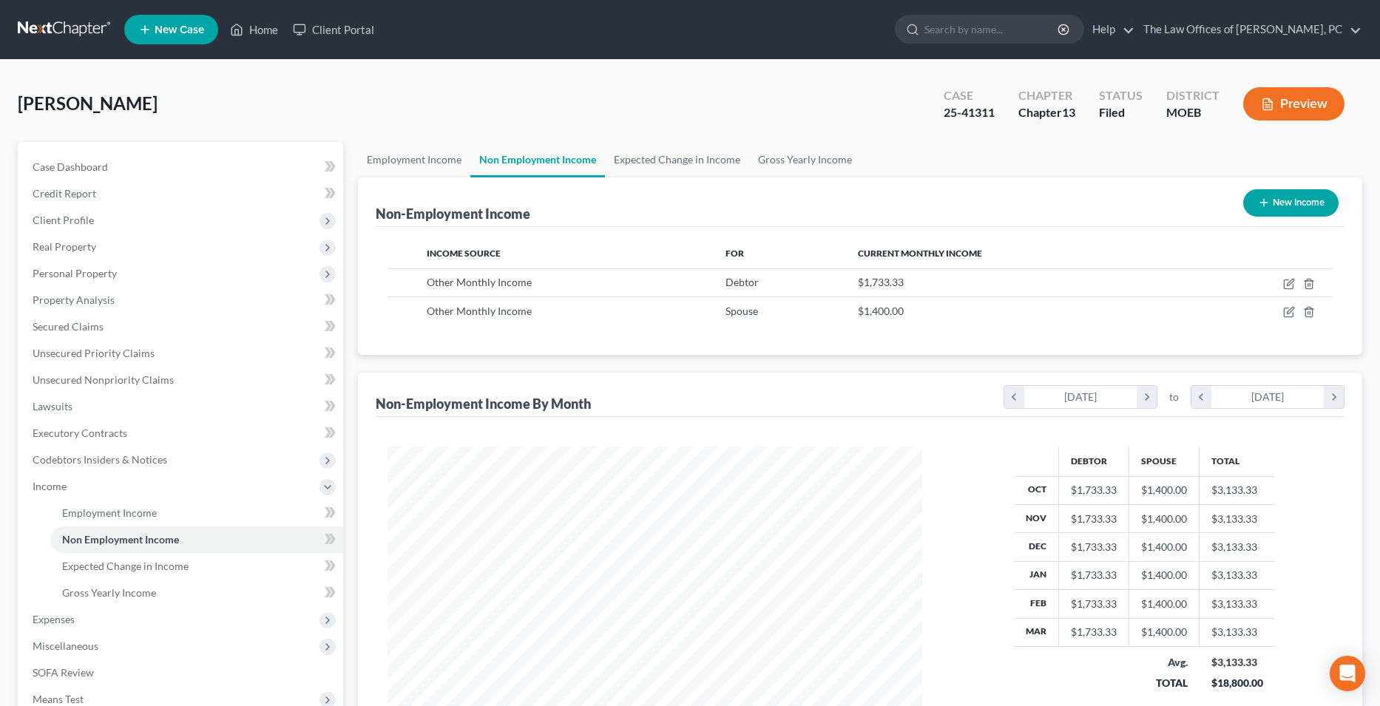
scroll to position [739189, 738892]
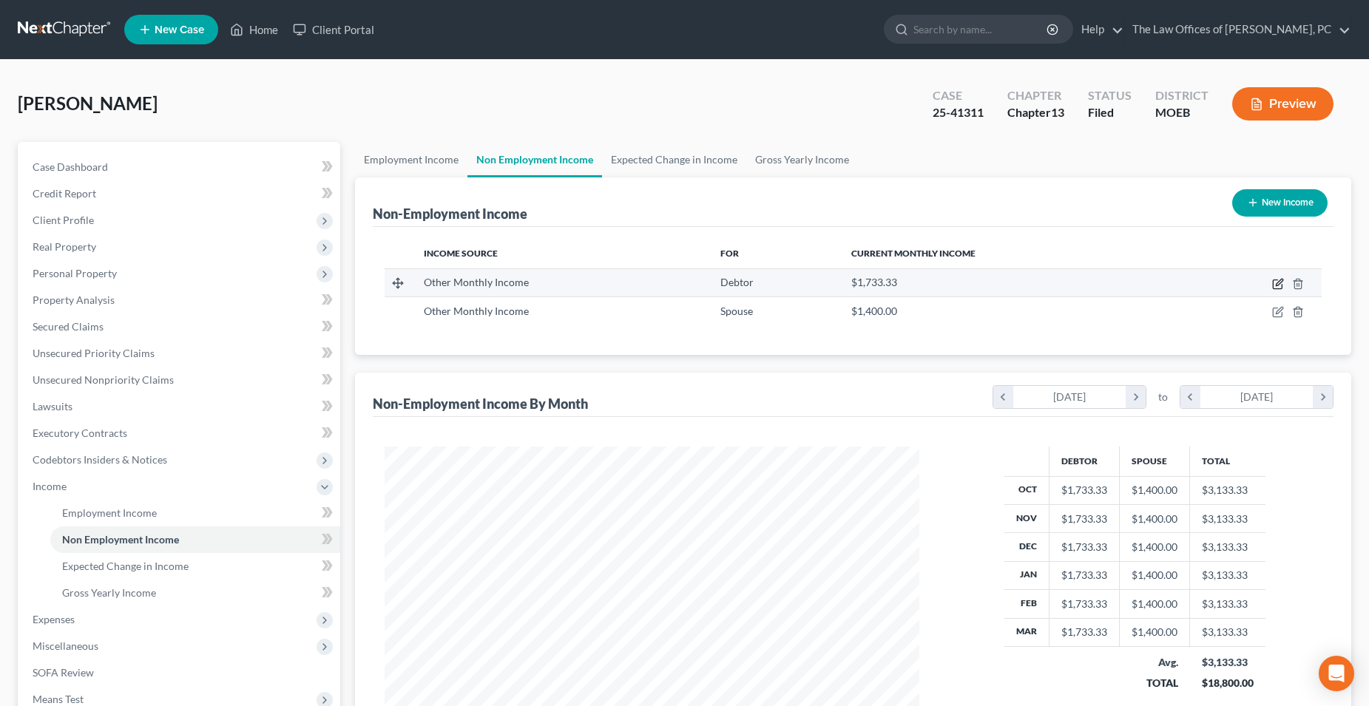
click at [1282, 283] on icon "button" at bounding box center [1278, 284] width 12 height 12
select select "13"
select select "3"
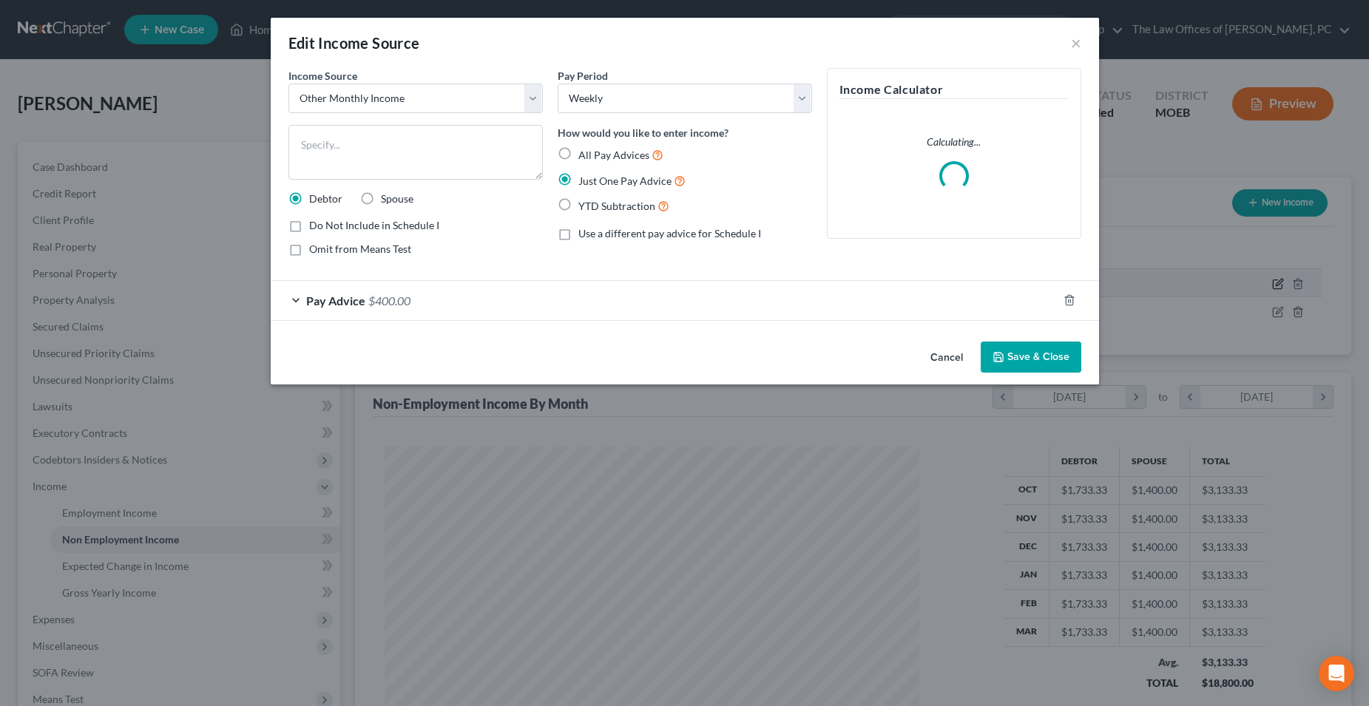
scroll to position [269, 569]
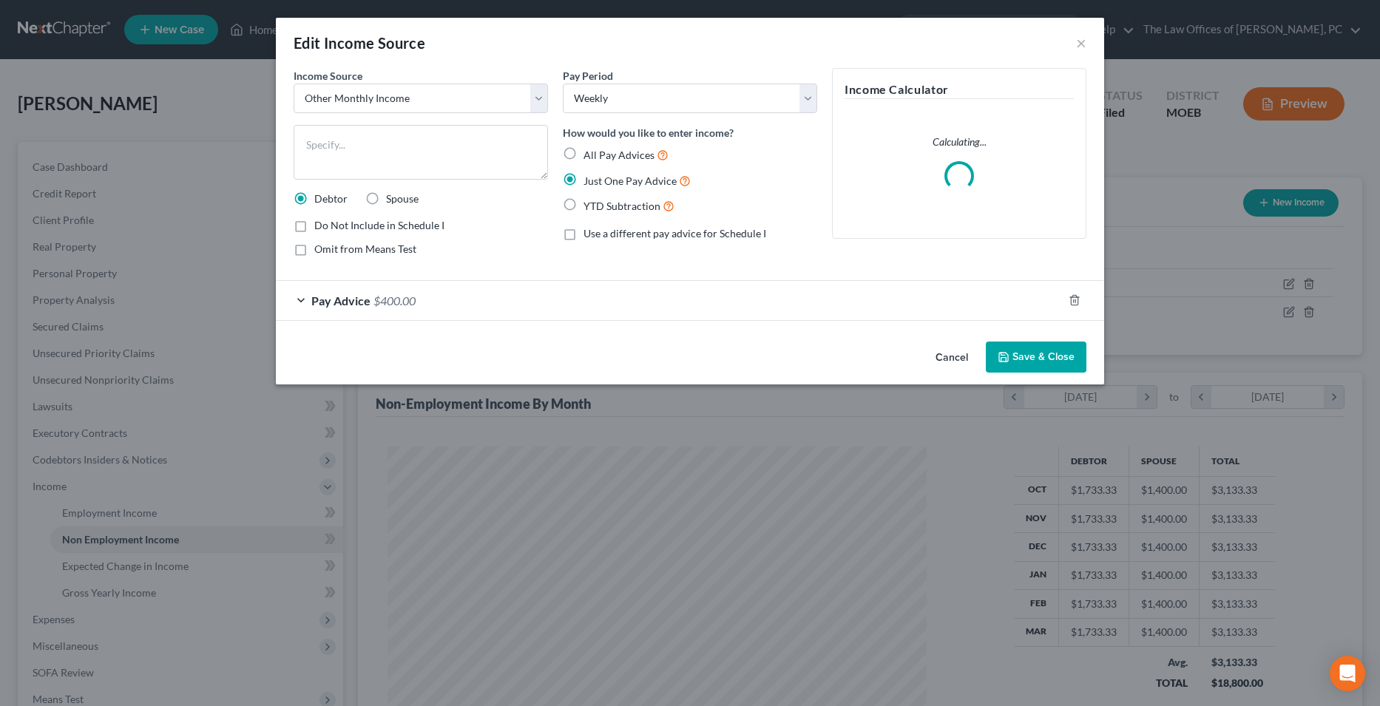
click at [369, 305] on span "Pay Advice" at bounding box center [340, 301] width 59 height 14
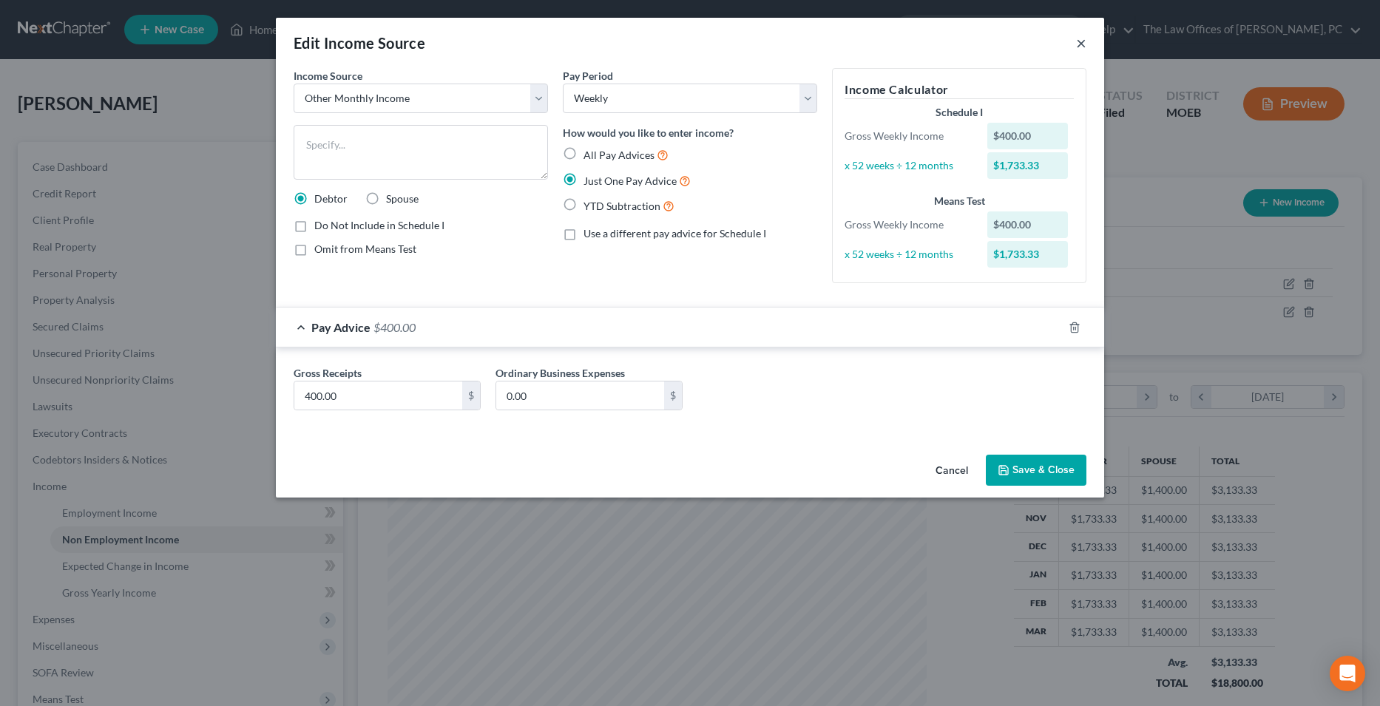
click at [1078, 42] on button "×" at bounding box center [1081, 43] width 10 height 18
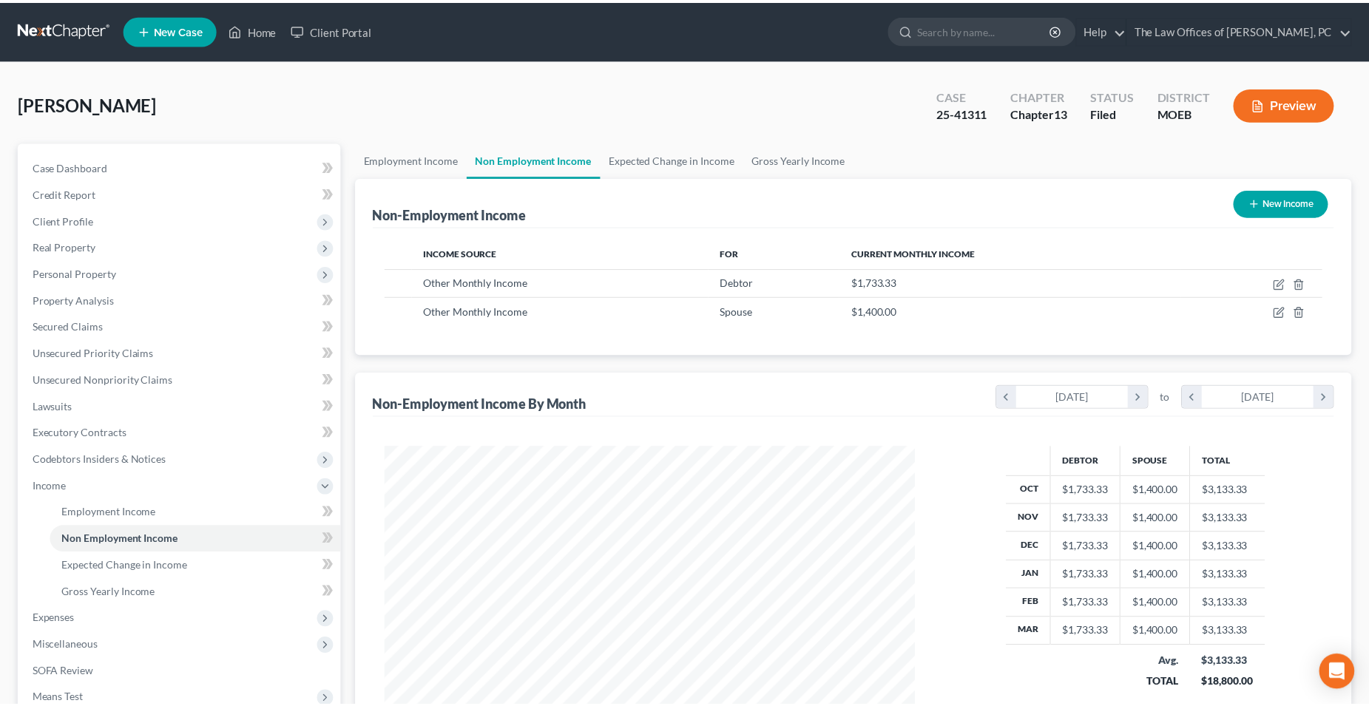
scroll to position [739189, 738892]
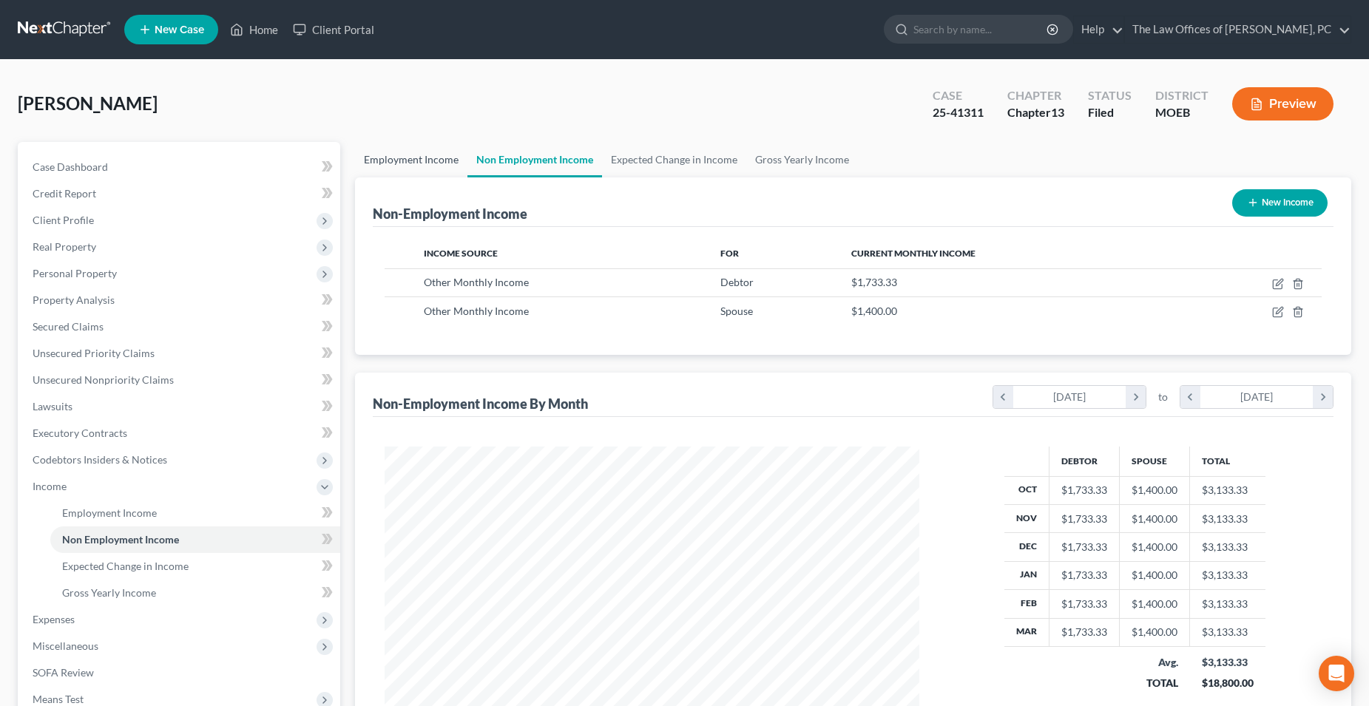
drag, startPoint x: 427, startPoint y: 161, endPoint x: 410, endPoint y: 160, distance: 17.8
click at [428, 161] on link "Employment Income" at bounding box center [411, 159] width 112 height 35
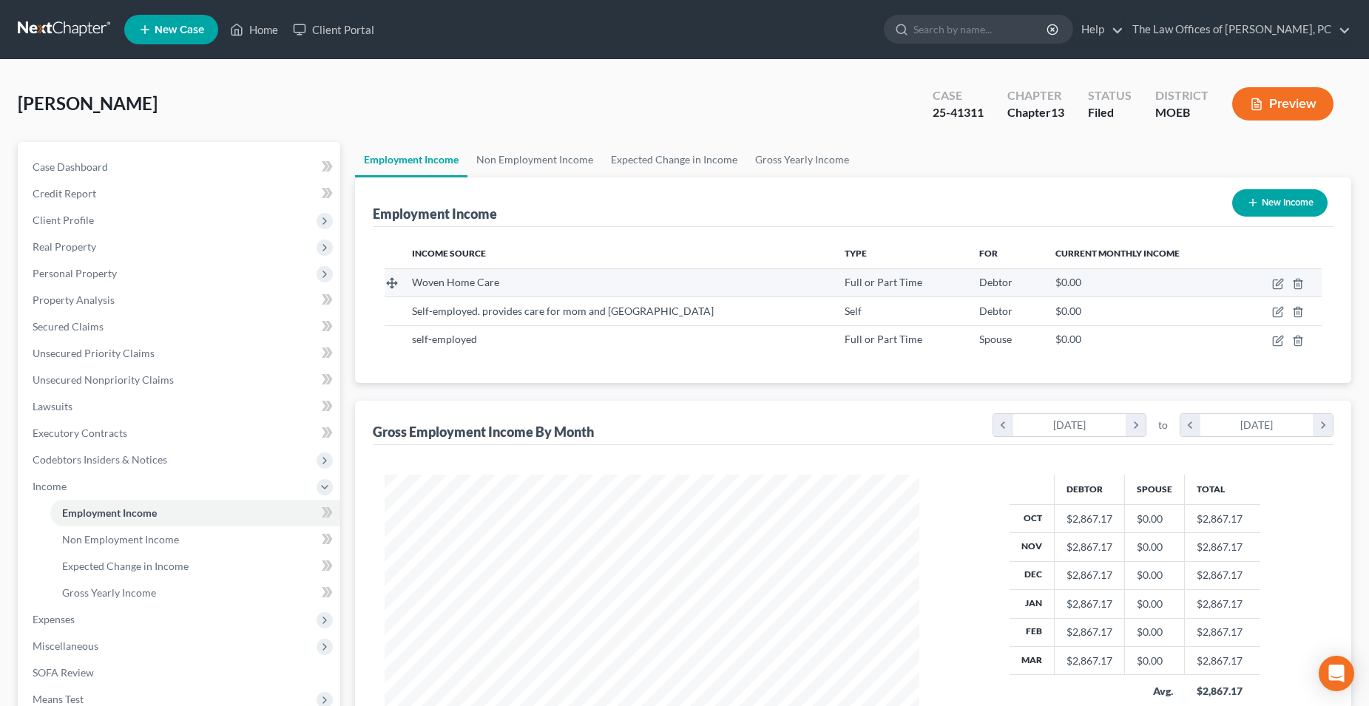
scroll to position [267, 563]
click at [557, 166] on link "Non Employment Income" at bounding box center [534, 159] width 135 height 35
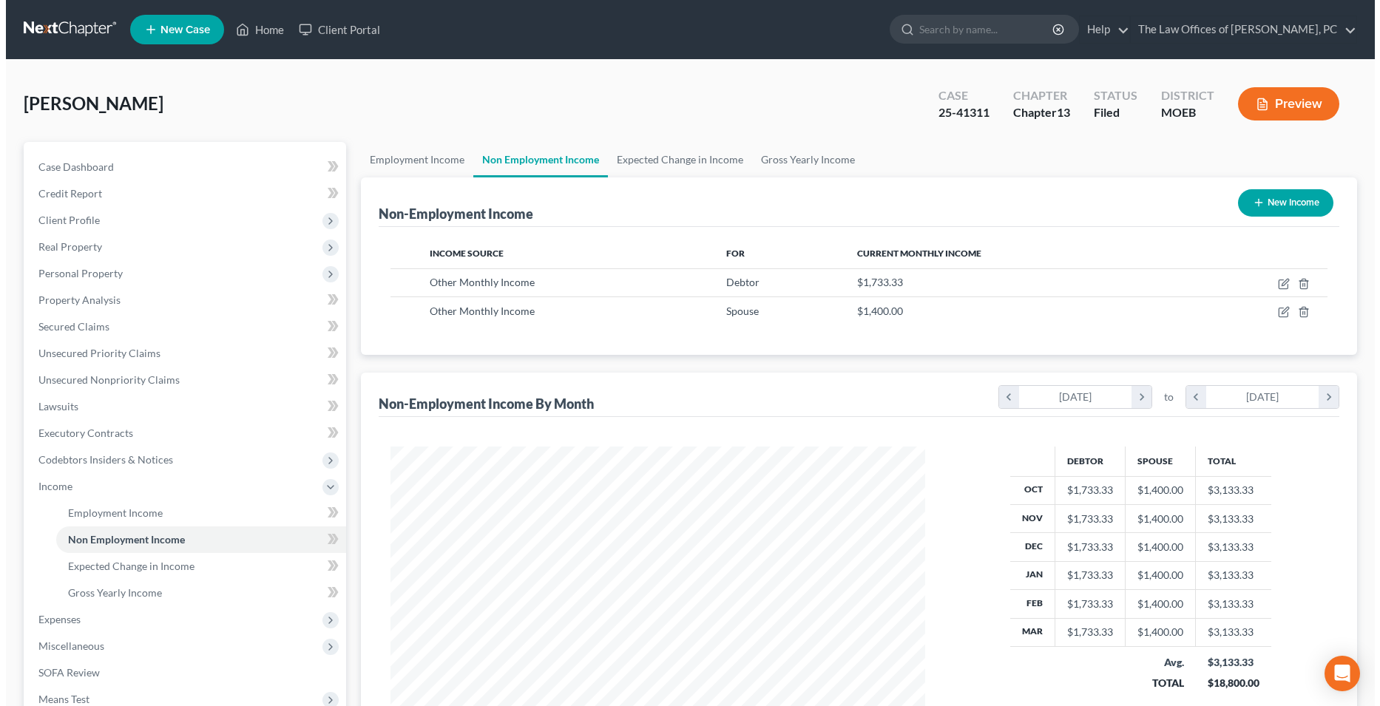
scroll to position [267, 563]
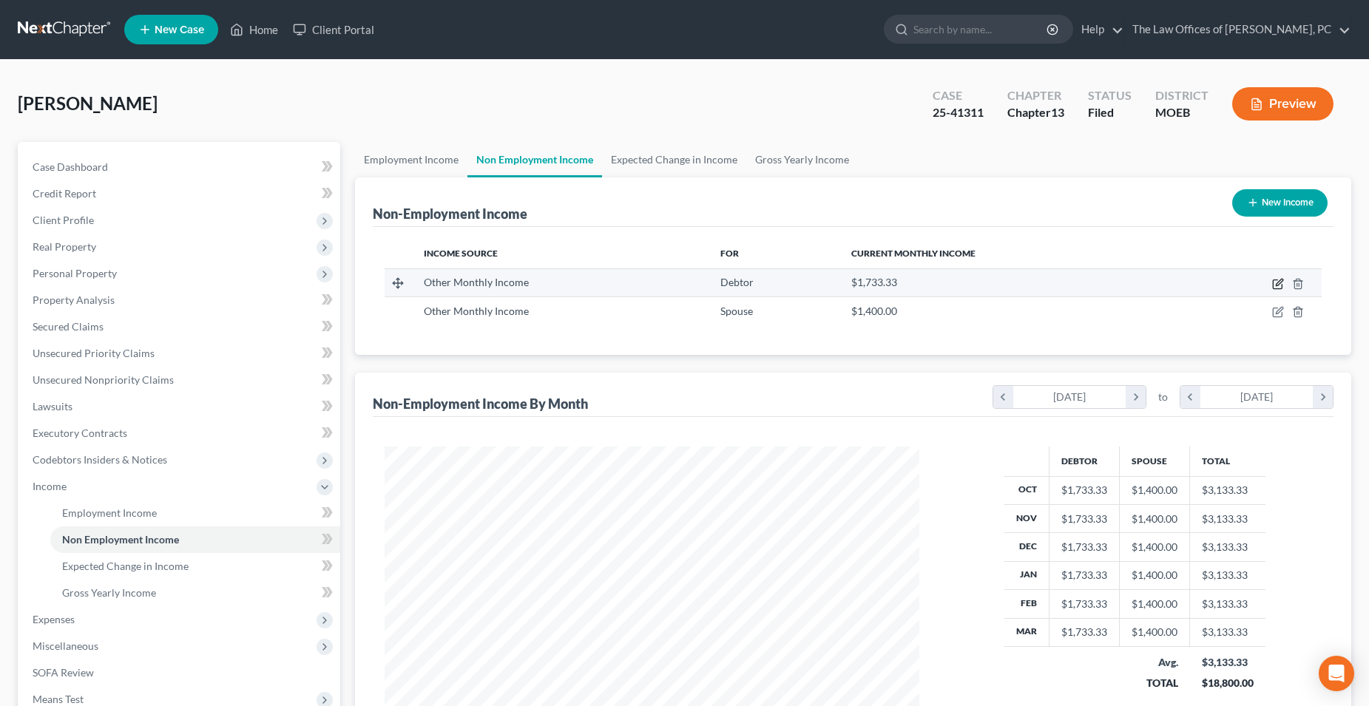
click at [1279, 281] on icon "button" at bounding box center [1278, 284] width 12 height 12
select select "13"
select select "3"
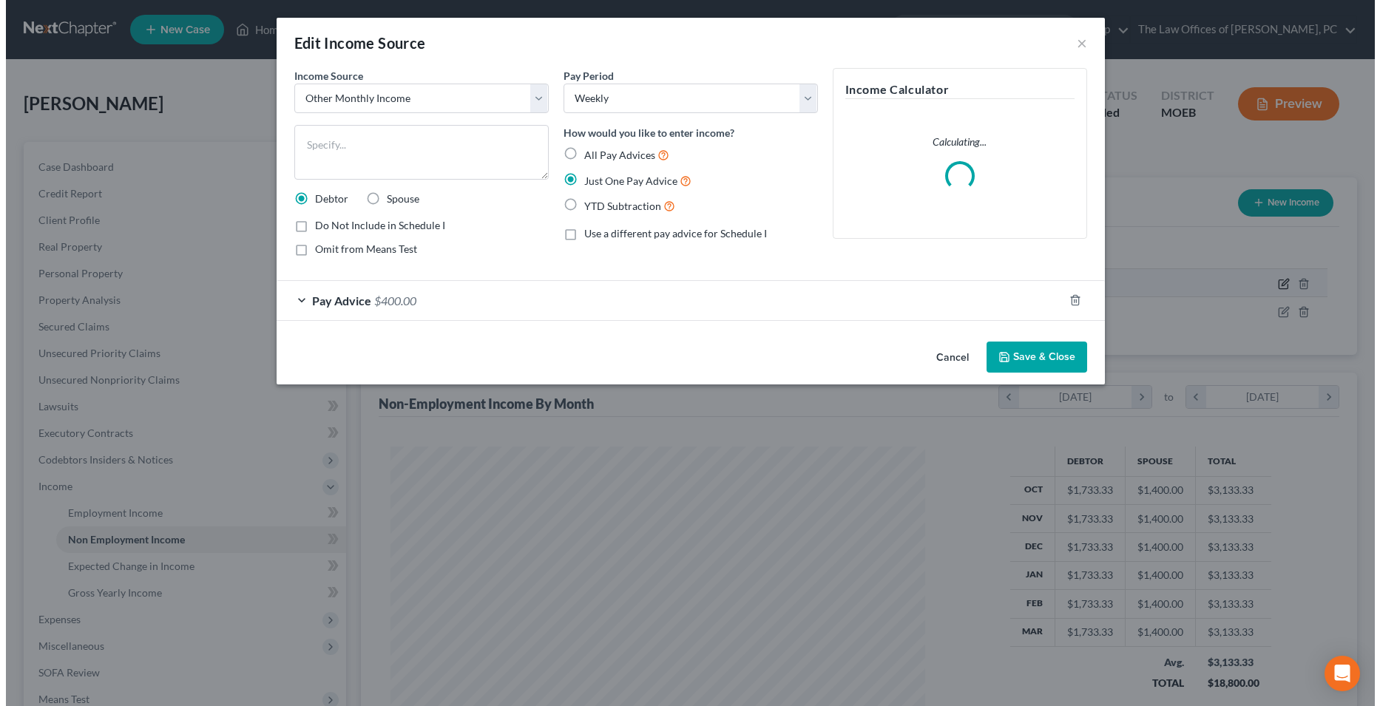
scroll to position [269, 569]
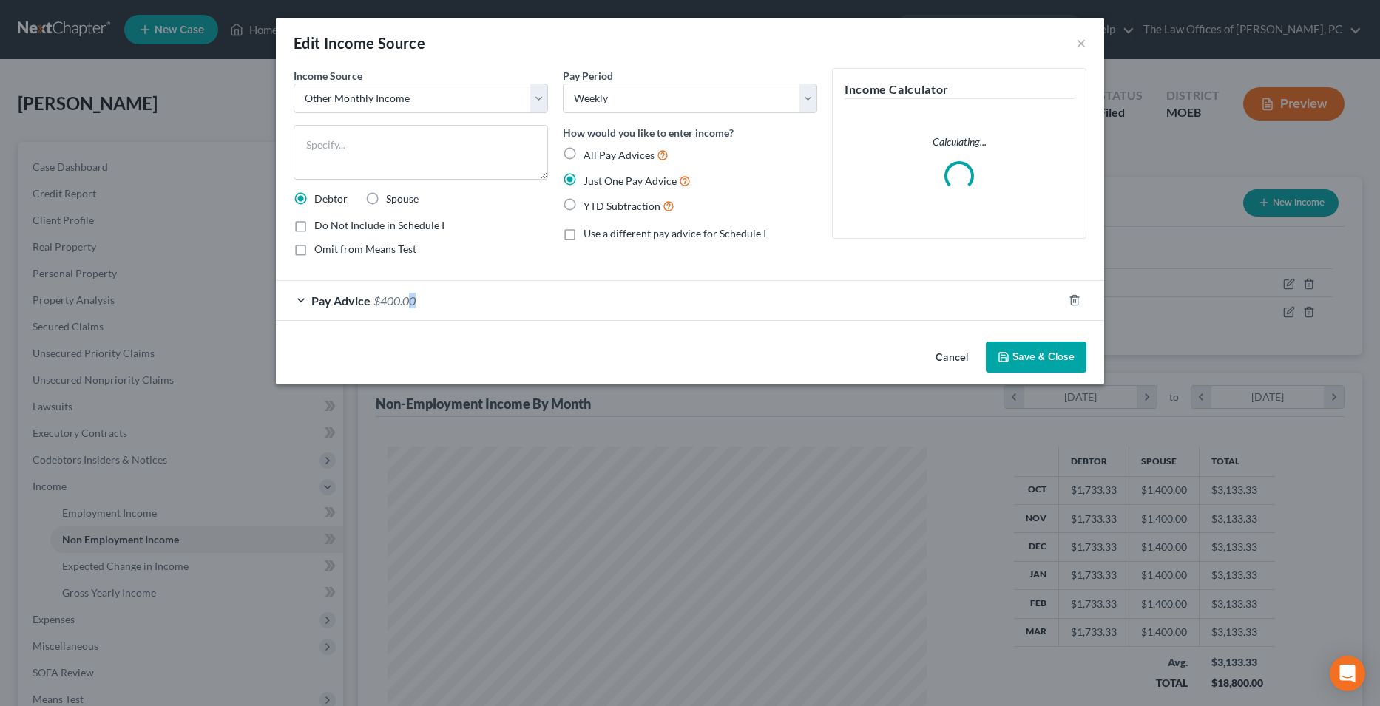
click at [415, 294] on span "$400.00" at bounding box center [394, 301] width 42 height 14
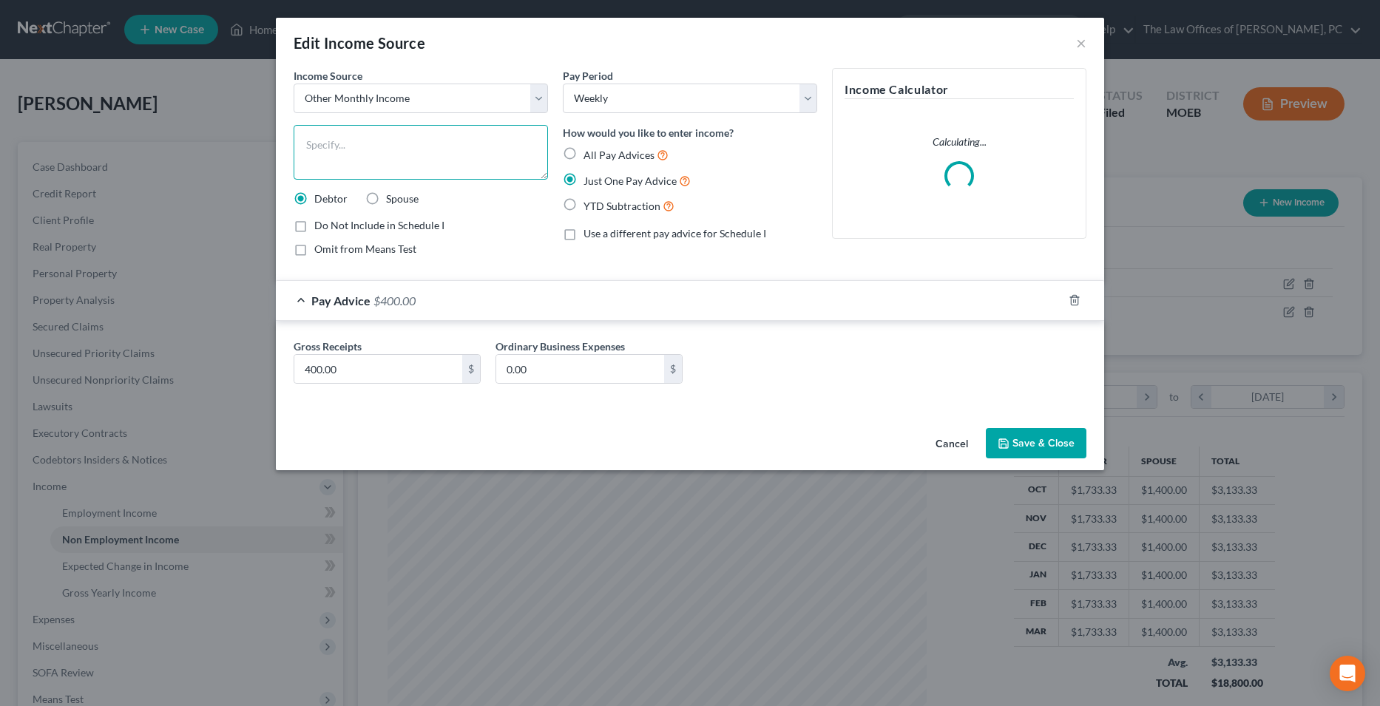
click at [408, 166] on textarea at bounding box center [421, 152] width 254 height 55
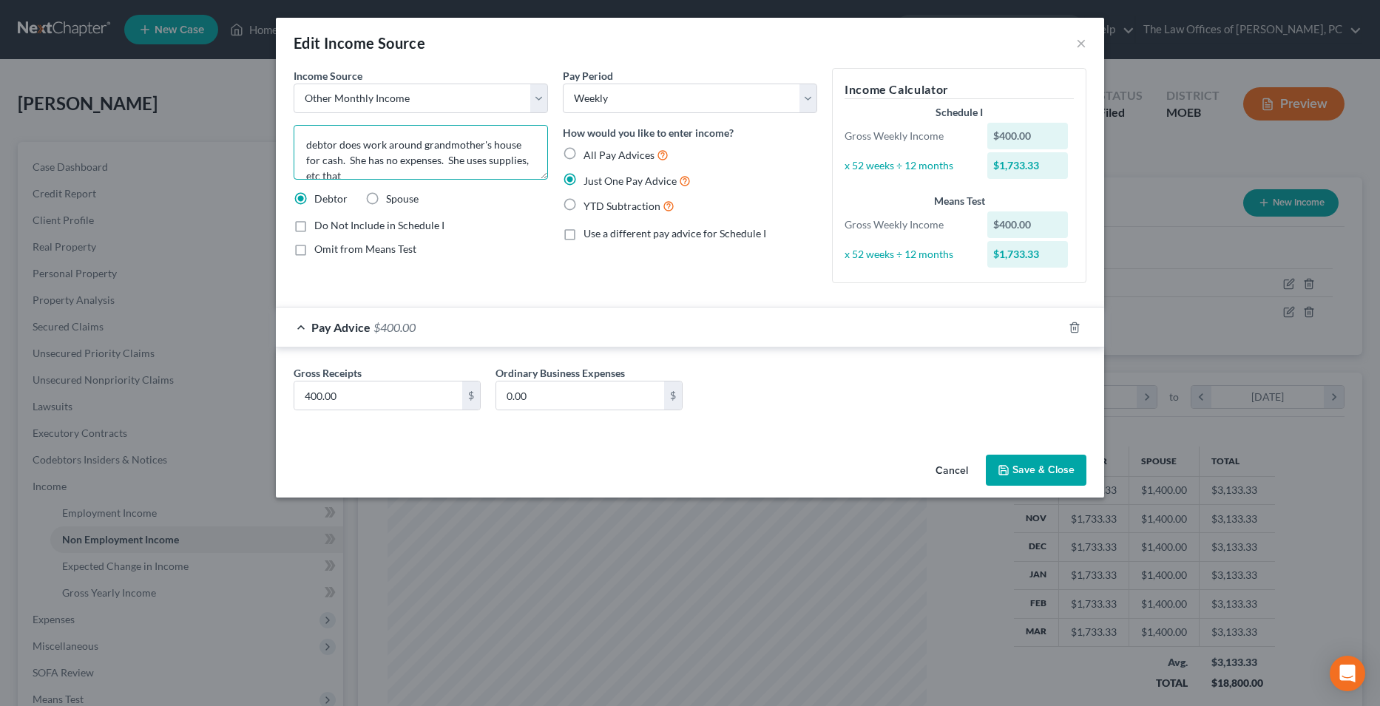
scroll to position [3, 0]
click at [461, 174] on textarea "debtor does work around grandmother's house for cash. She has no expenses. She …" at bounding box center [421, 152] width 254 height 55
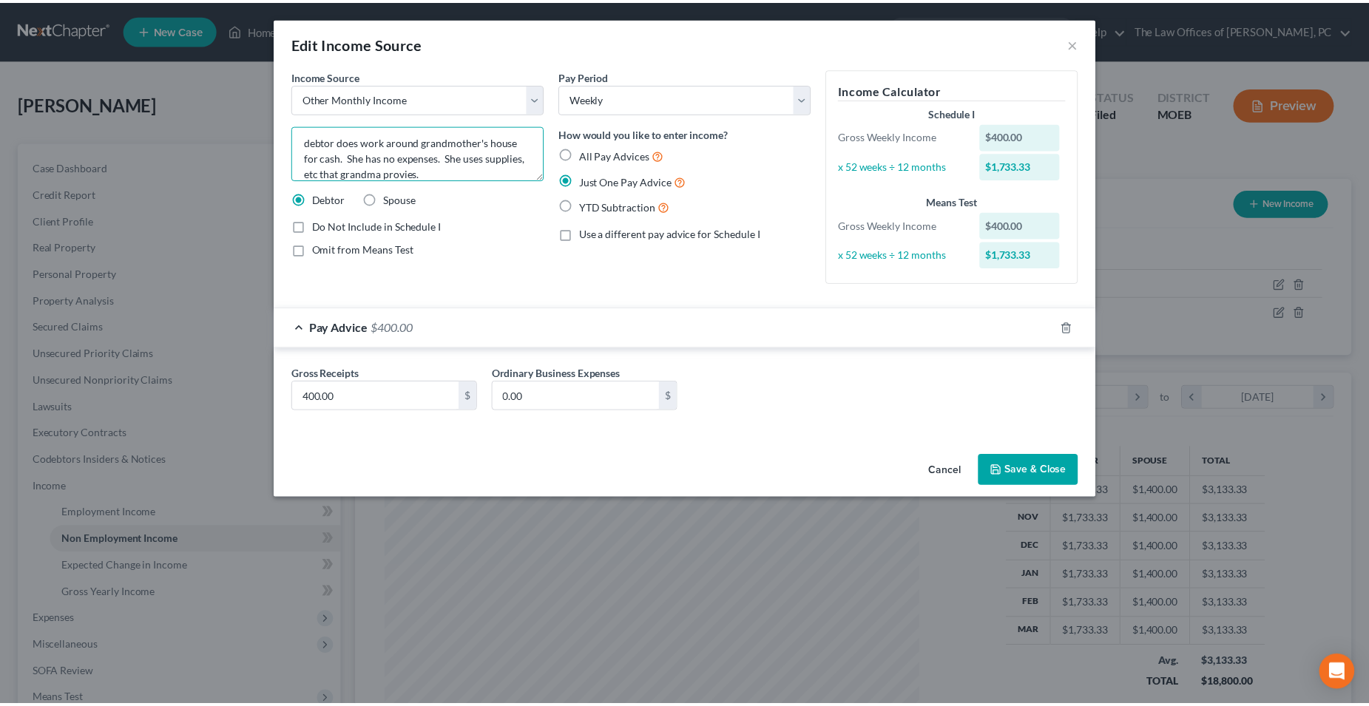
scroll to position [16, 0]
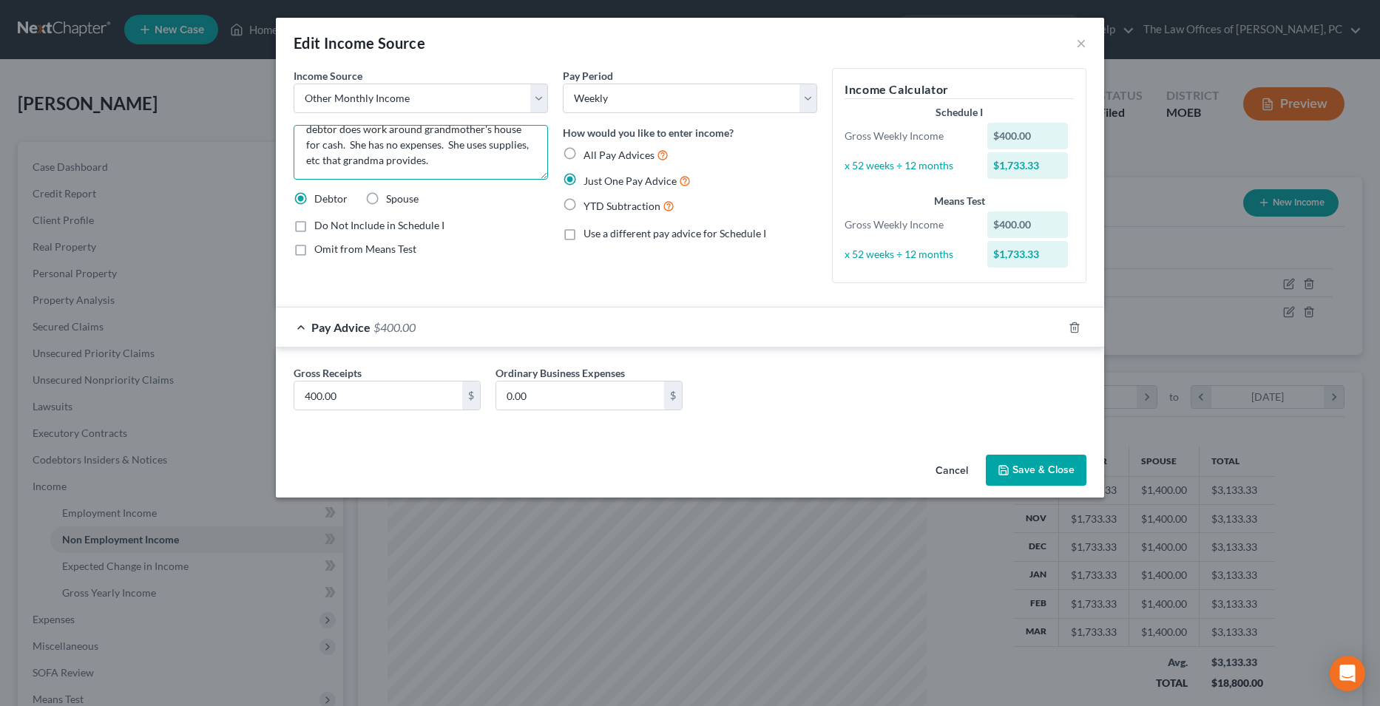
type textarea "debtor does work around grandmother's house for cash. She has no expenses. She …"
click at [1032, 481] on button "Save & Close" at bounding box center [1036, 470] width 101 height 31
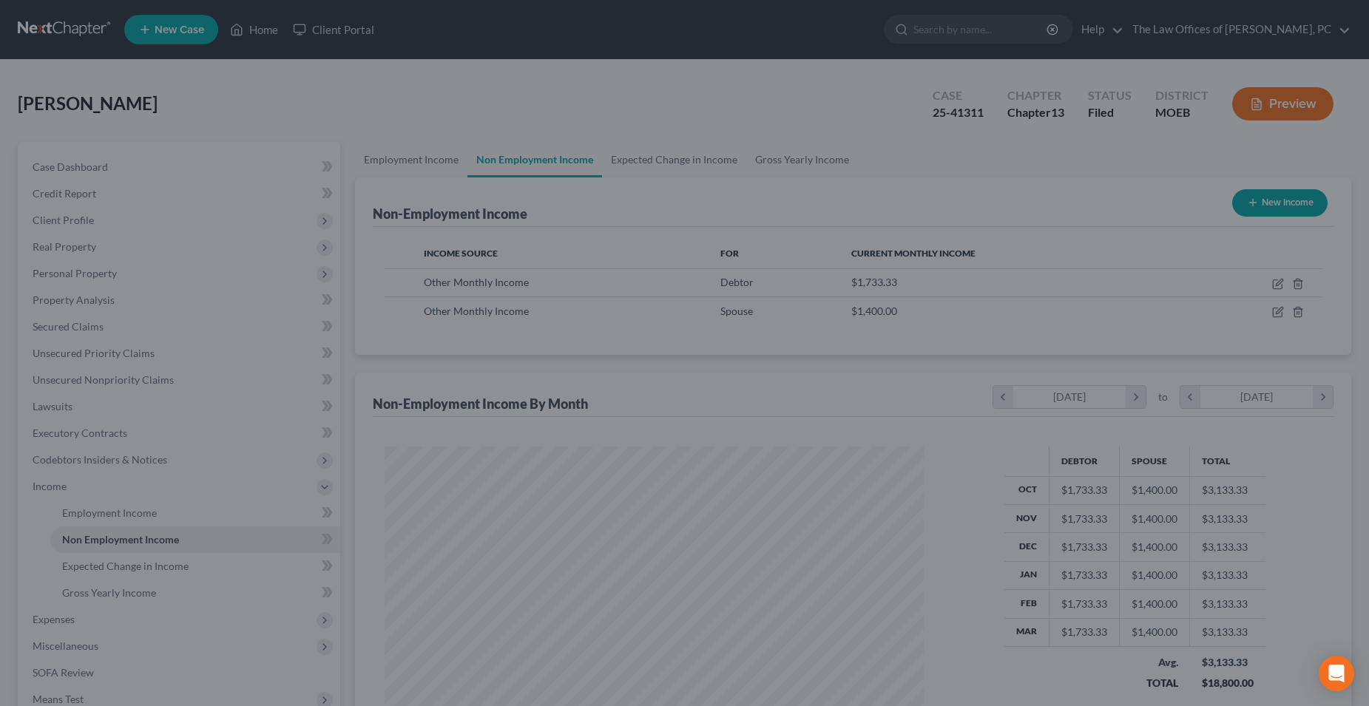
scroll to position [739189, 738892]
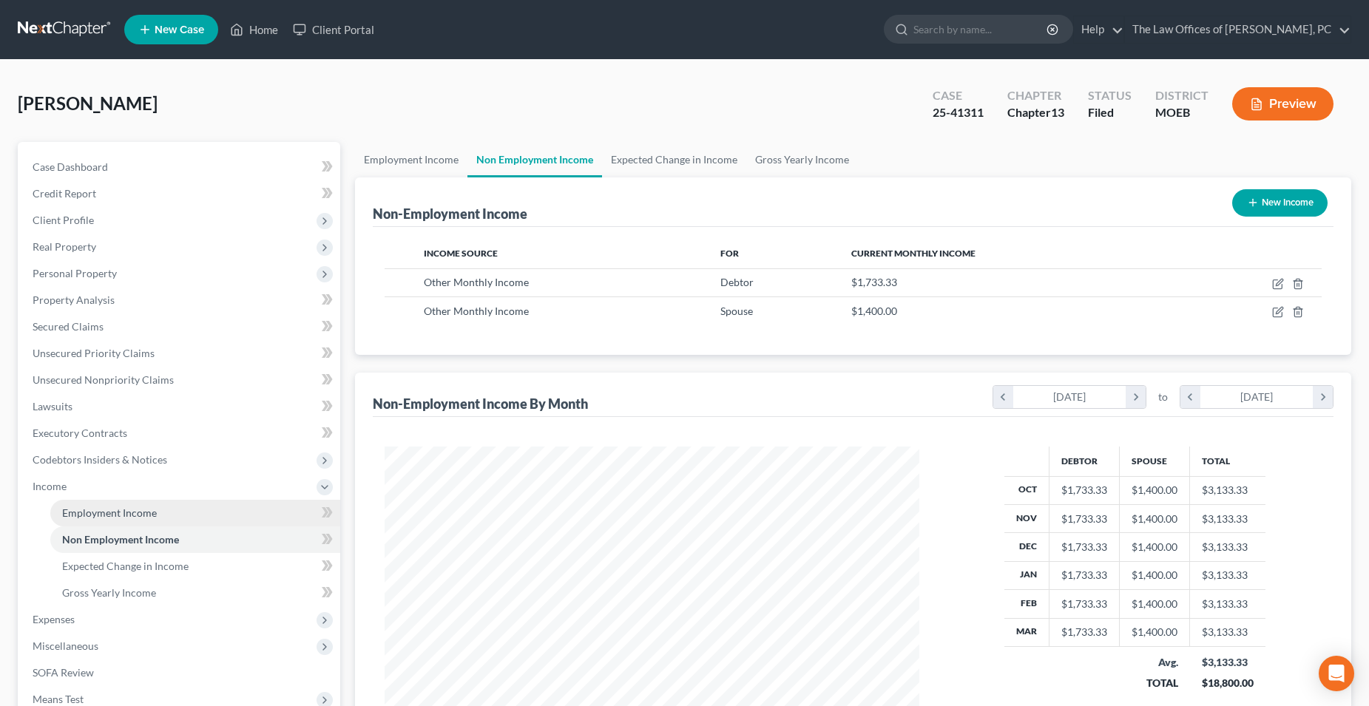
click at [134, 513] on span "Employment Income" at bounding box center [109, 513] width 95 height 13
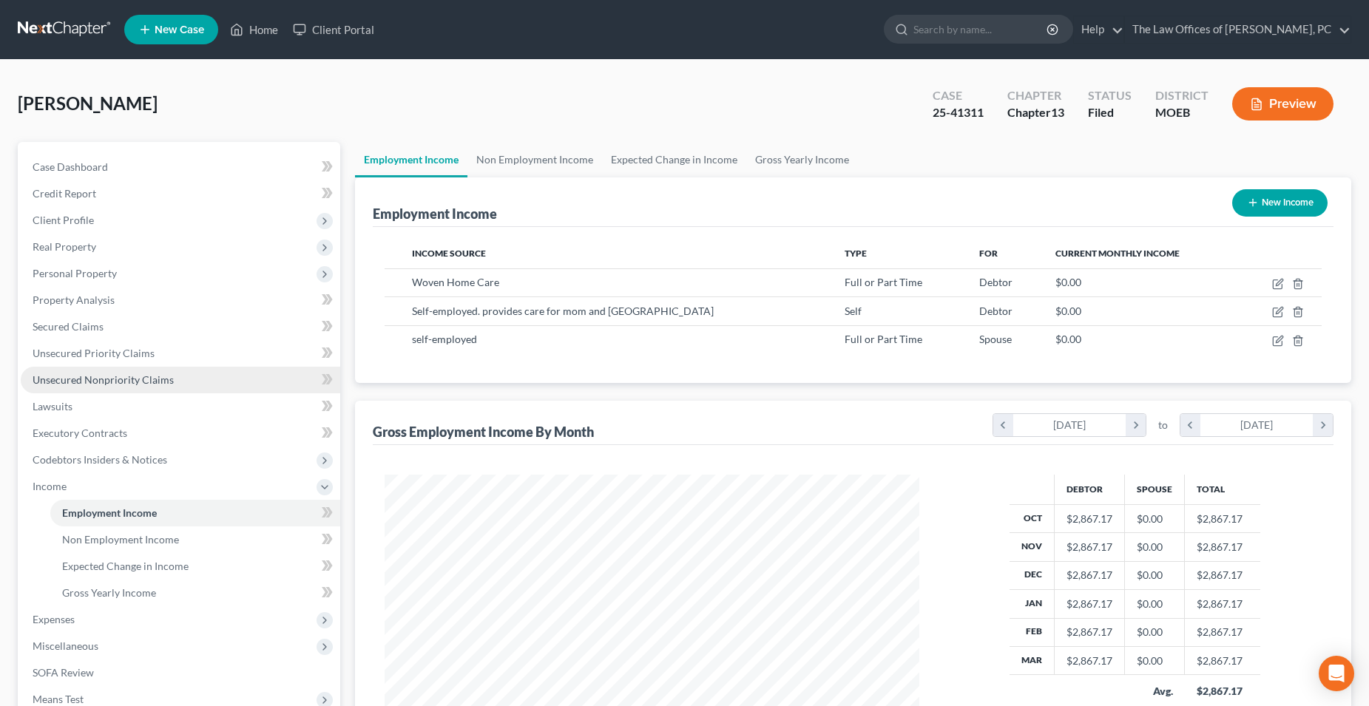
scroll to position [267, 563]
